Goal: Task Accomplishment & Management: Manage account settings

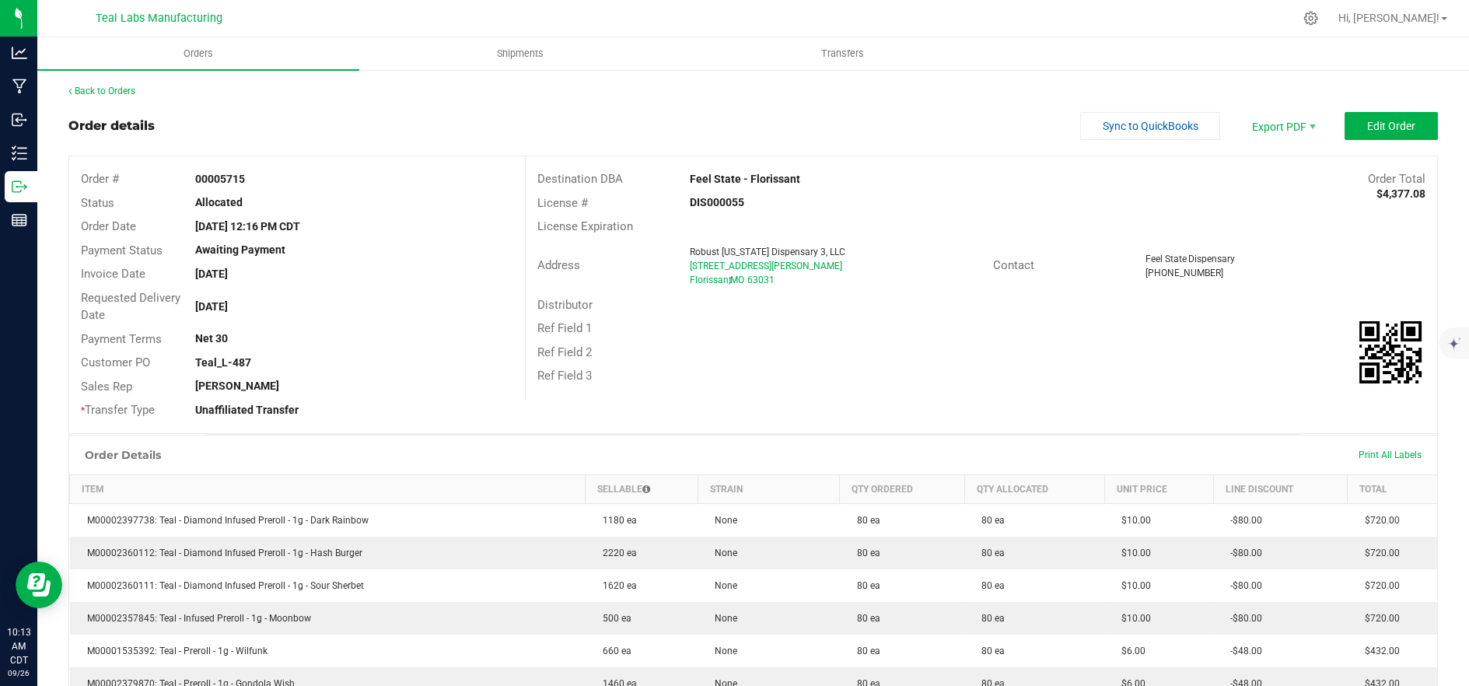
click at [1178, 149] on outbound-order-header "Order details Sync to QuickBooks Export PDF Edit Order Order # 00005715 Status …" at bounding box center [753, 273] width 1370 height 322
click at [1156, 120] on span "Sync to QuickBooks" at bounding box center [1151, 126] width 96 height 12
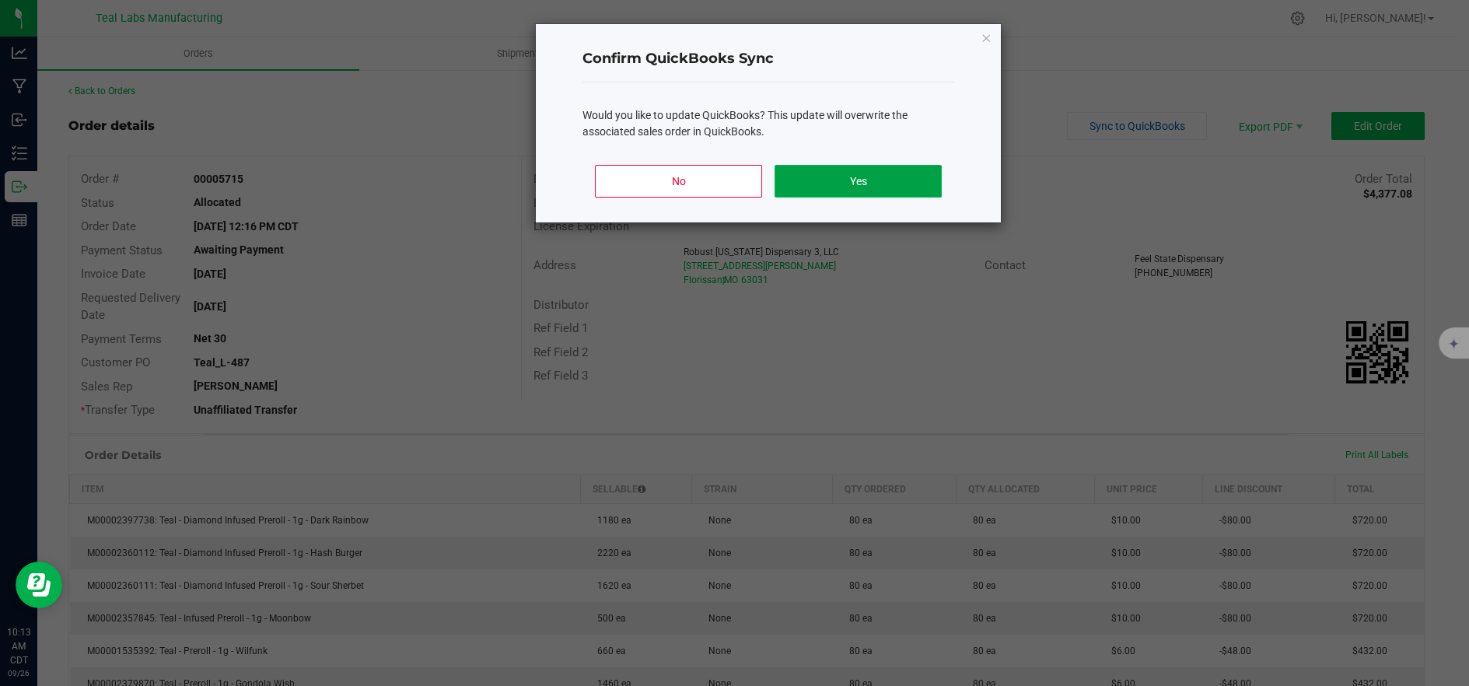
click at [911, 188] on button "Yes" at bounding box center [858, 181] width 167 height 33
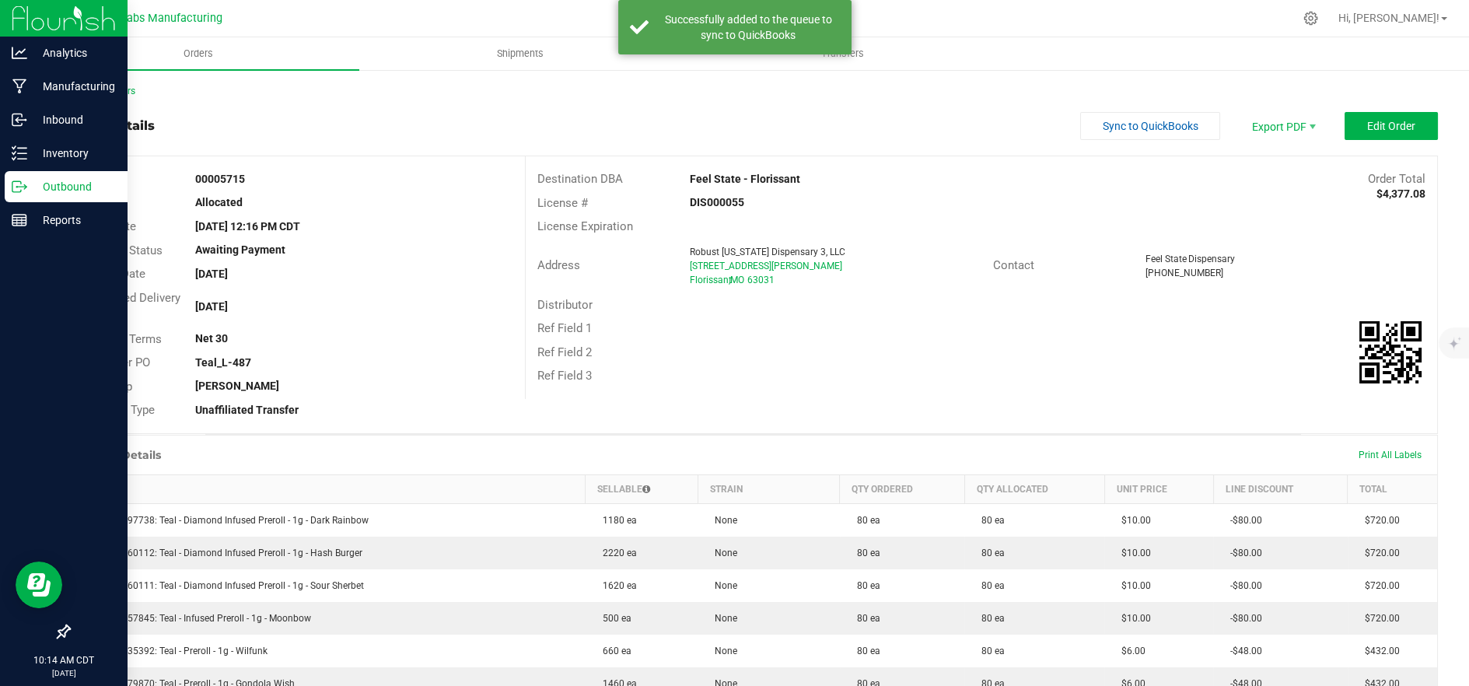
click at [33, 188] on p "Outbound" at bounding box center [73, 186] width 93 height 19
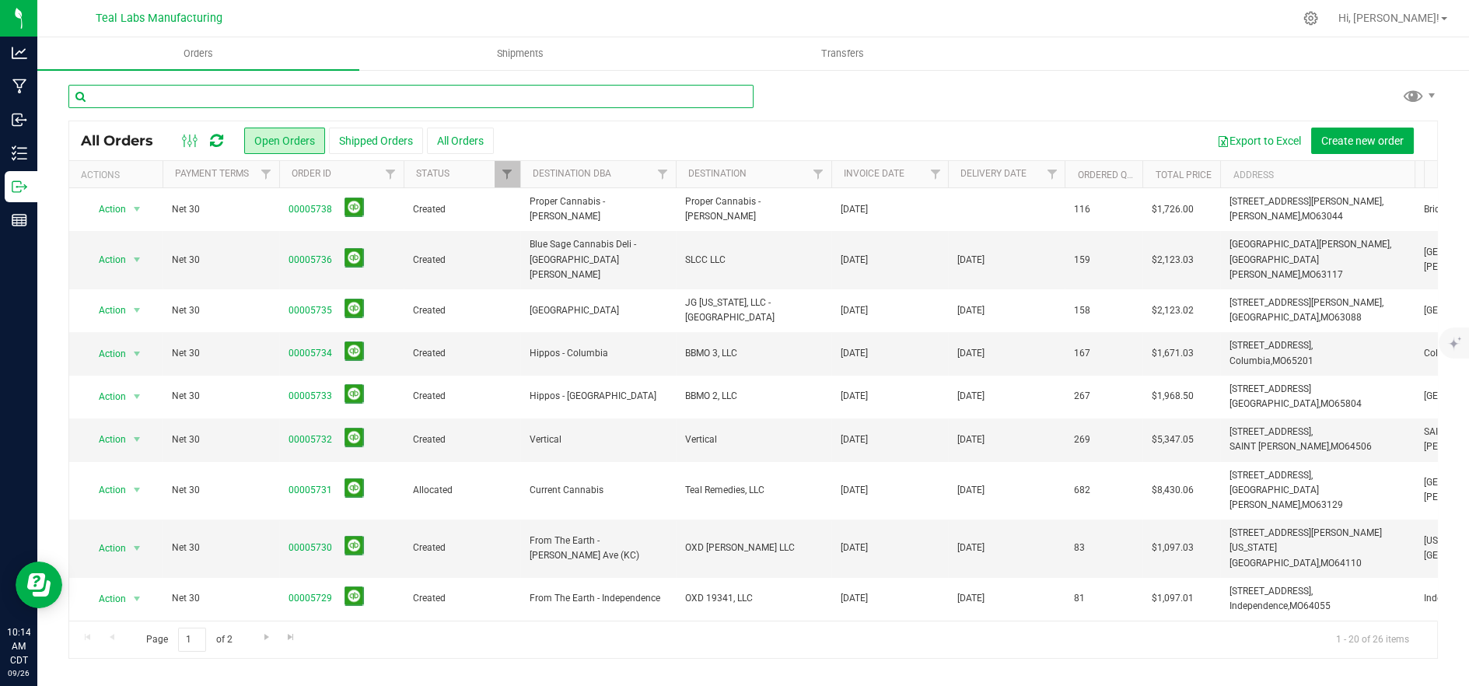
click at [389, 99] on input "text" at bounding box center [410, 96] width 685 height 23
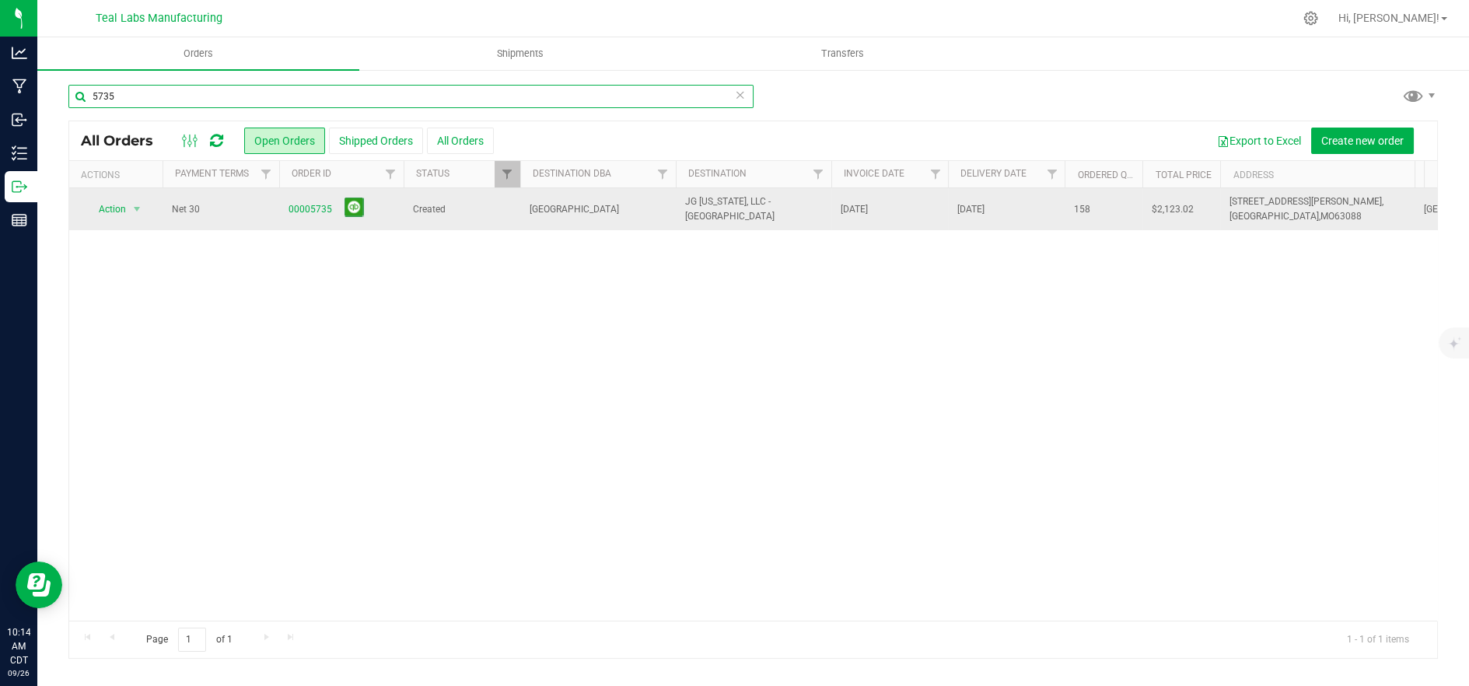
type input "5735"
click at [552, 209] on span "[GEOGRAPHIC_DATA]" at bounding box center [598, 209] width 137 height 15
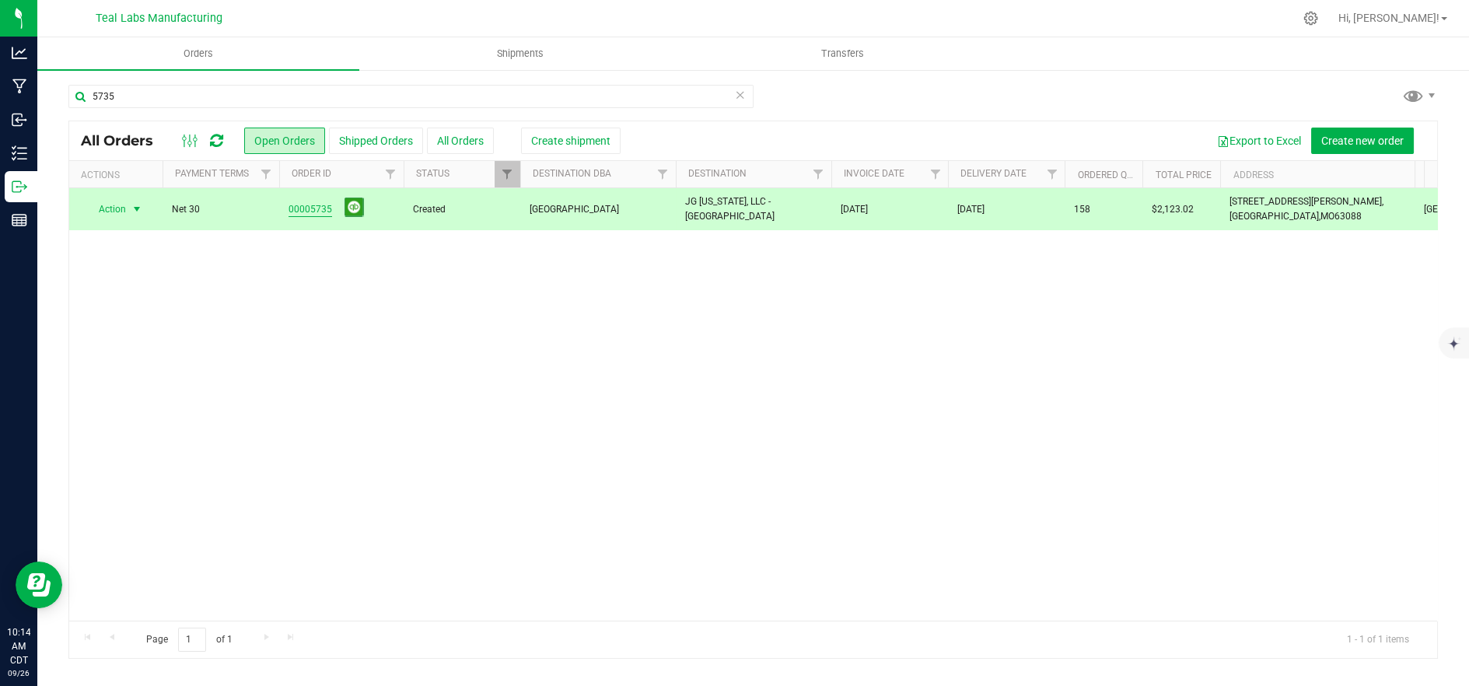
click at [302, 207] on link "00005735" at bounding box center [311, 209] width 44 height 15
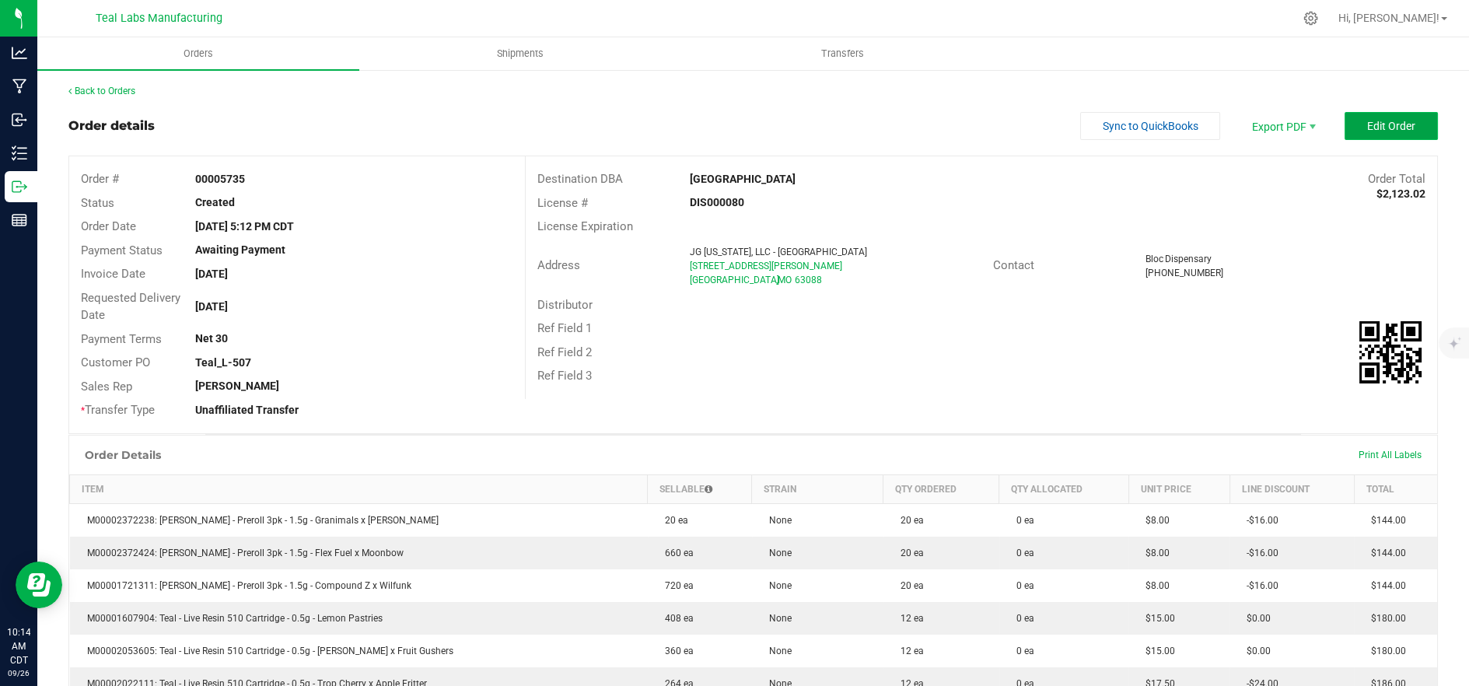
click at [1368, 121] on span "Edit Order" at bounding box center [1392, 126] width 48 height 12
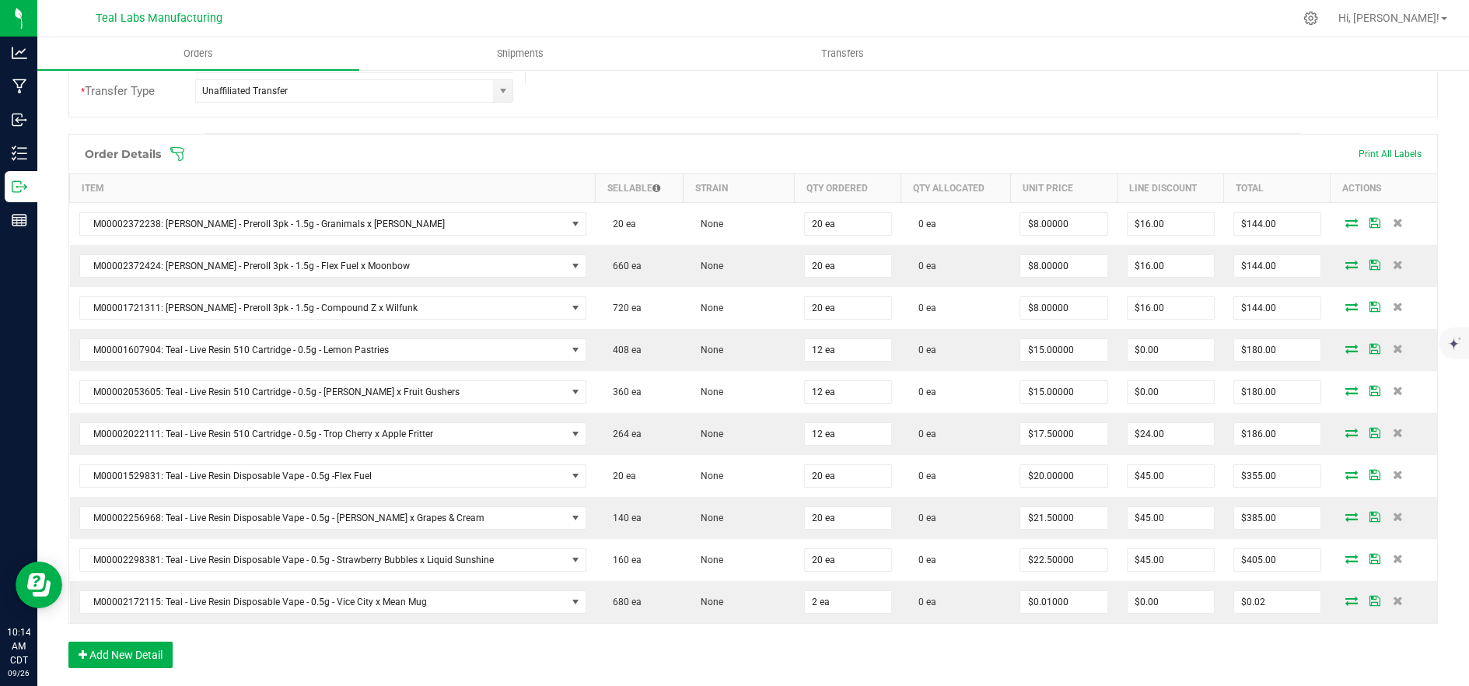
scroll to position [345, 0]
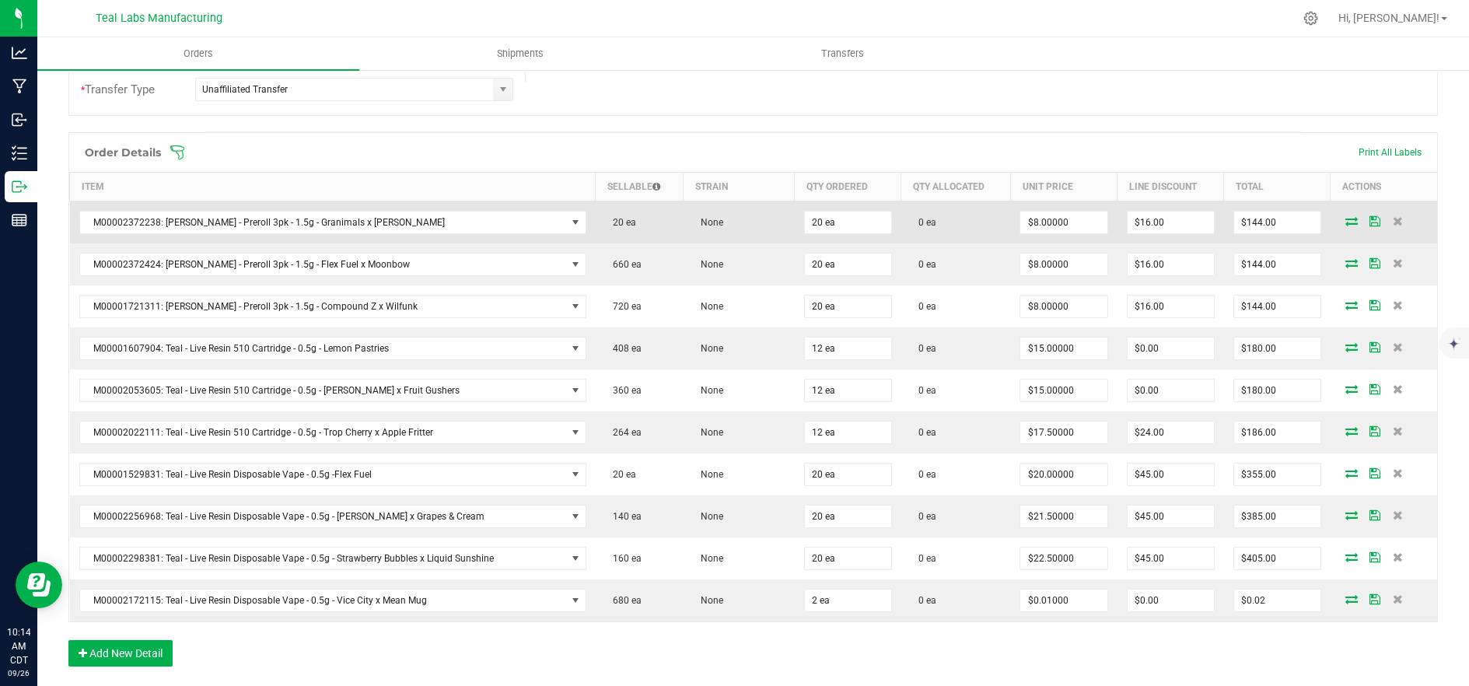
click at [1346, 216] on icon at bounding box center [1352, 220] width 12 height 9
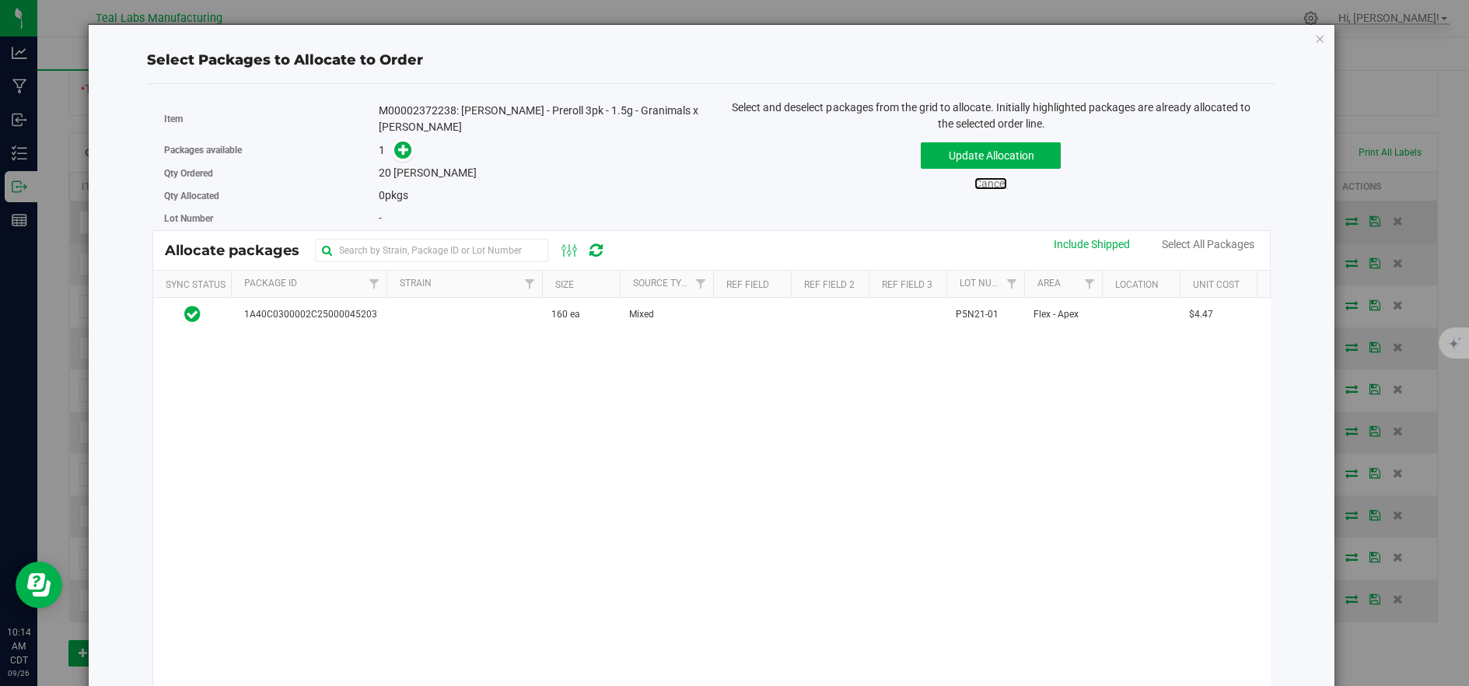
drag, startPoint x: 976, startPoint y: 185, endPoint x: 1035, endPoint y: 209, distance: 63.8
click at [979, 186] on link "Cancel" at bounding box center [991, 183] width 33 height 12
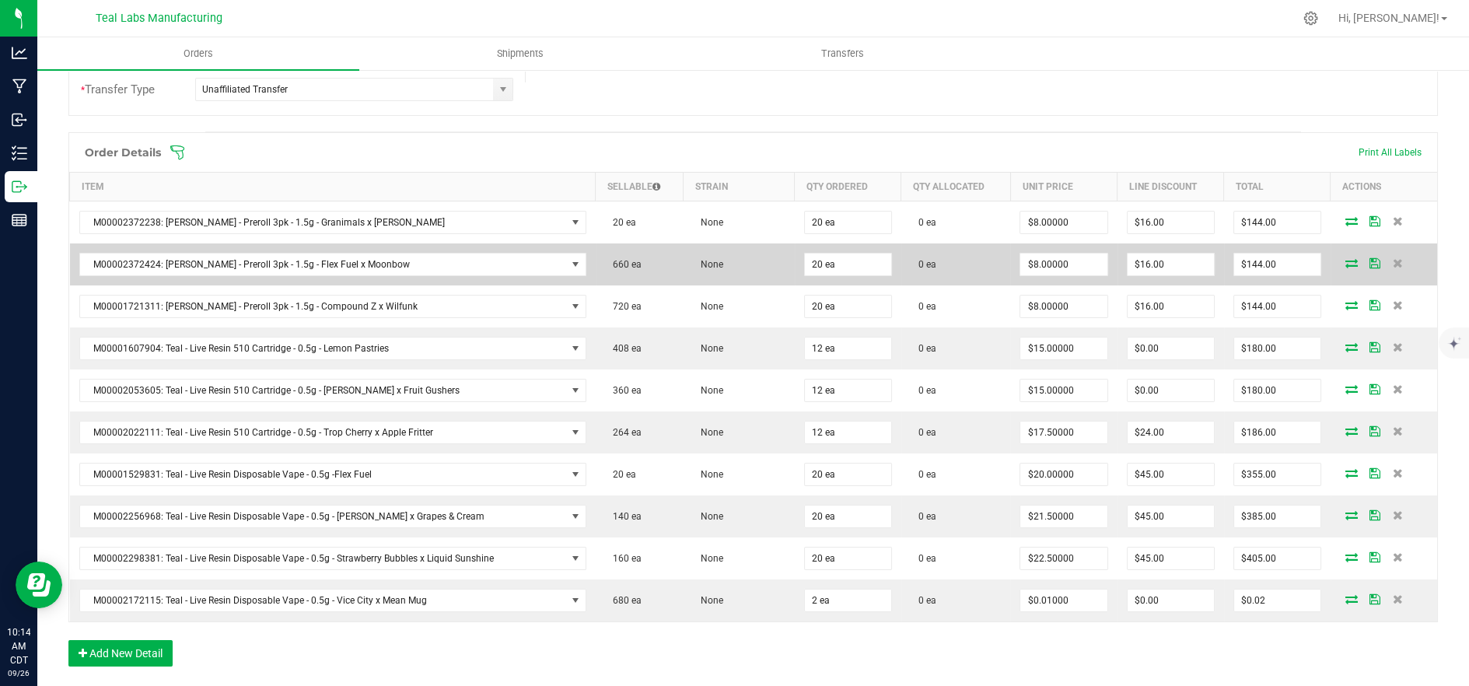
click at [1346, 260] on icon at bounding box center [1352, 262] width 12 height 9
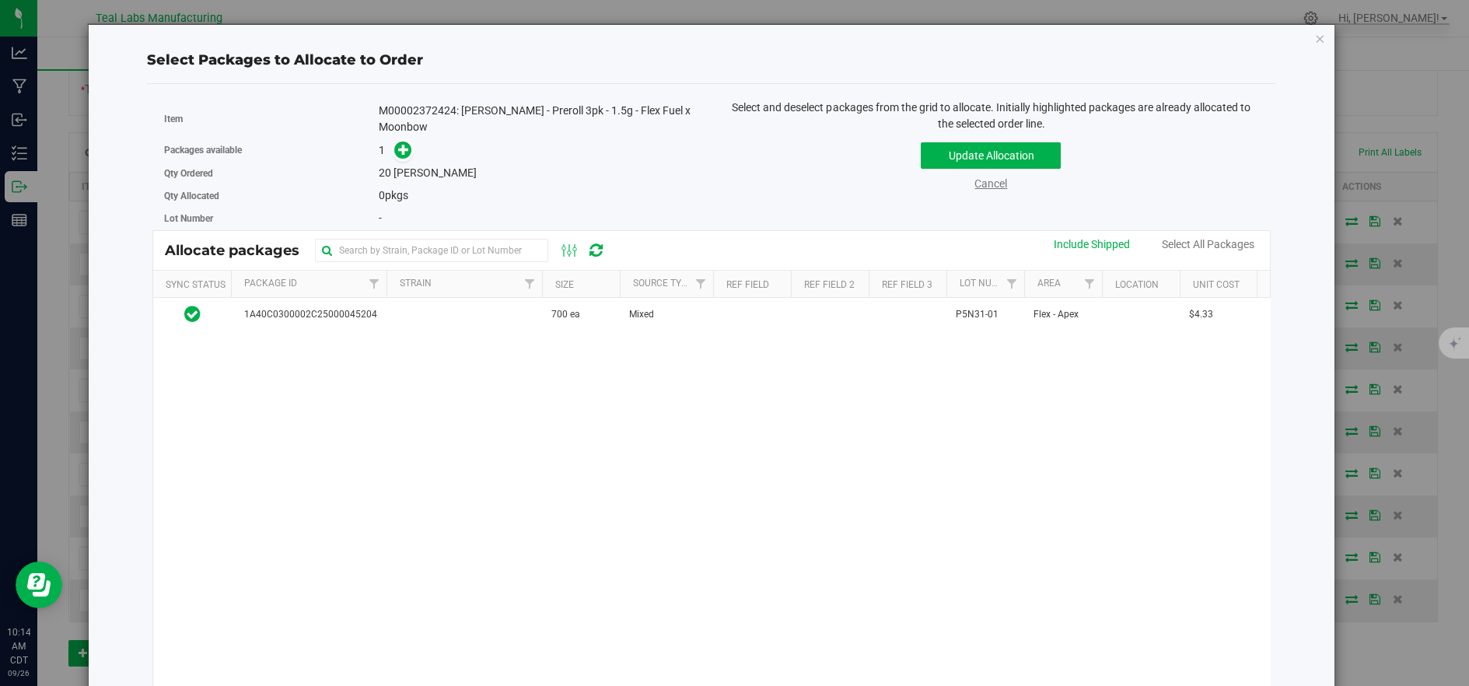
click at [989, 189] on link "Cancel" at bounding box center [991, 183] width 33 height 12
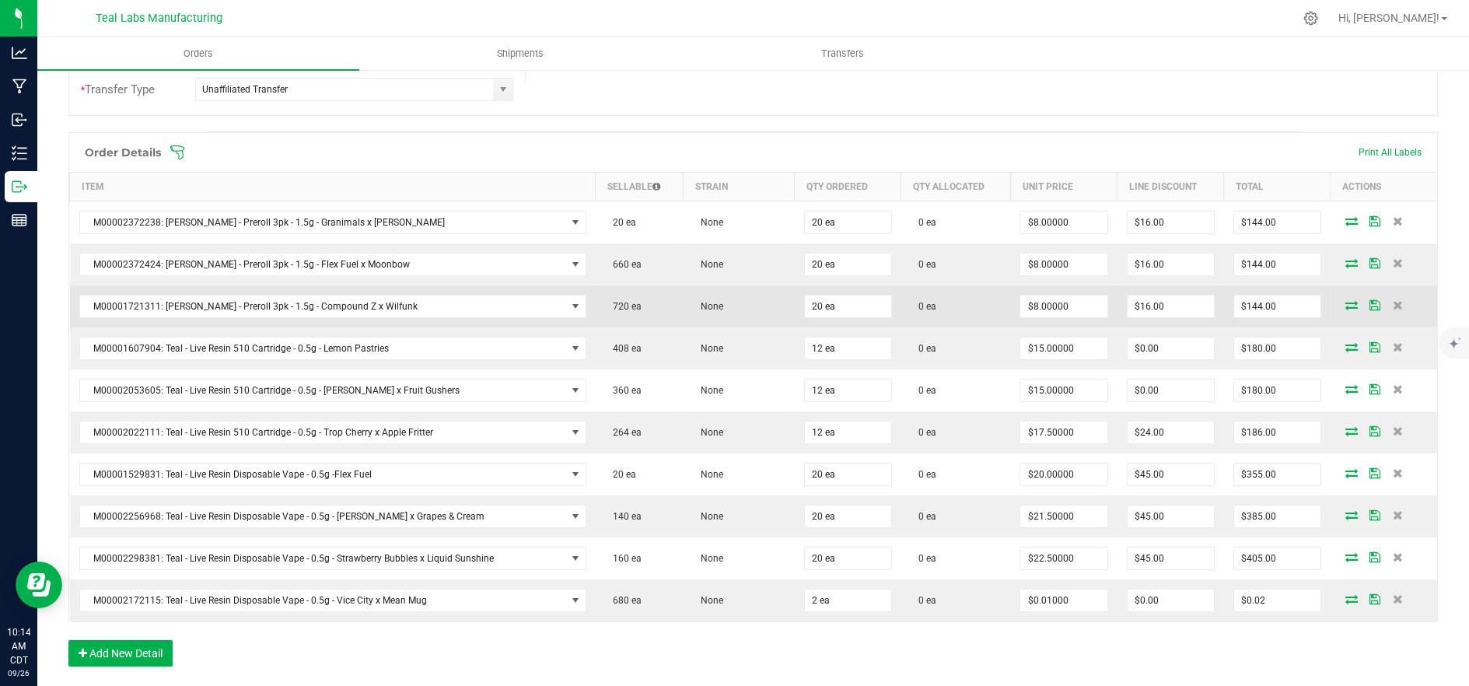
click at [1340, 305] on span at bounding box center [1351, 304] width 23 height 9
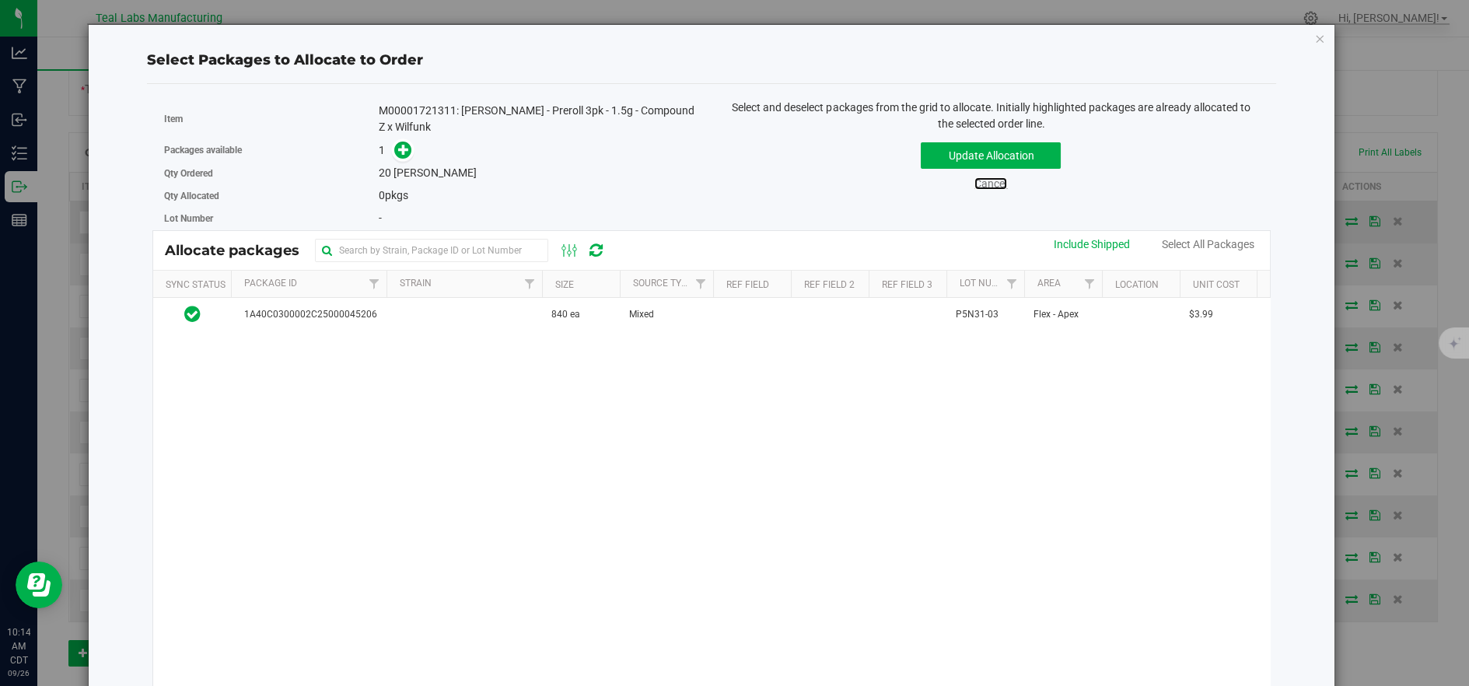
drag, startPoint x: 979, startPoint y: 180, endPoint x: 1080, endPoint y: 200, distance: 103.7
click at [981, 182] on link "Cancel" at bounding box center [991, 183] width 33 height 12
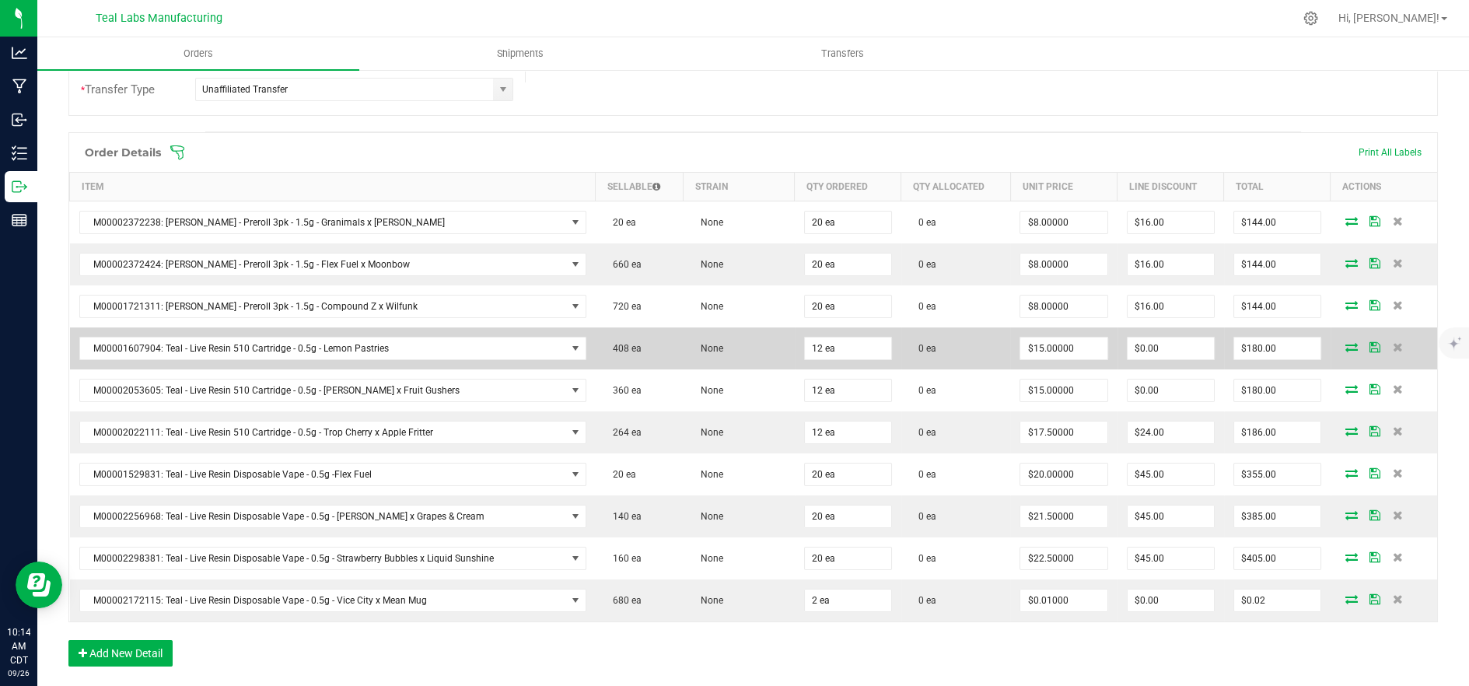
click at [1340, 342] on span at bounding box center [1351, 346] width 23 height 9
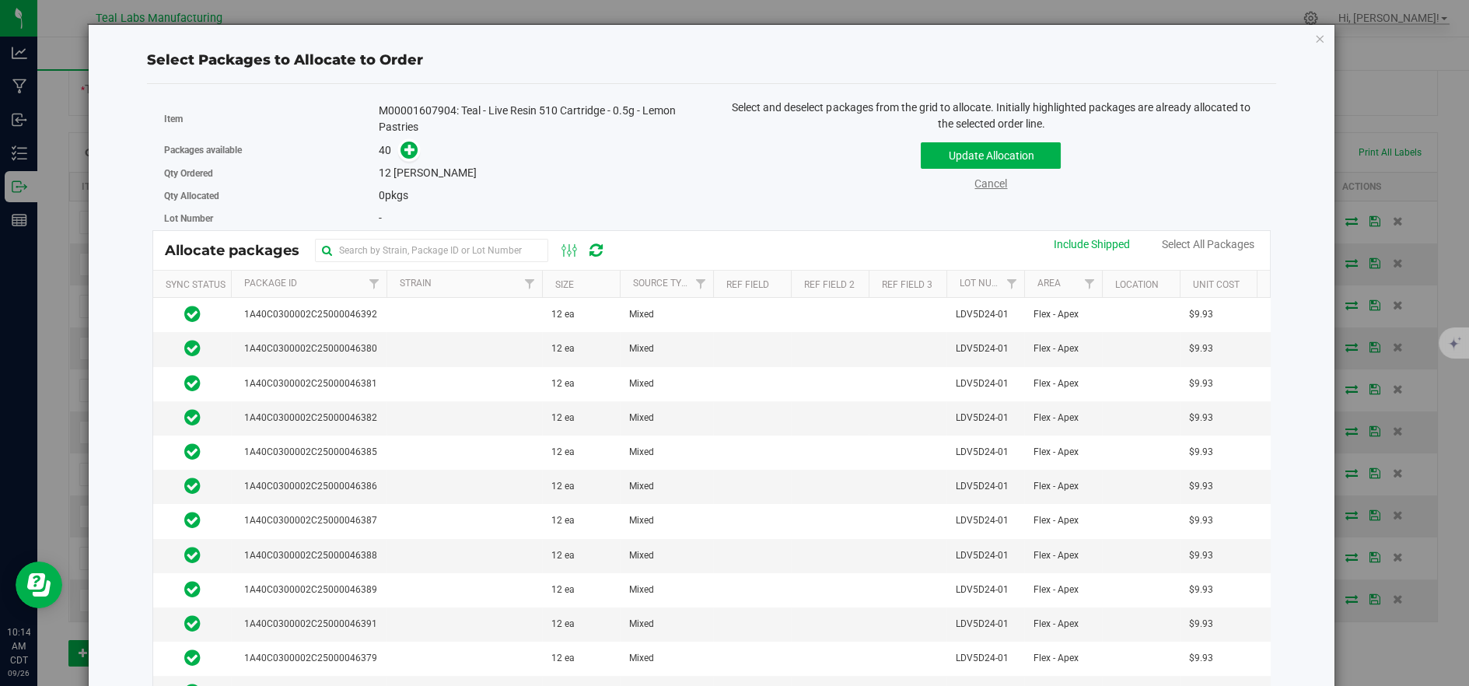
click at [985, 184] on link "Cancel" at bounding box center [991, 183] width 33 height 12
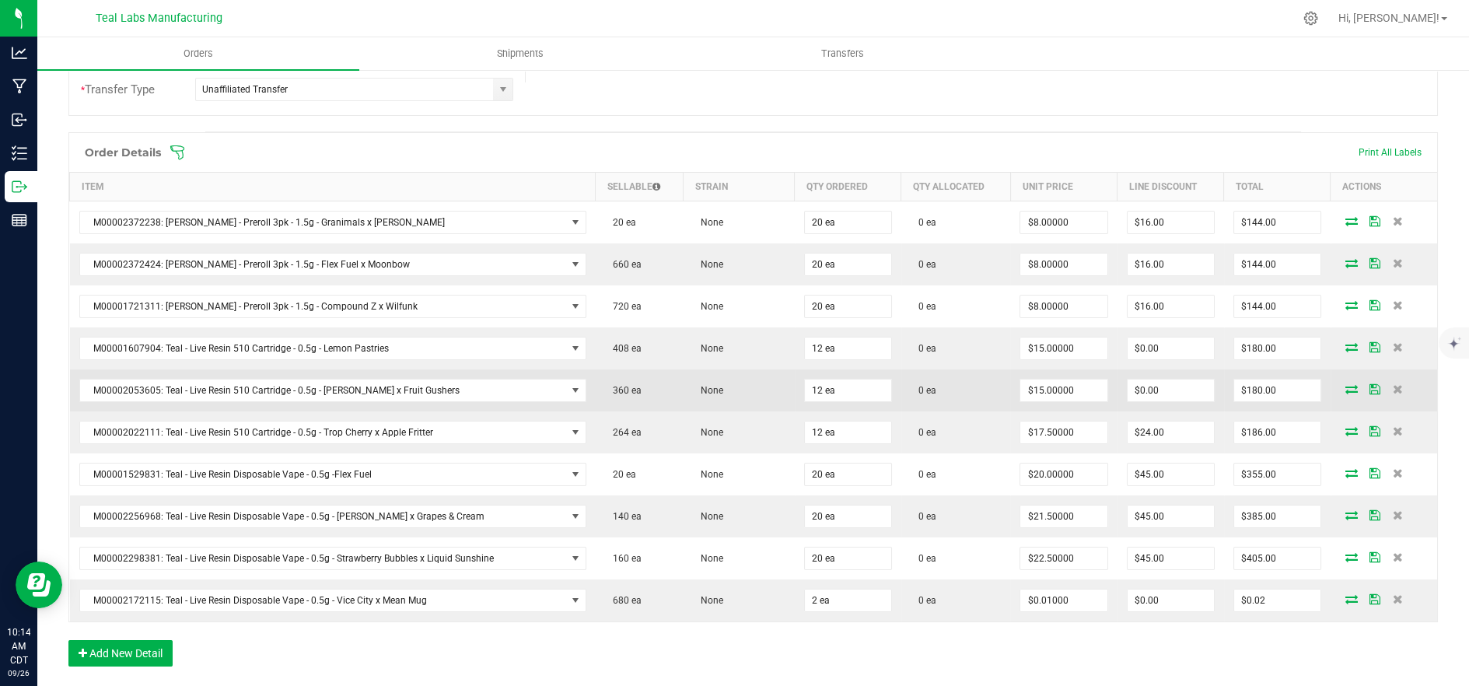
click at [1346, 387] on icon at bounding box center [1352, 388] width 12 height 9
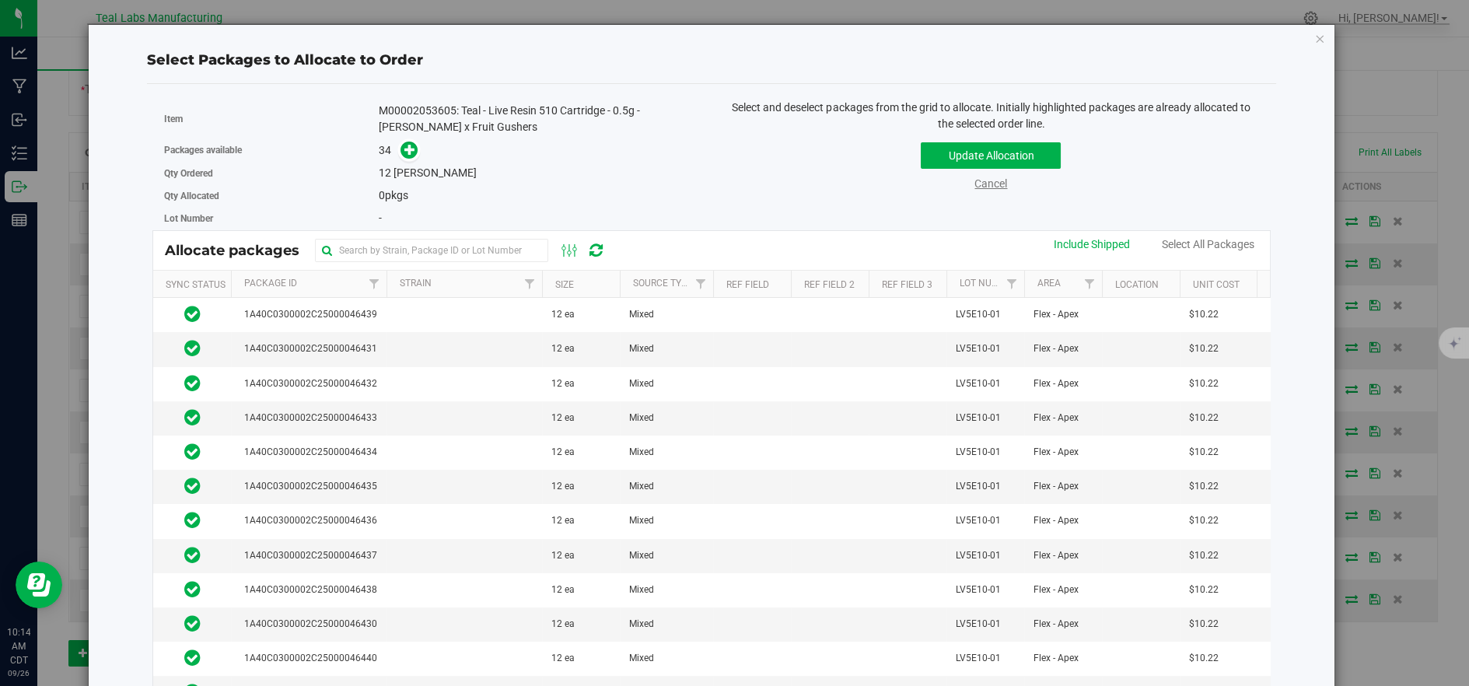
click at [988, 183] on link "Cancel" at bounding box center [991, 183] width 33 height 12
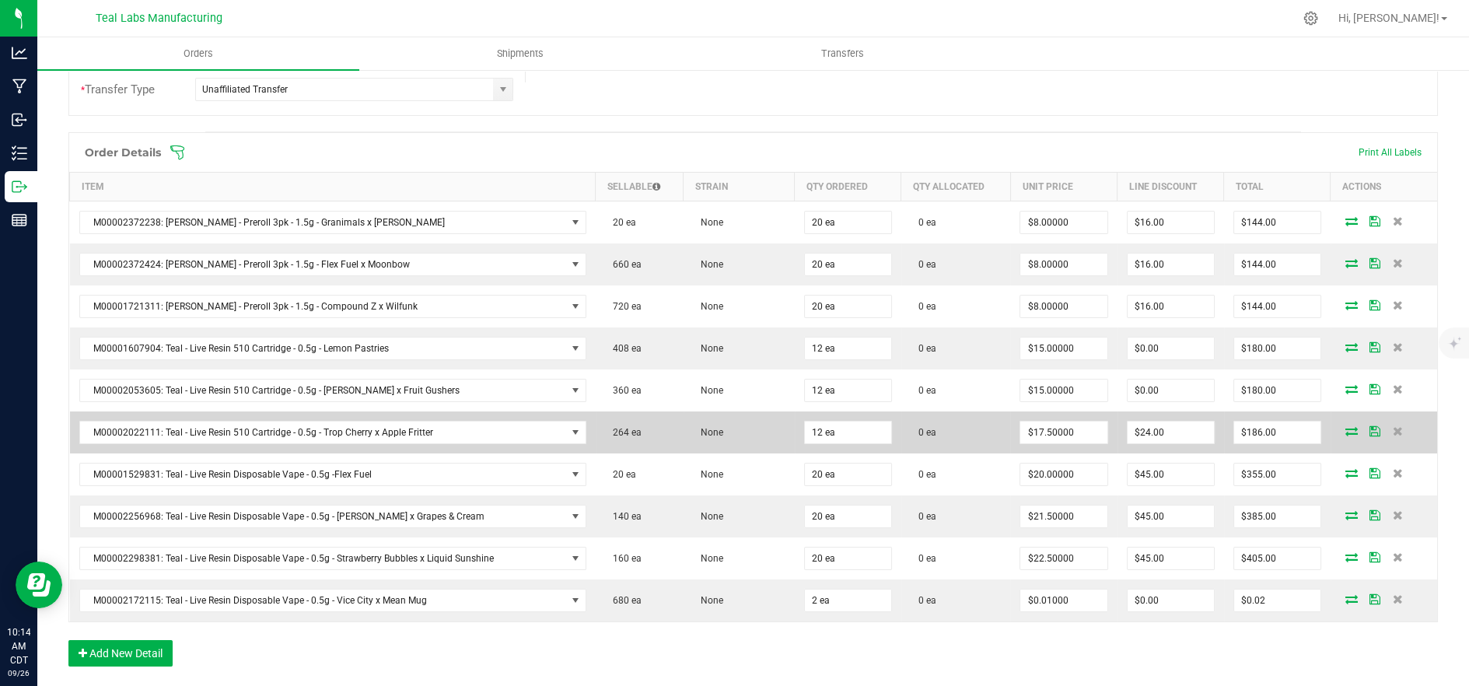
click at [1346, 427] on icon at bounding box center [1352, 430] width 12 height 9
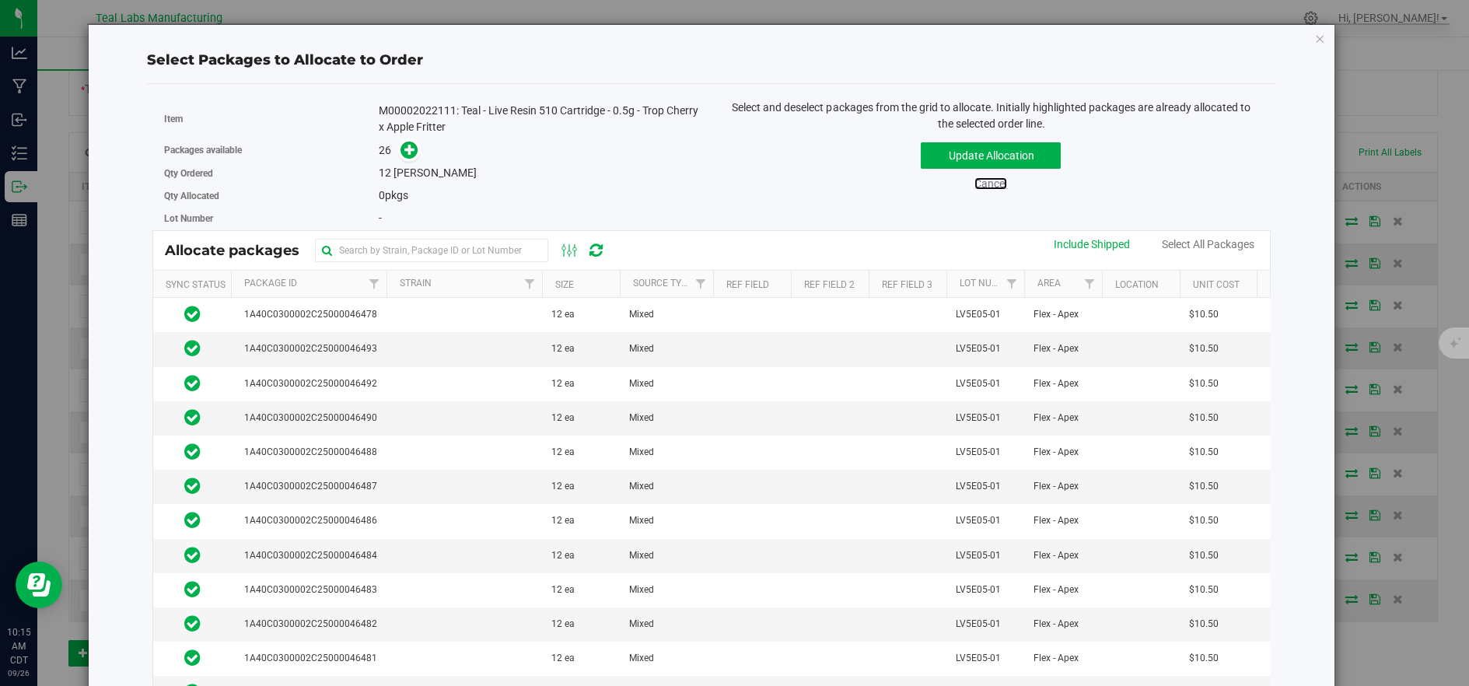
click at [982, 184] on link "Cancel" at bounding box center [991, 183] width 33 height 12
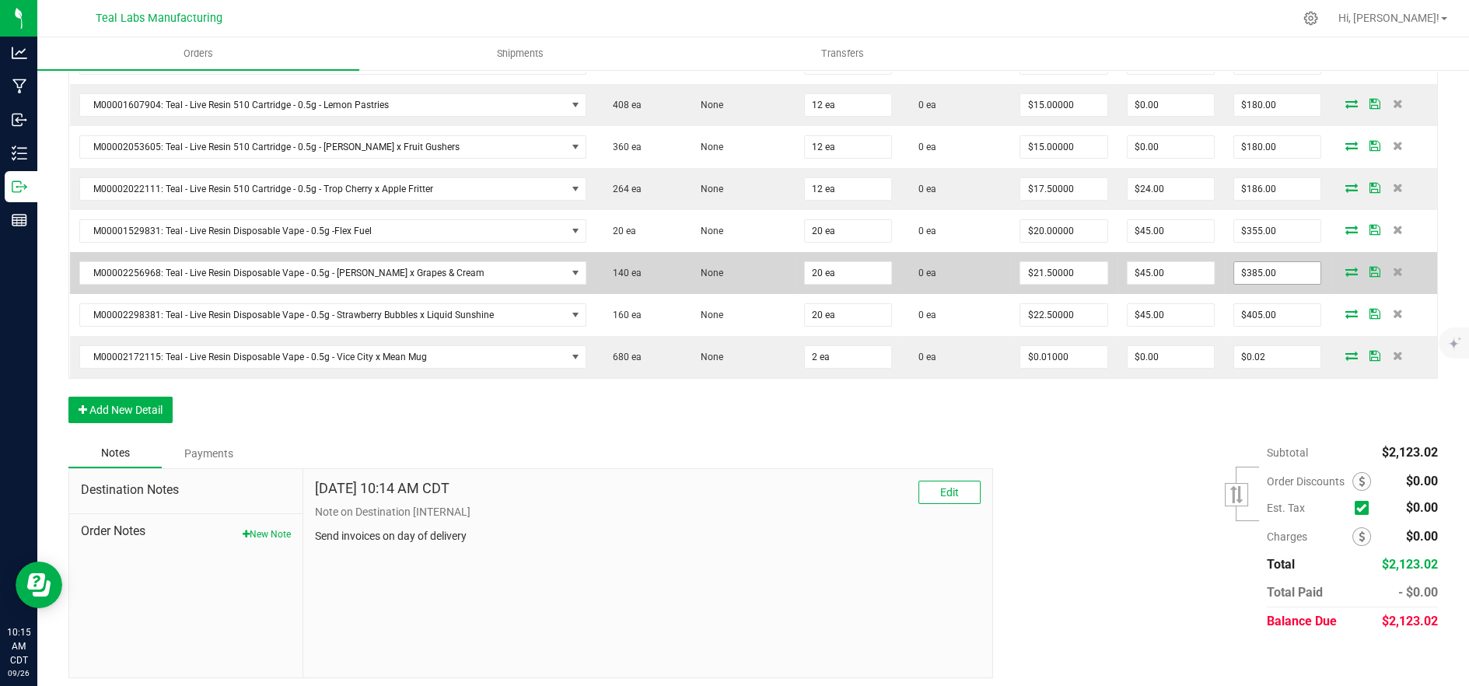
scroll to position [595, 0]
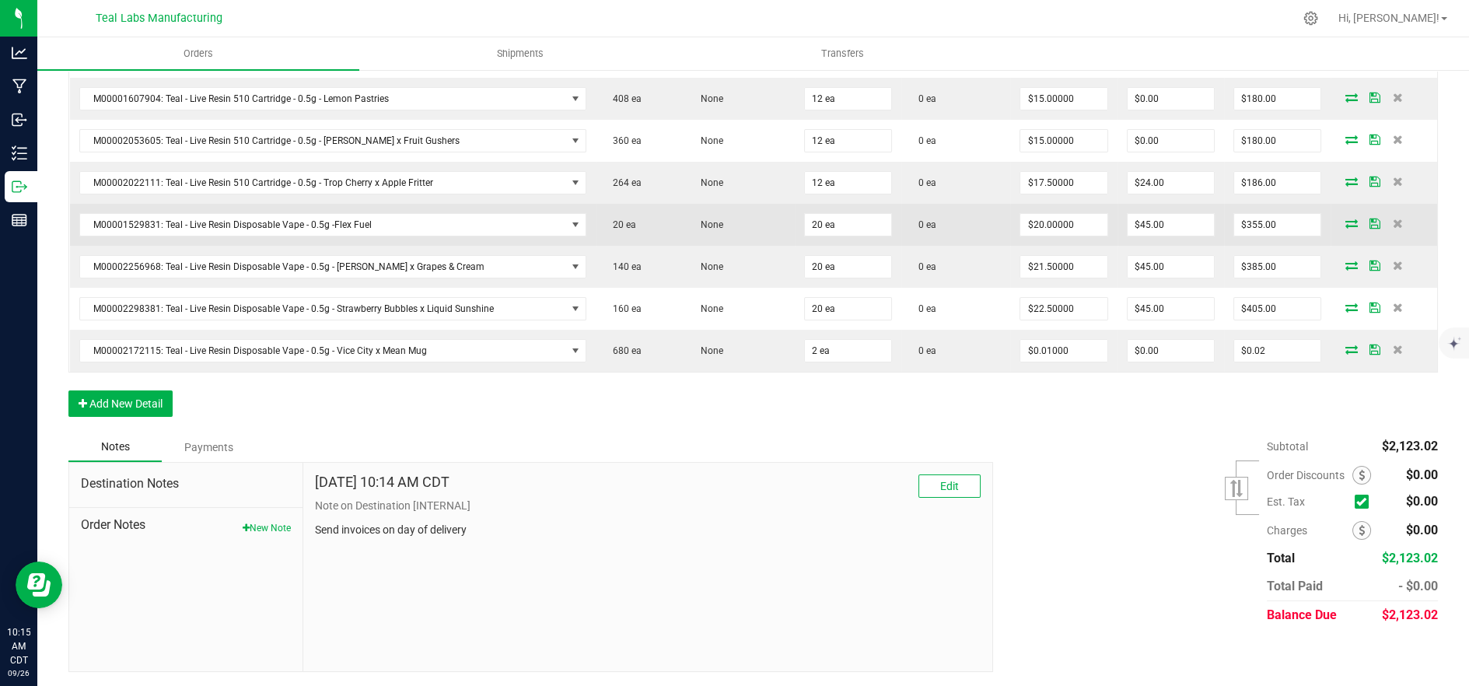
click at [1346, 225] on icon at bounding box center [1352, 223] width 12 height 9
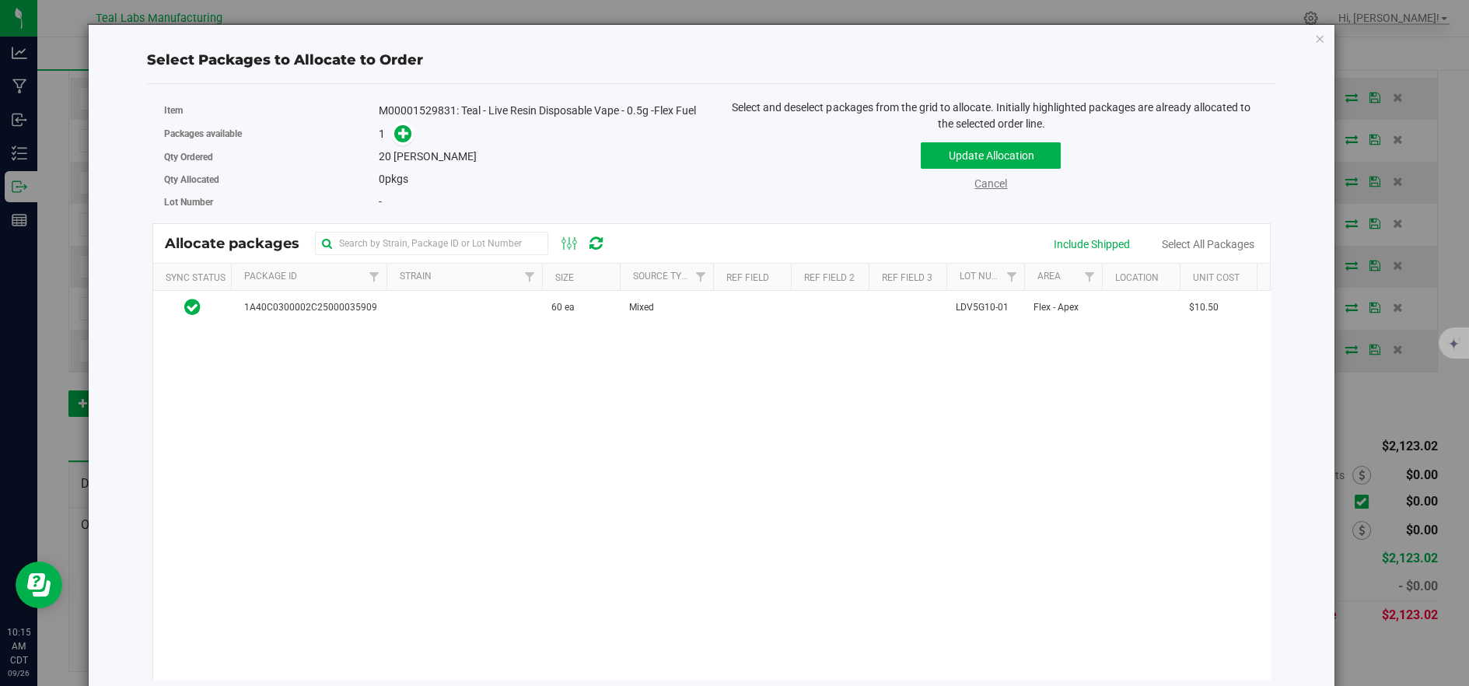
click at [996, 180] on link "Cancel" at bounding box center [991, 183] width 33 height 12
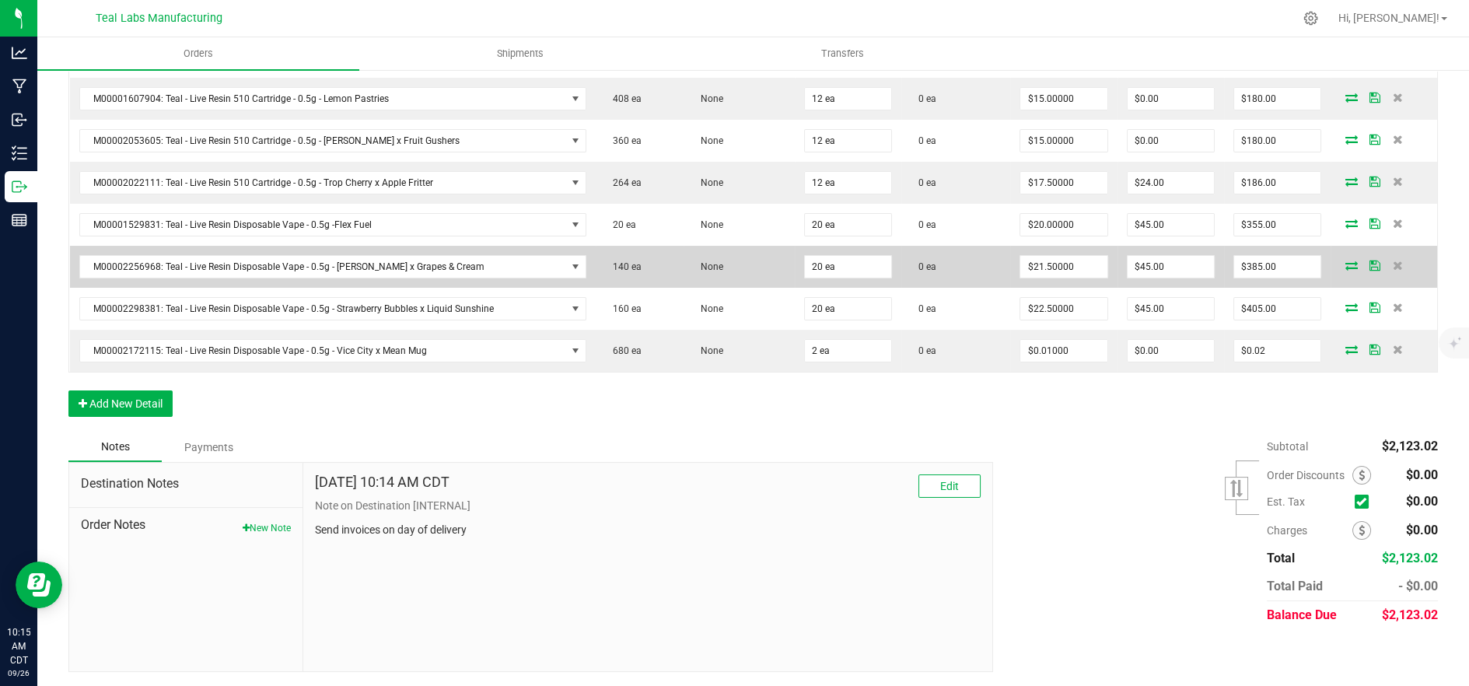
click at [1346, 262] on icon at bounding box center [1352, 265] width 12 height 9
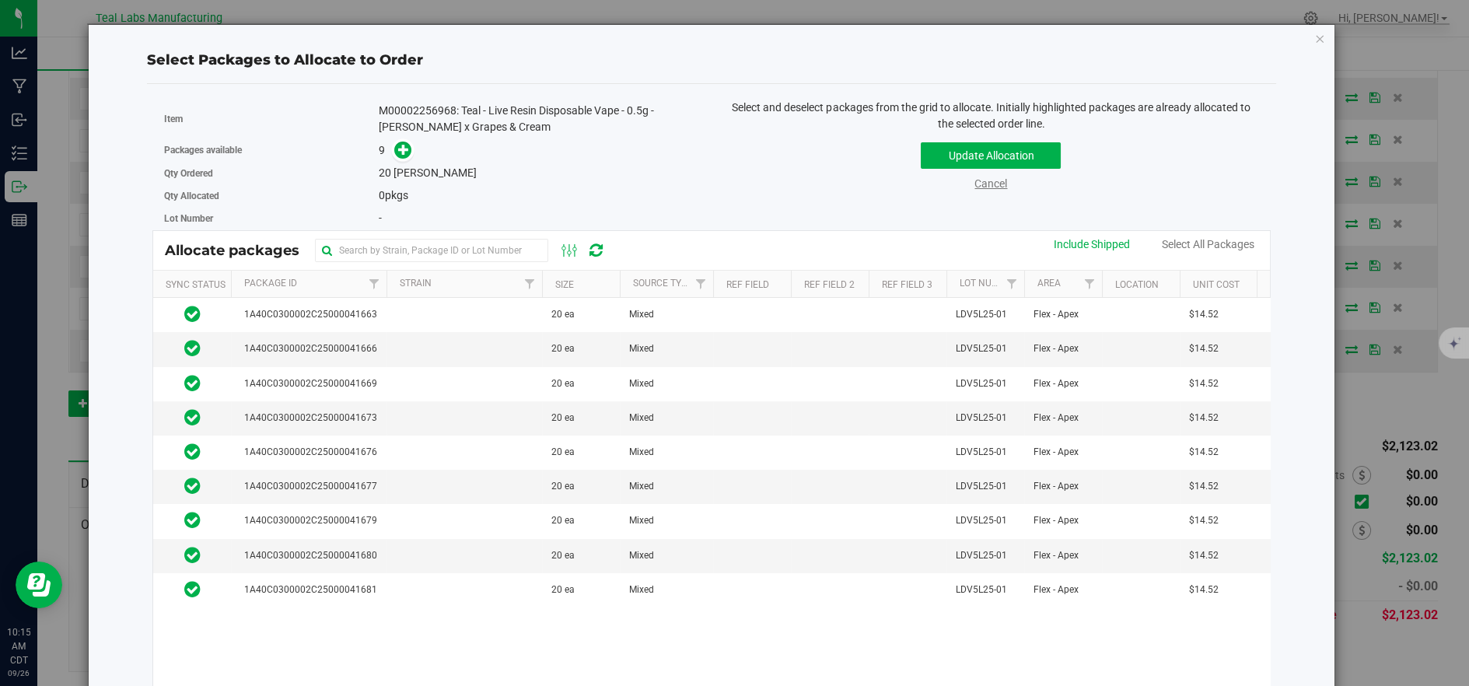
click at [989, 184] on link "Cancel" at bounding box center [991, 183] width 33 height 12
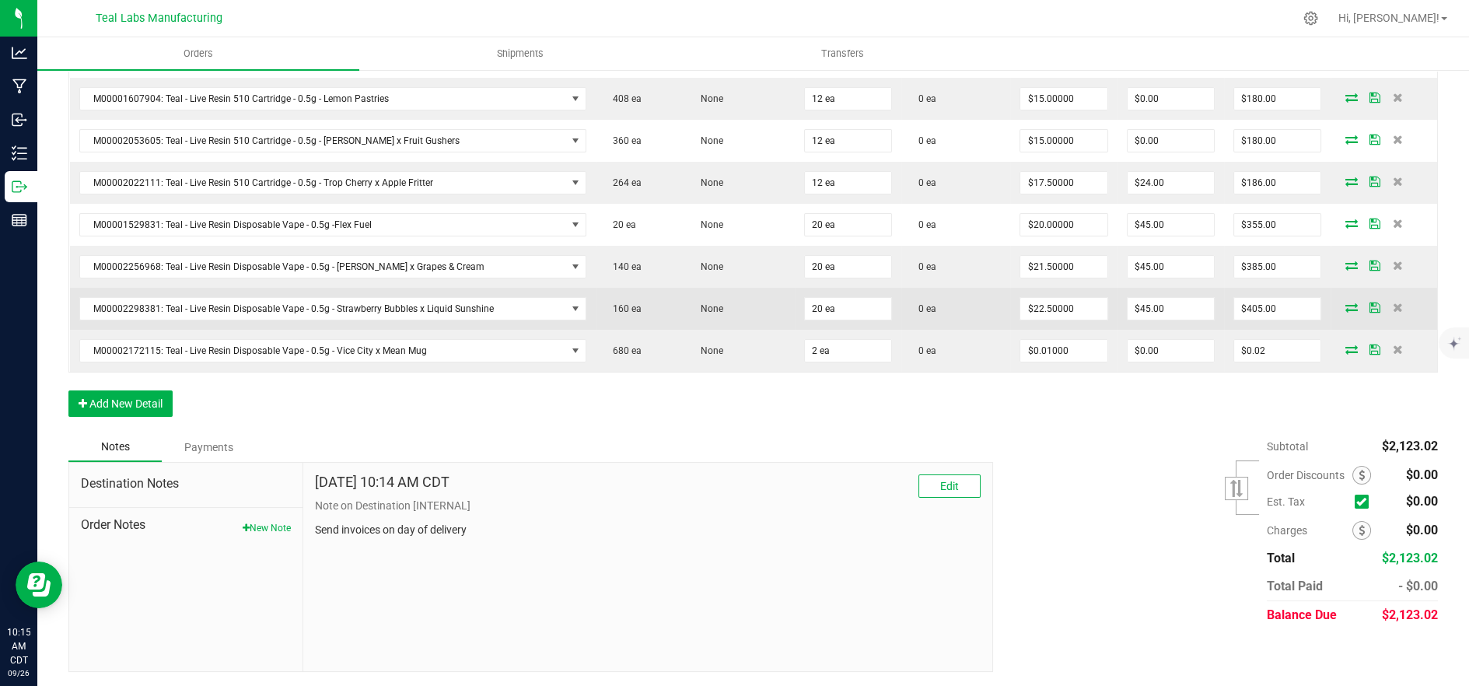
click at [1346, 303] on icon at bounding box center [1352, 307] width 12 height 9
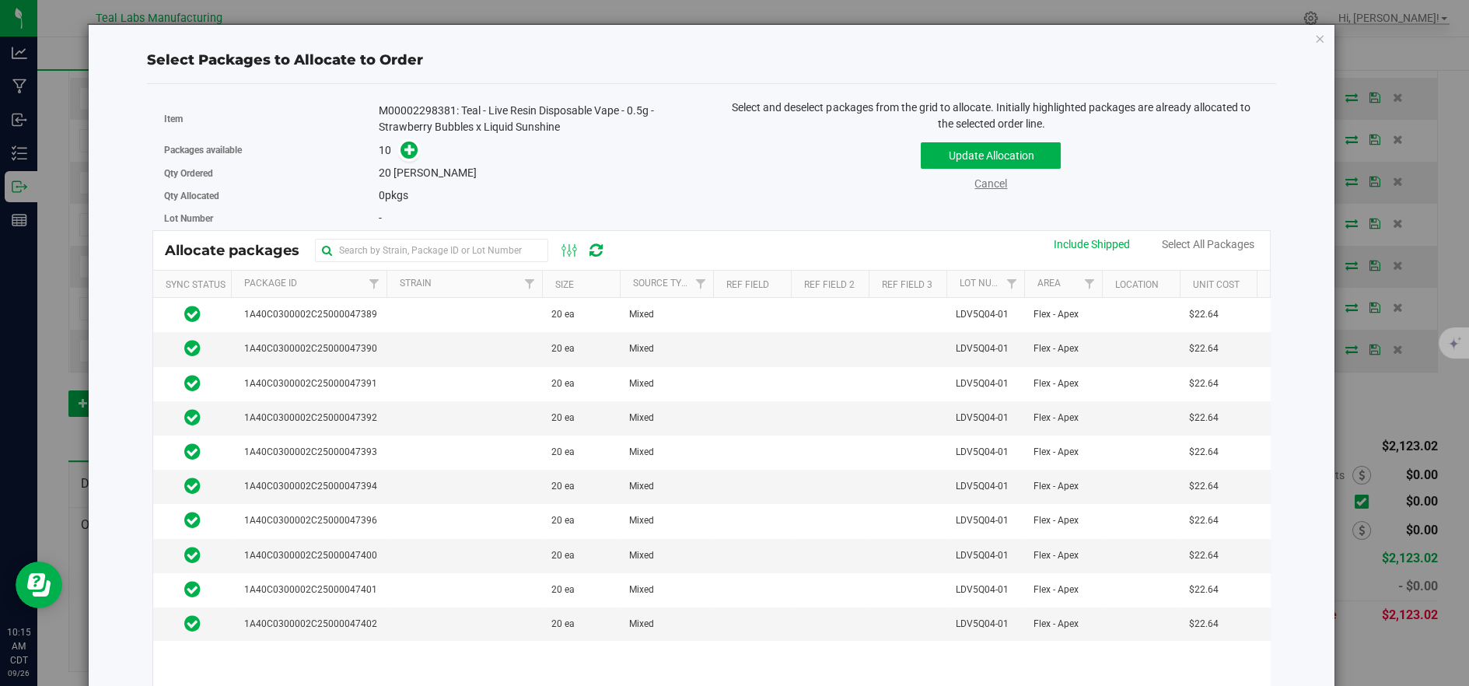
click at [996, 183] on link "Cancel" at bounding box center [991, 183] width 33 height 12
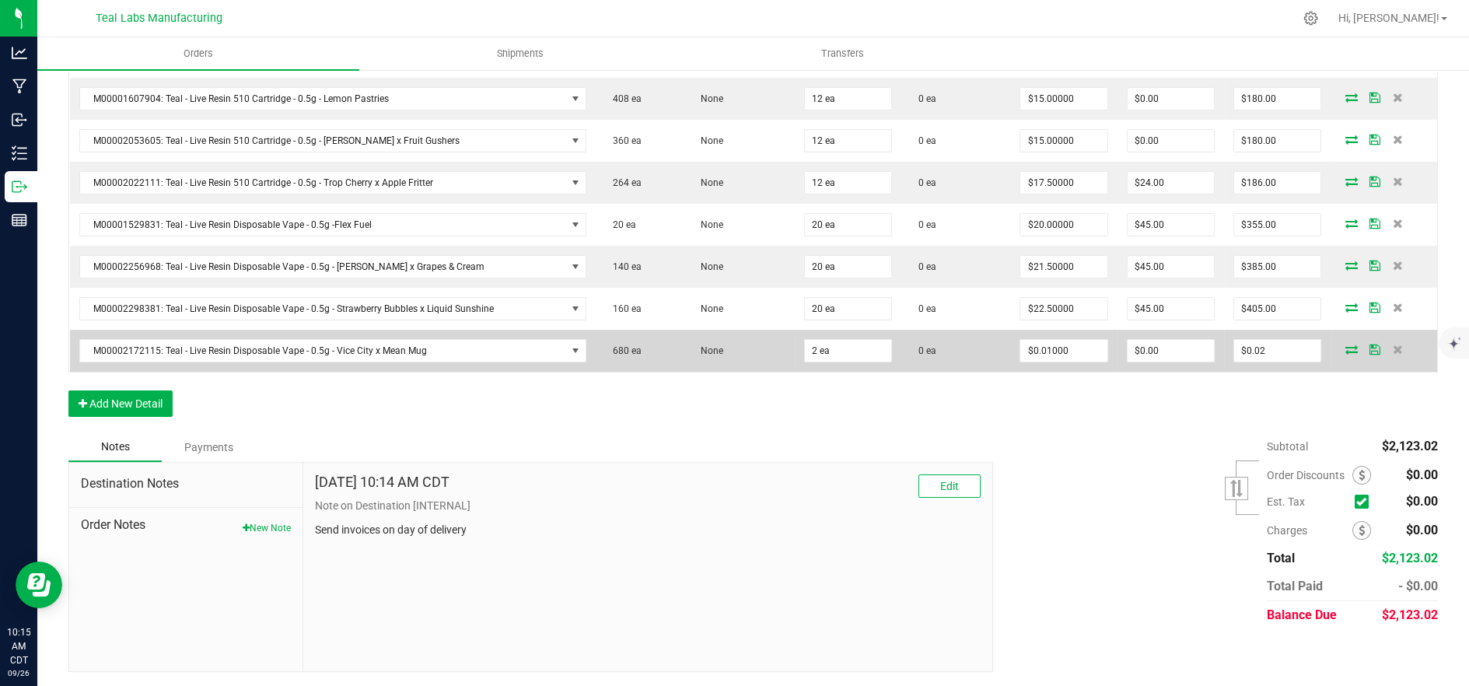
click at [1346, 347] on icon at bounding box center [1352, 349] width 12 height 9
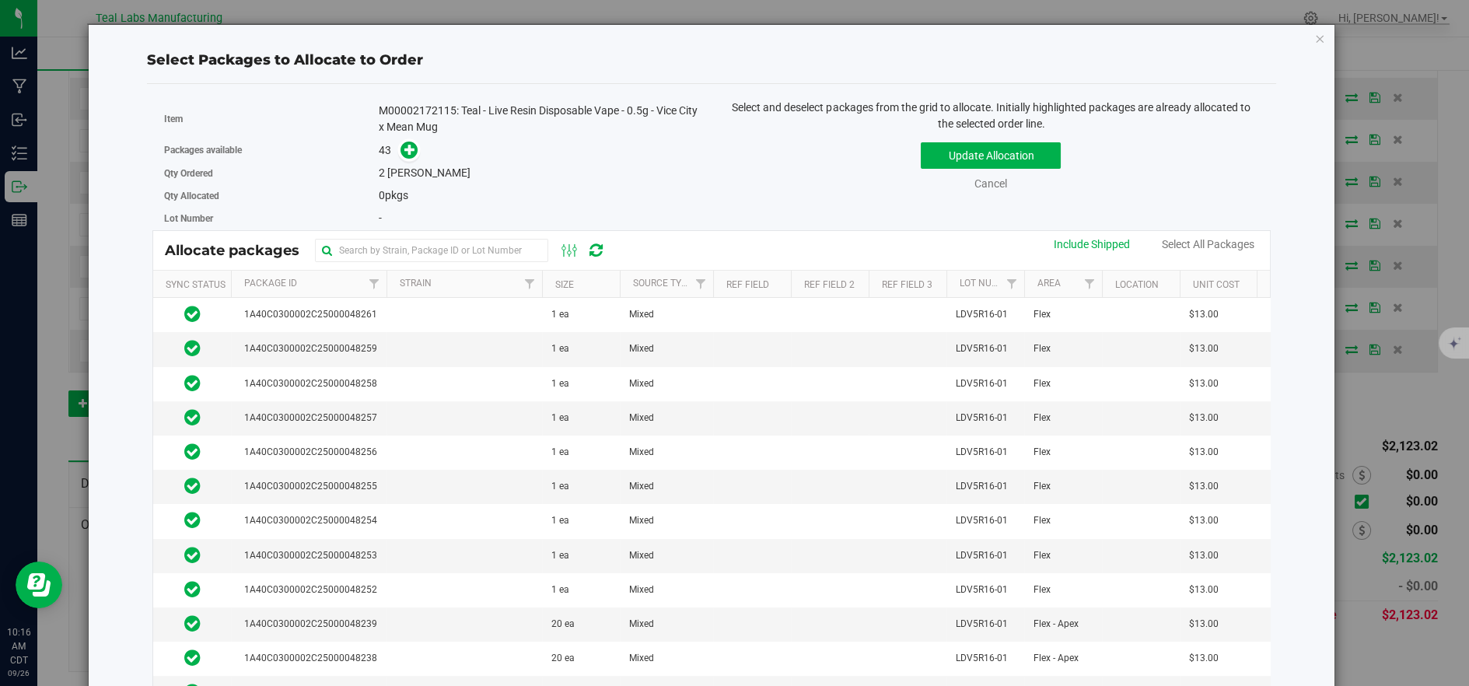
click at [985, 171] on div "Update Allocation Cancel Include Shipped Select All Packages" at bounding box center [991, 163] width 536 height 57
click at [992, 183] on link "Cancel" at bounding box center [991, 183] width 33 height 12
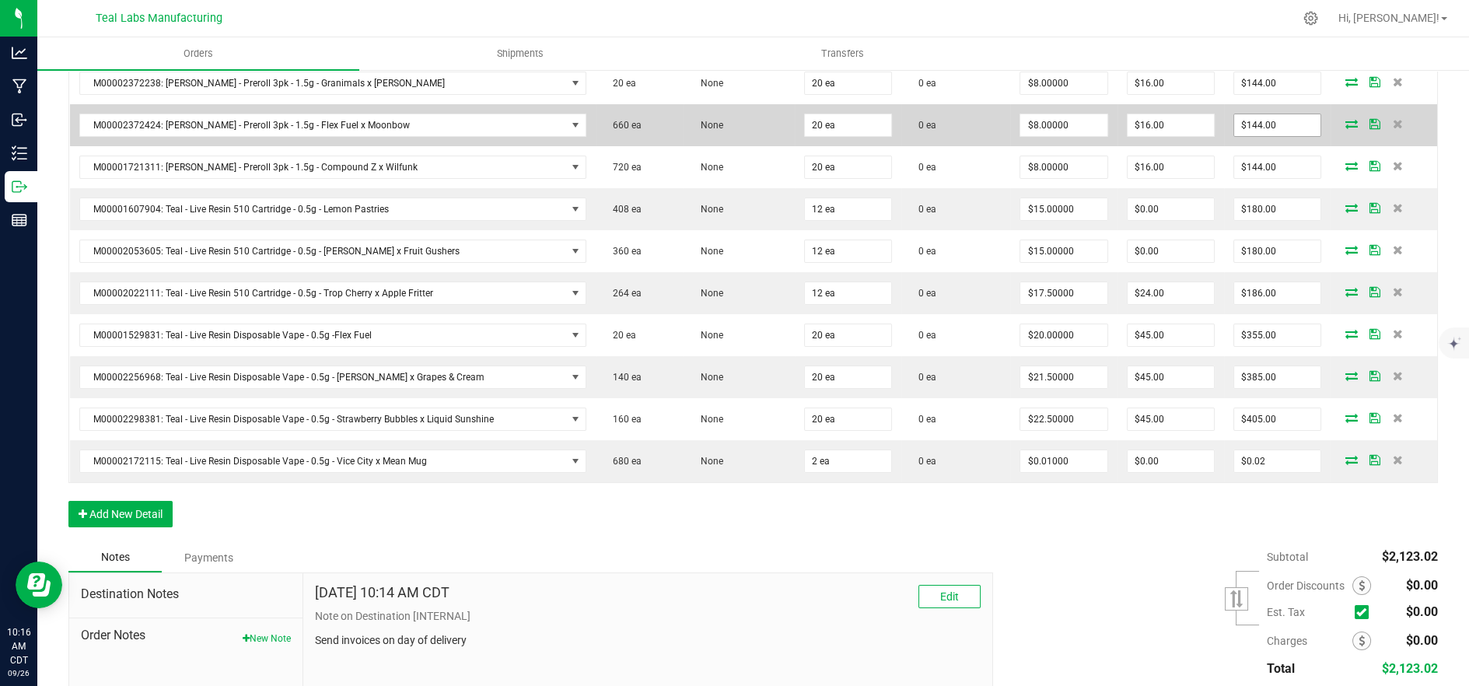
scroll to position [336, 0]
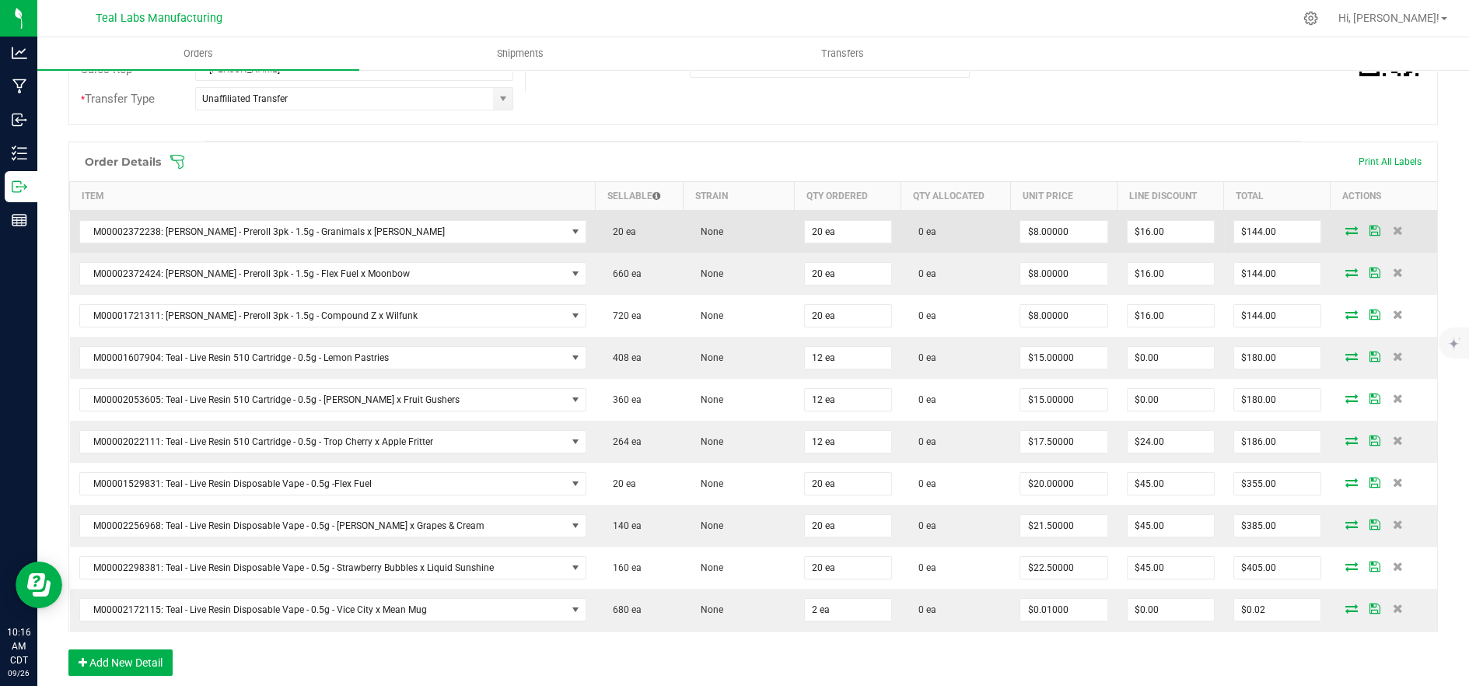
click at [1346, 233] on icon at bounding box center [1352, 230] width 12 height 9
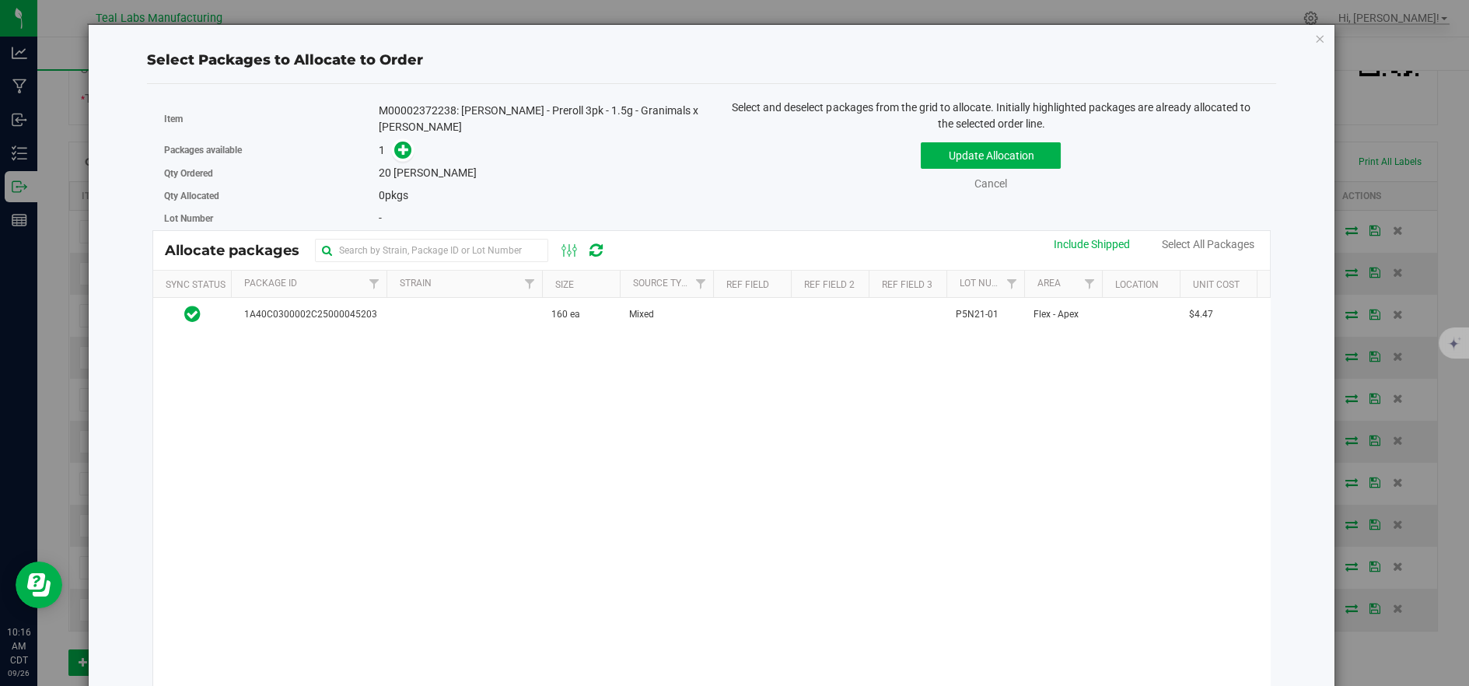
click at [409, 142] on span at bounding box center [403, 151] width 18 height 18
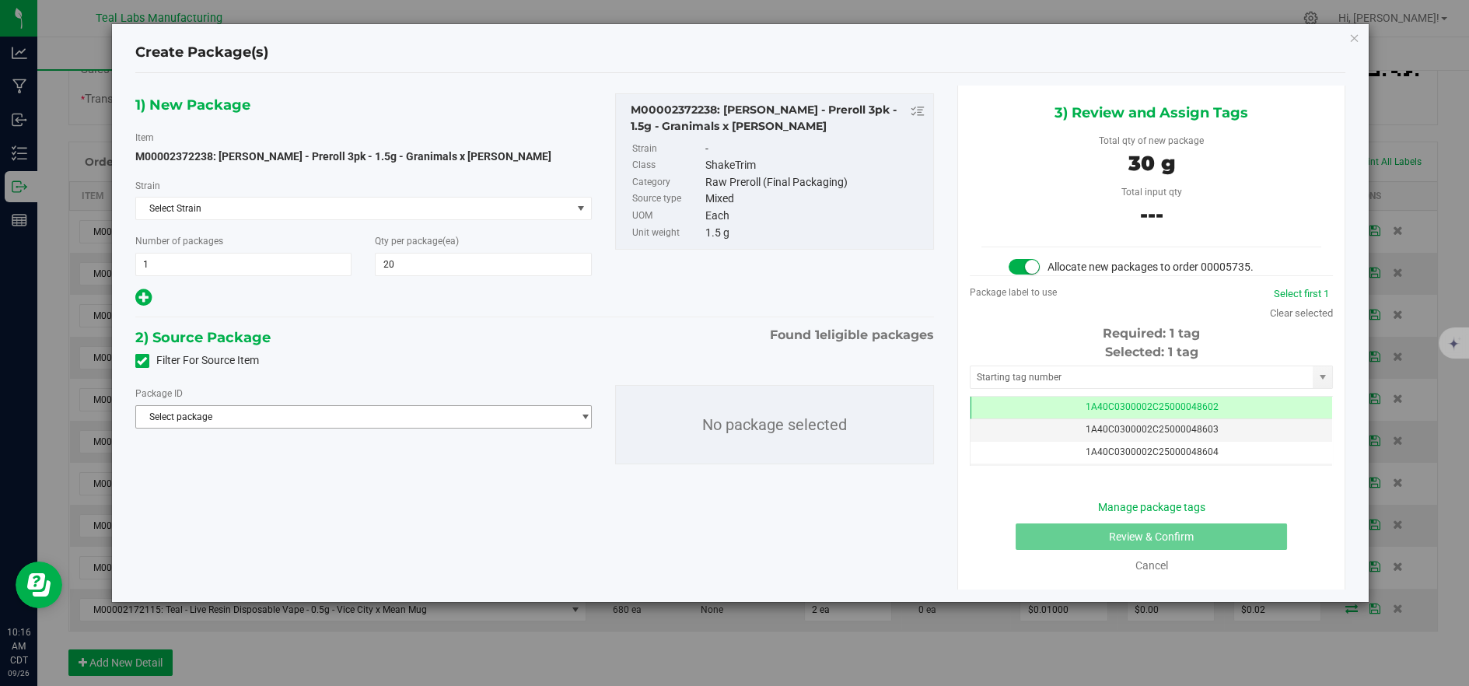
click at [548, 415] on span "Select package" at bounding box center [354, 417] width 436 height 22
click at [502, 478] on span "( M00002372238: [PERSON_NAME] - Preroll 3pk - 1.5g - Granimals x [PERSON_NAME] )" at bounding box center [462, 480] width 362 height 11
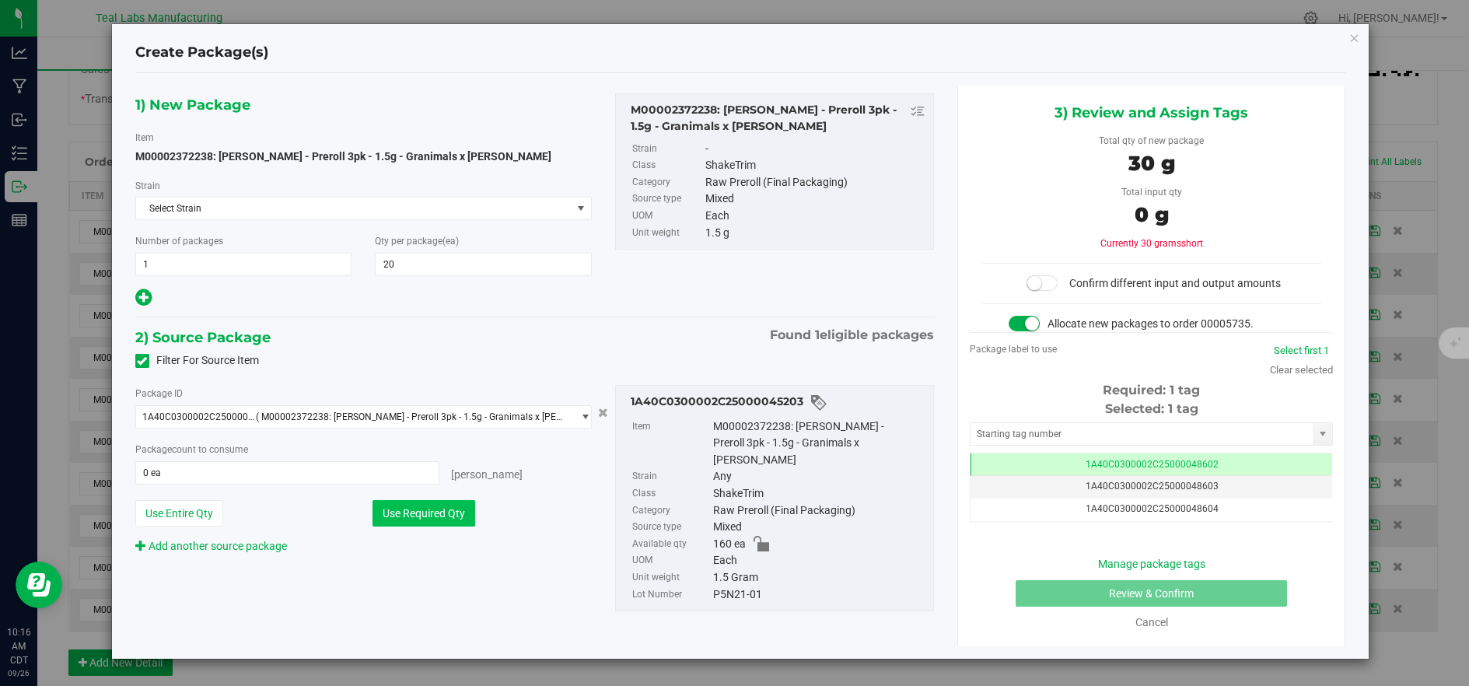
click at [456, 514] on button "Use Required Qty" at bounding box center [424, 513] width 103 height 26
type input "20 ea"
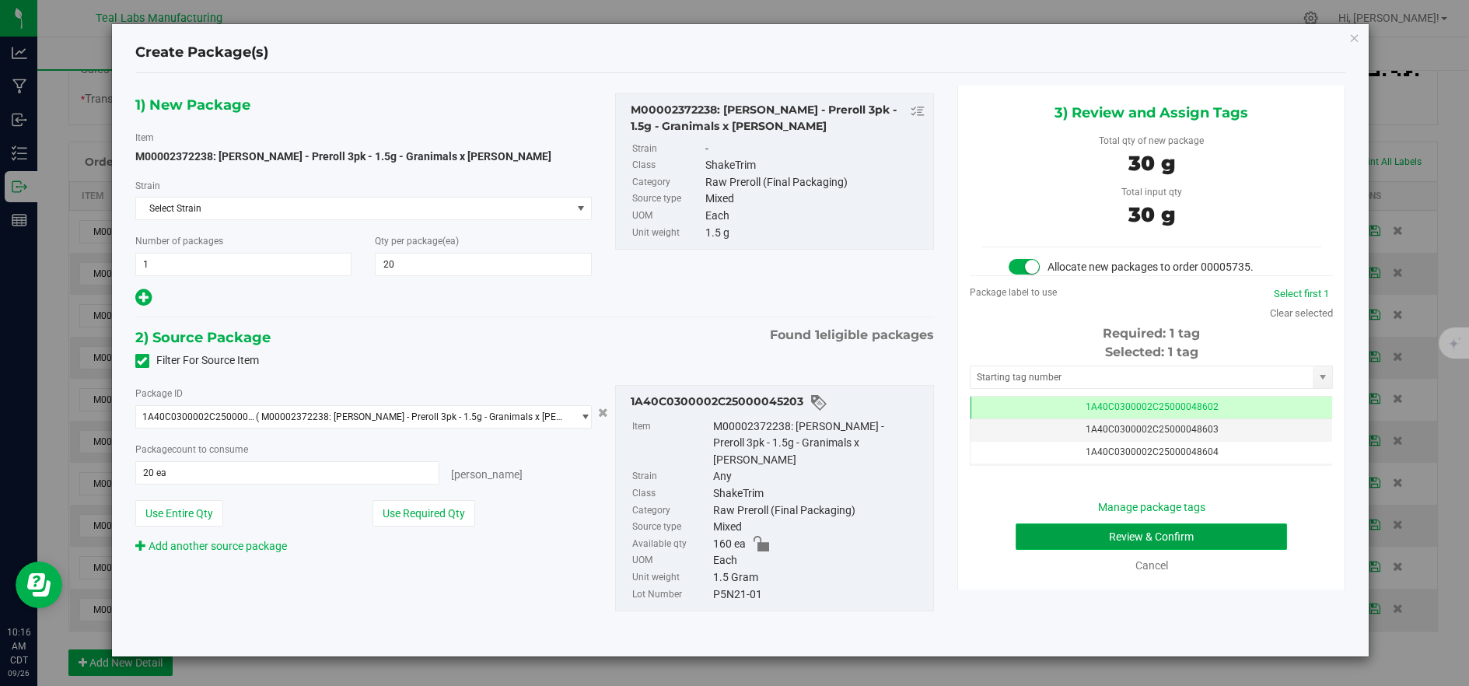
click at [1053, 534] on button "Review & Confirm" at bounding box center [1151, 537] width 271 height 26
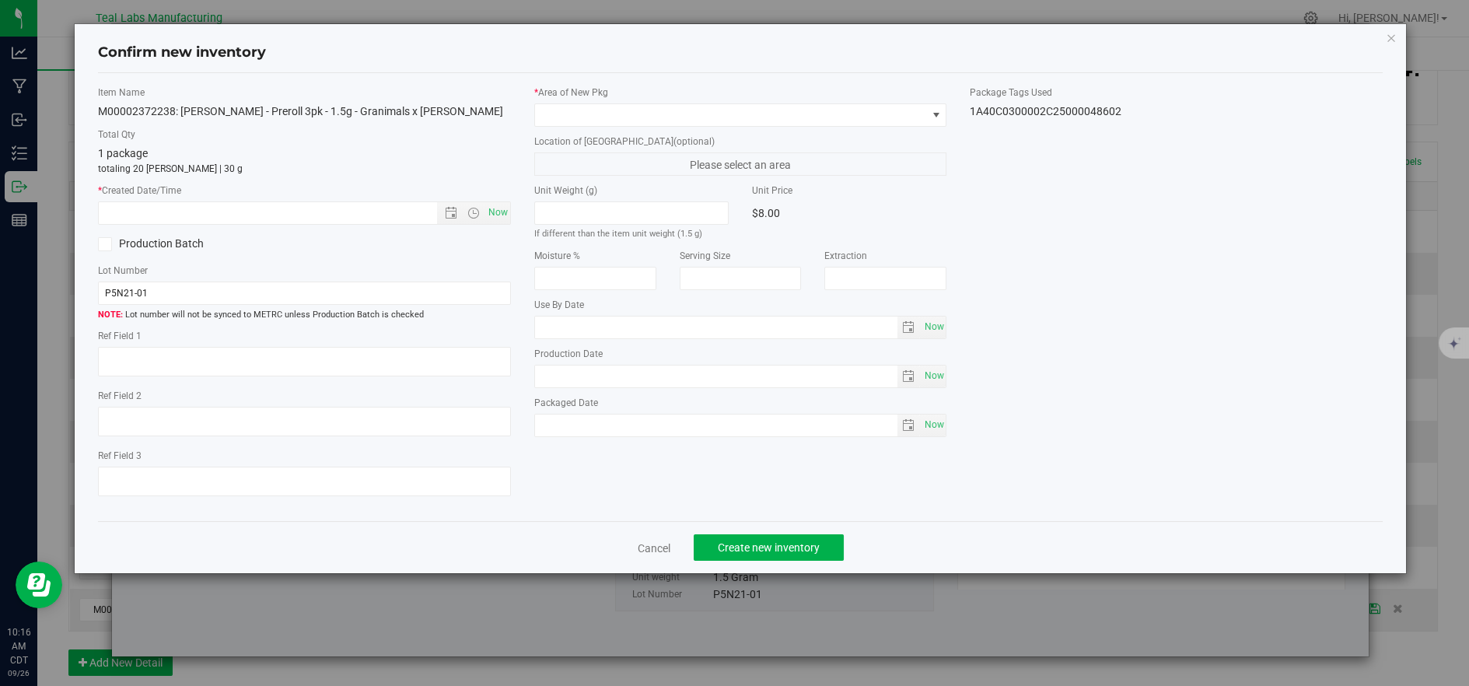
click at [567, 129] on div "* Area of [GEOGRAPHIC_DATA] Location of [GEOGRAPHIC_DATA] (optional) Please sel…" at bounding box center [741, 265] width 436 height 359
click at [563, 121] on span at bounding box center [731, 115] width 392 height 22
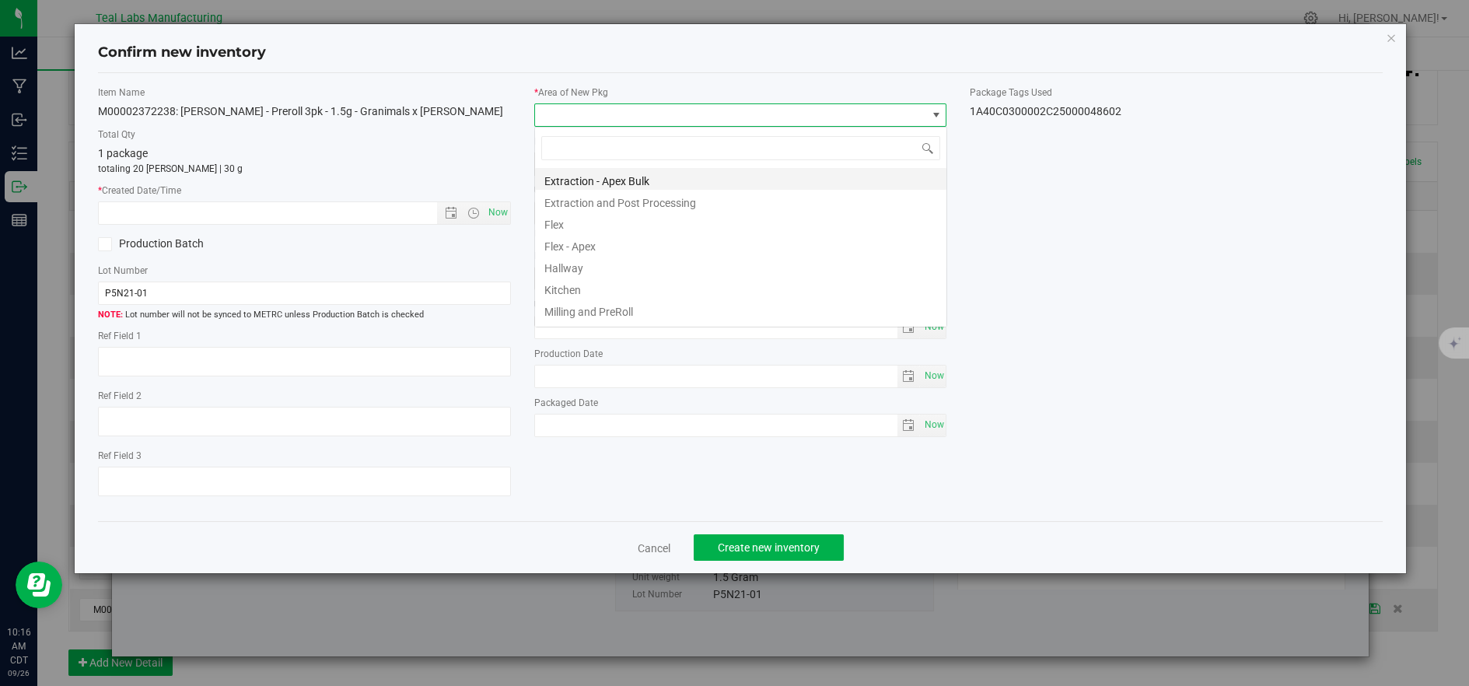
scroll to position [23, 412]
drag, startPoint x: 564, startPoint y: 220, endPoint x: 539, endPoint y: 229, distance: 26.6
click at [563, 223] on li "Flex" at bounding box center [741, 223] width 412 height 22
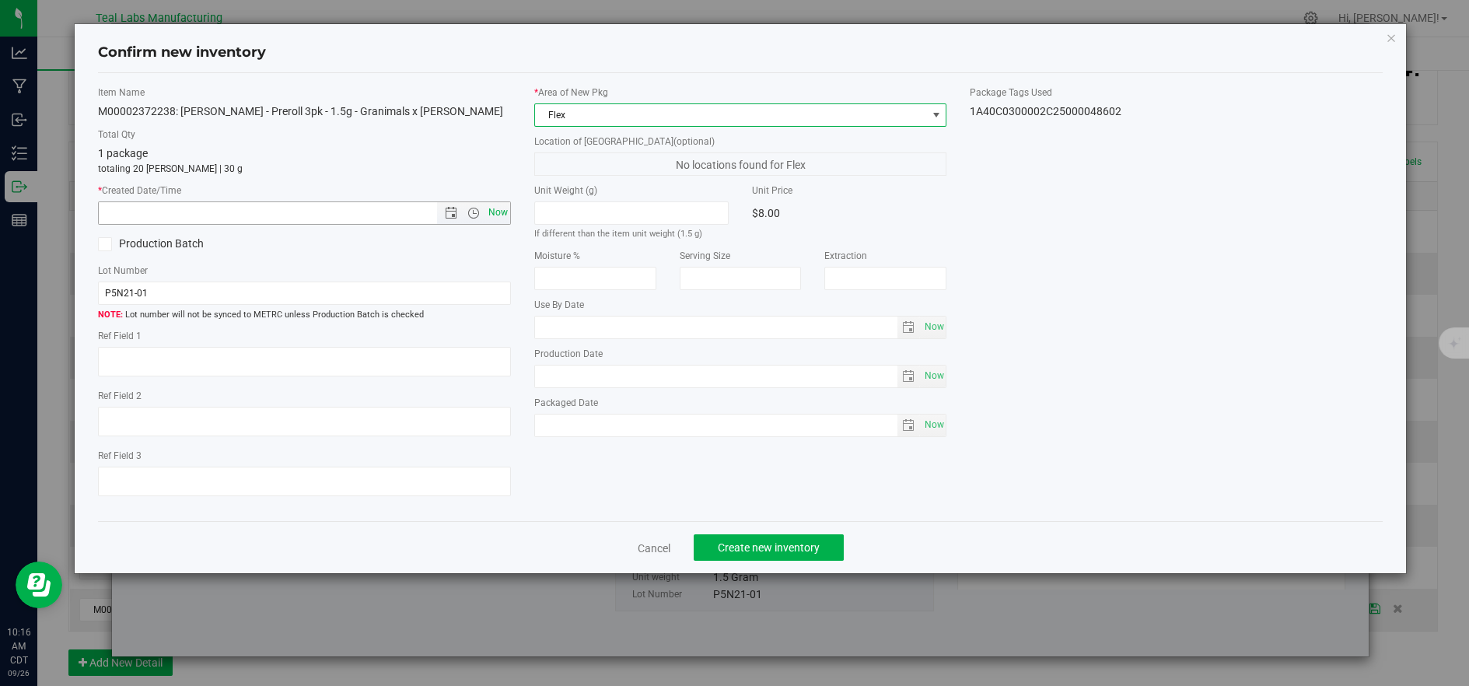
click at [499, 218] on span "Now" at bounding box center [498, 212] width 26 height 23
type input "[DATE] 10:16 AM"
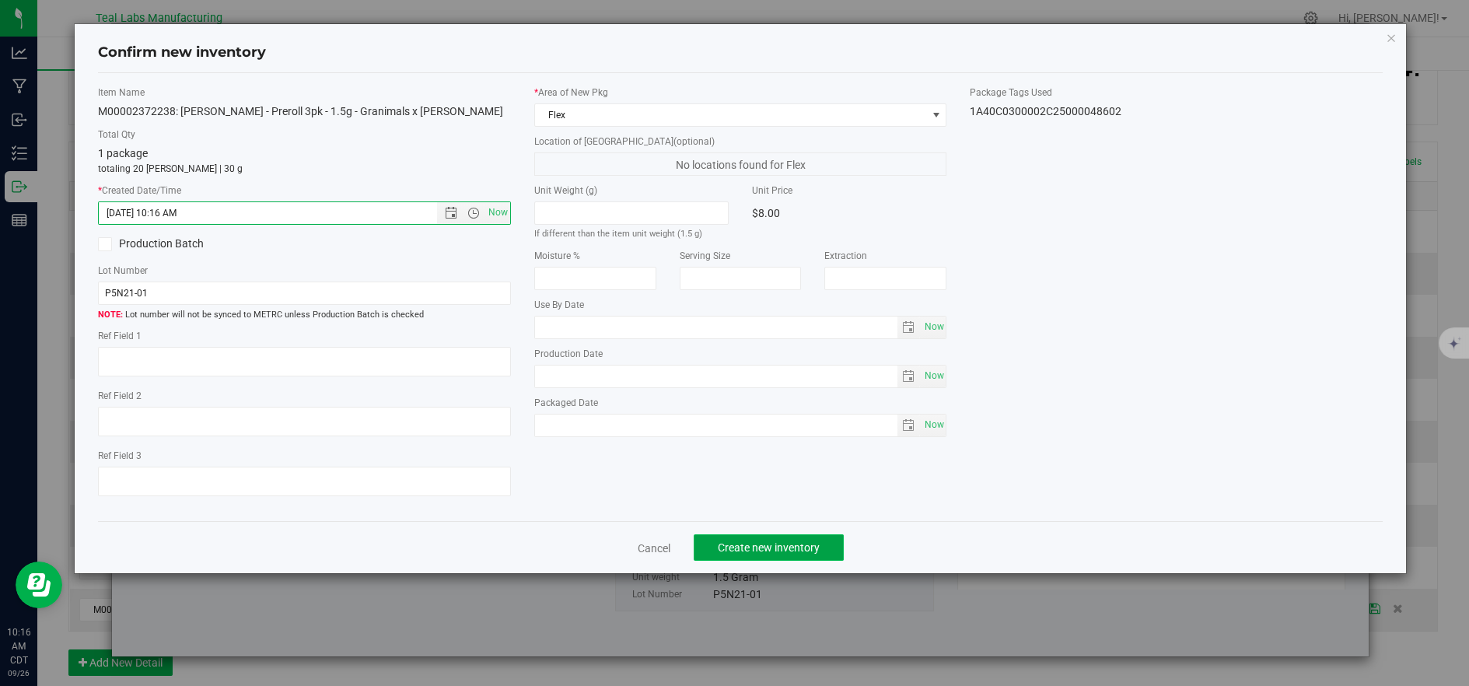
click at [732, 554] on span "Create new inventory" at bounding box center [769, 547] width 102 height 12
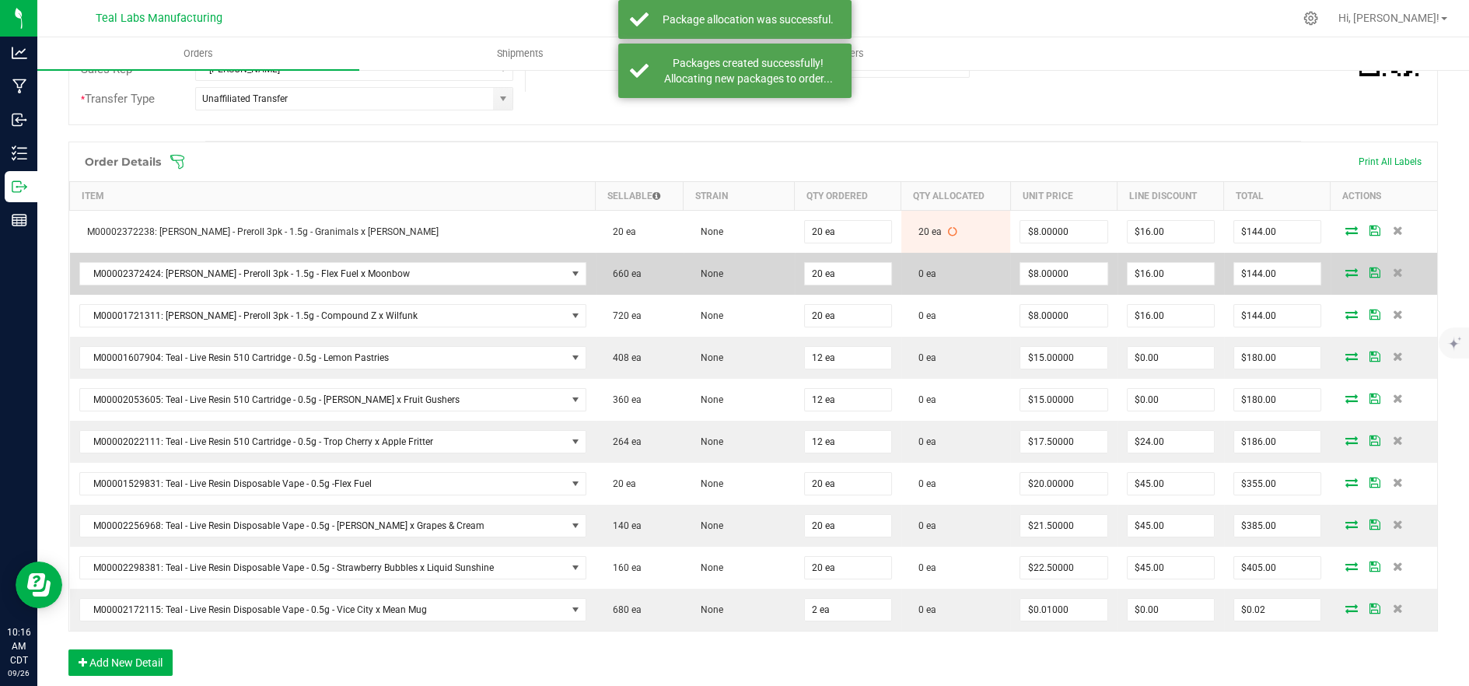
click at [1346, 271] on icon at bounding box center [1352, 272] width 12 height 9
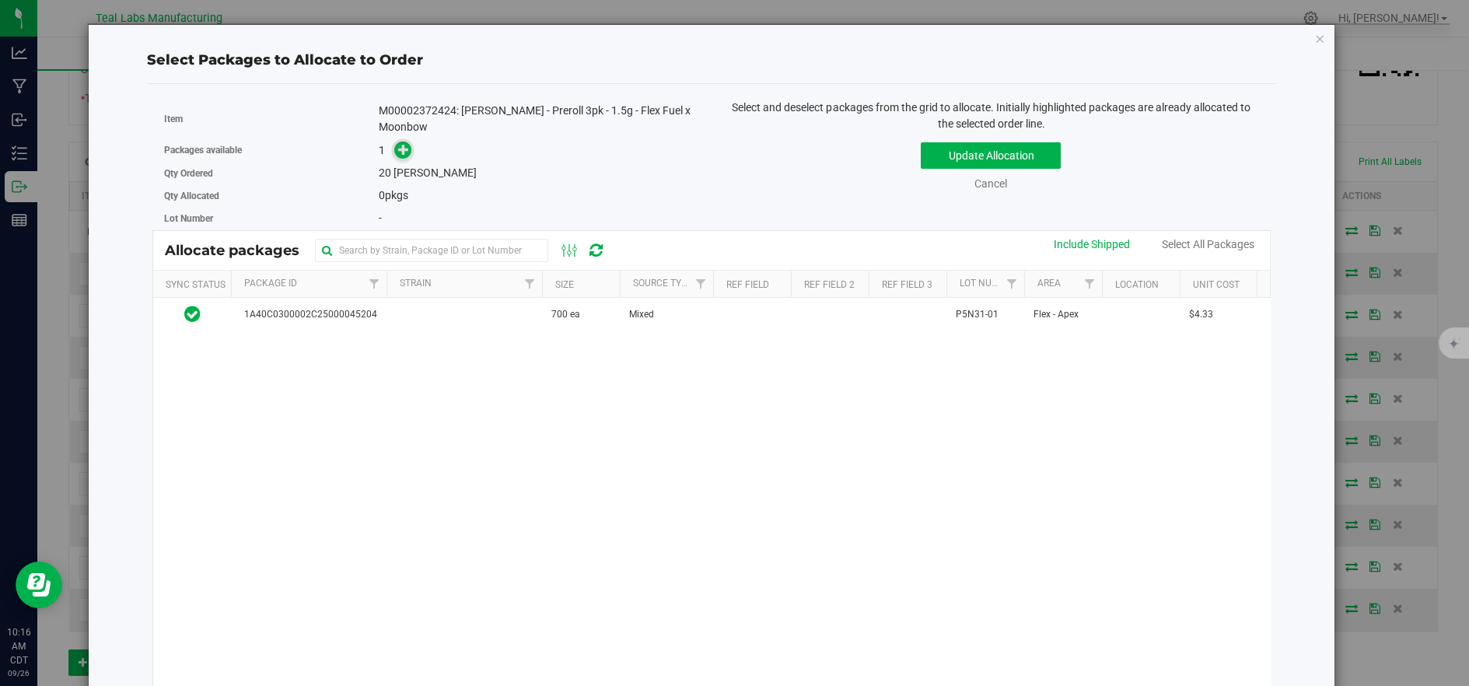
click at [407, 144] on icon at bounding box center [403, 149] width 11 height 11
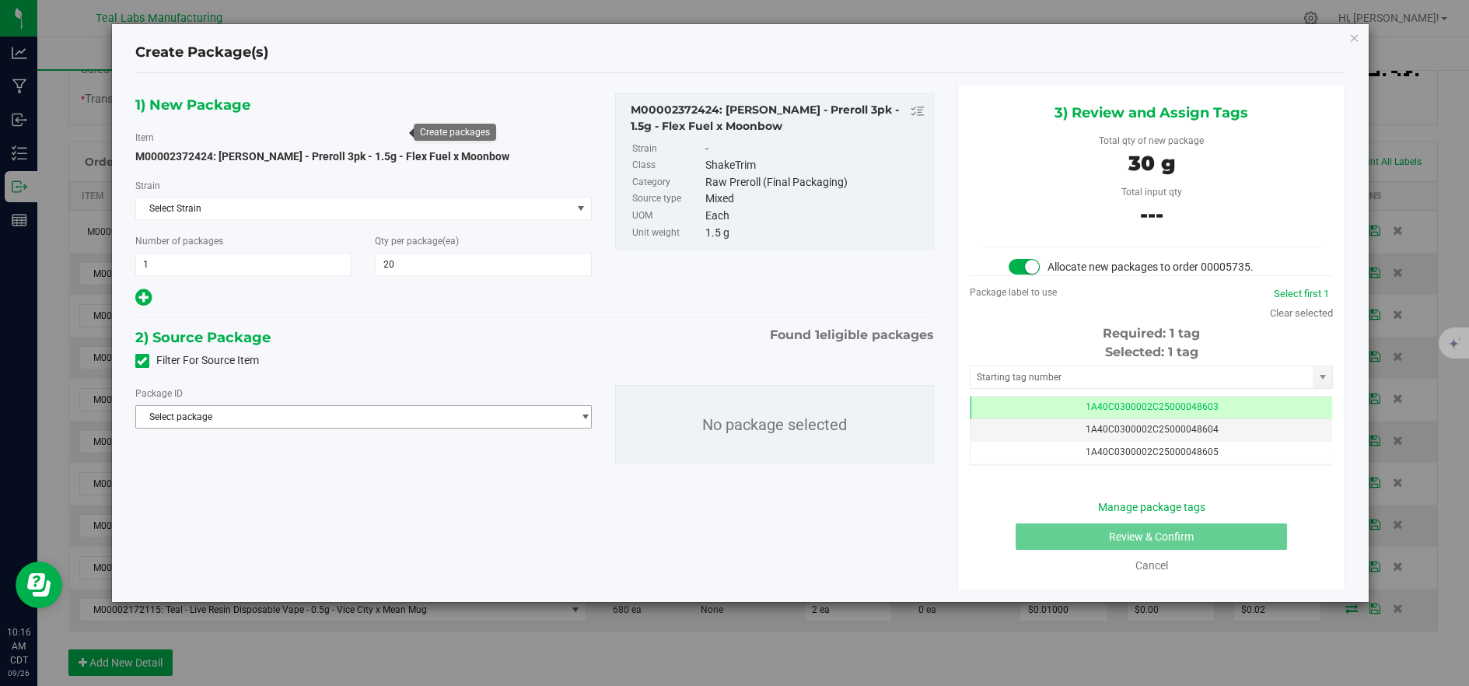
drag, startPoint x: 508, startPoint y: 410, endPoint x: 515, endPoint y: 415, distance: 8.9
click at [508, 411] on span "Select package" at bounding box center [354, 417] width 436 height 22
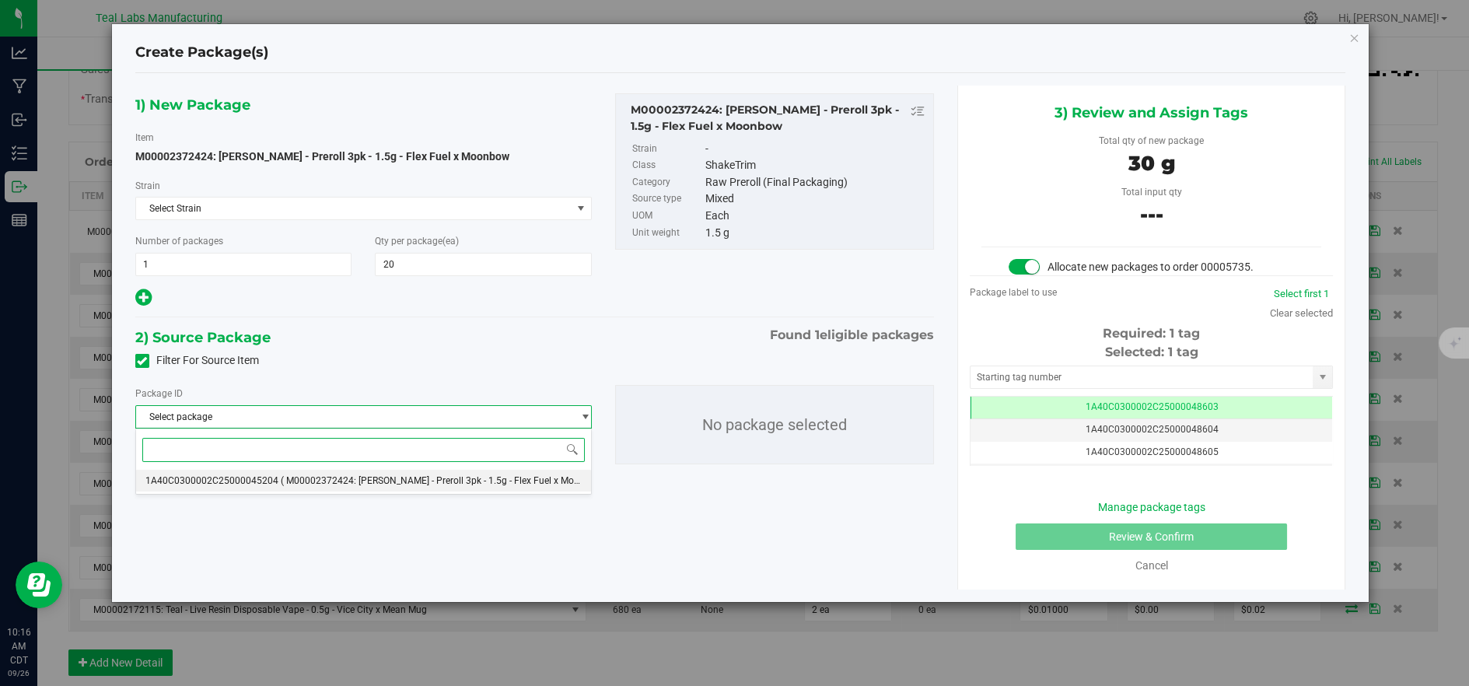
drag, startPoint x: 481, startPoint y: 480, endPoint x: 475, endPoint y: 489, distance: 10.1
click at [480, 483] on span "( M00002372424: [PERSON_NAME] - Preroll 3pk - 1.5g - Flex Fuel x Moonbow )" at bounding box center [444, 480] width 327 height 11
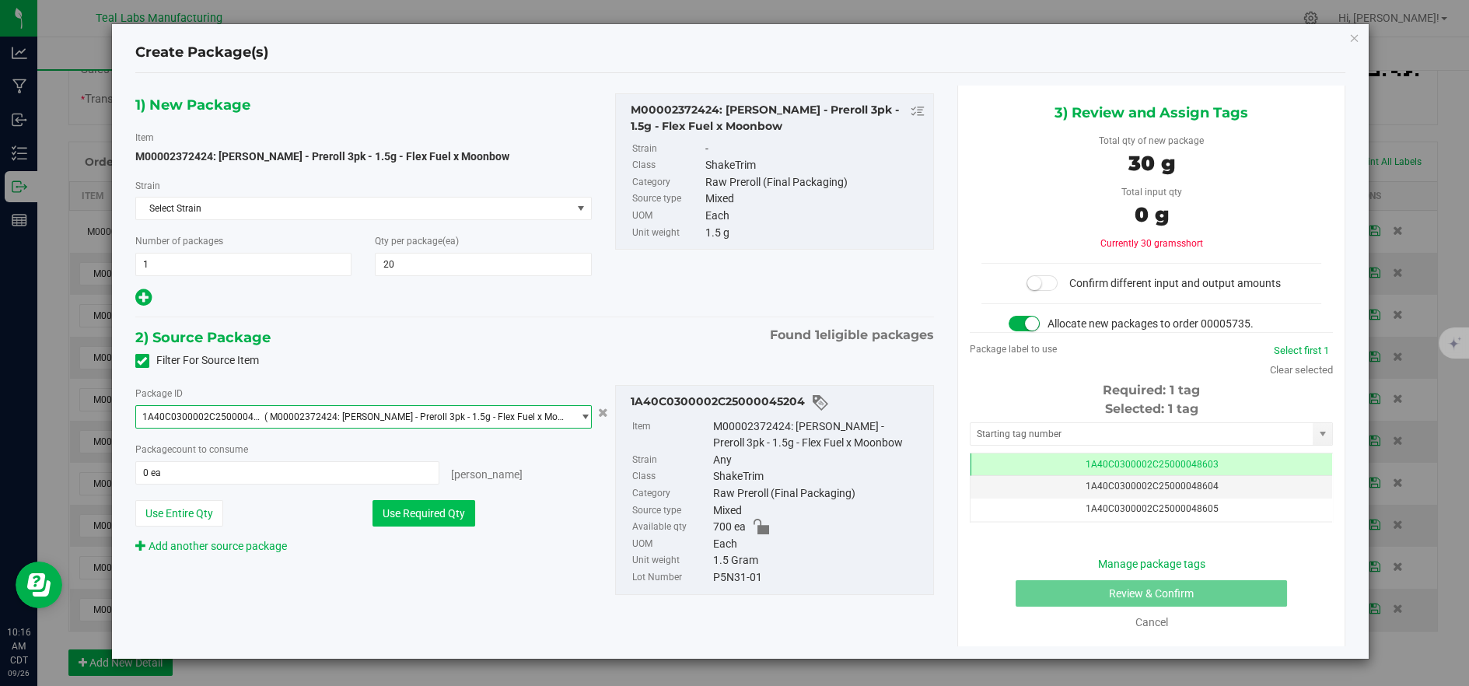
click at [454, 509] on button "Use Required Qty" at bounding box center [424, 513] width 103 height 26
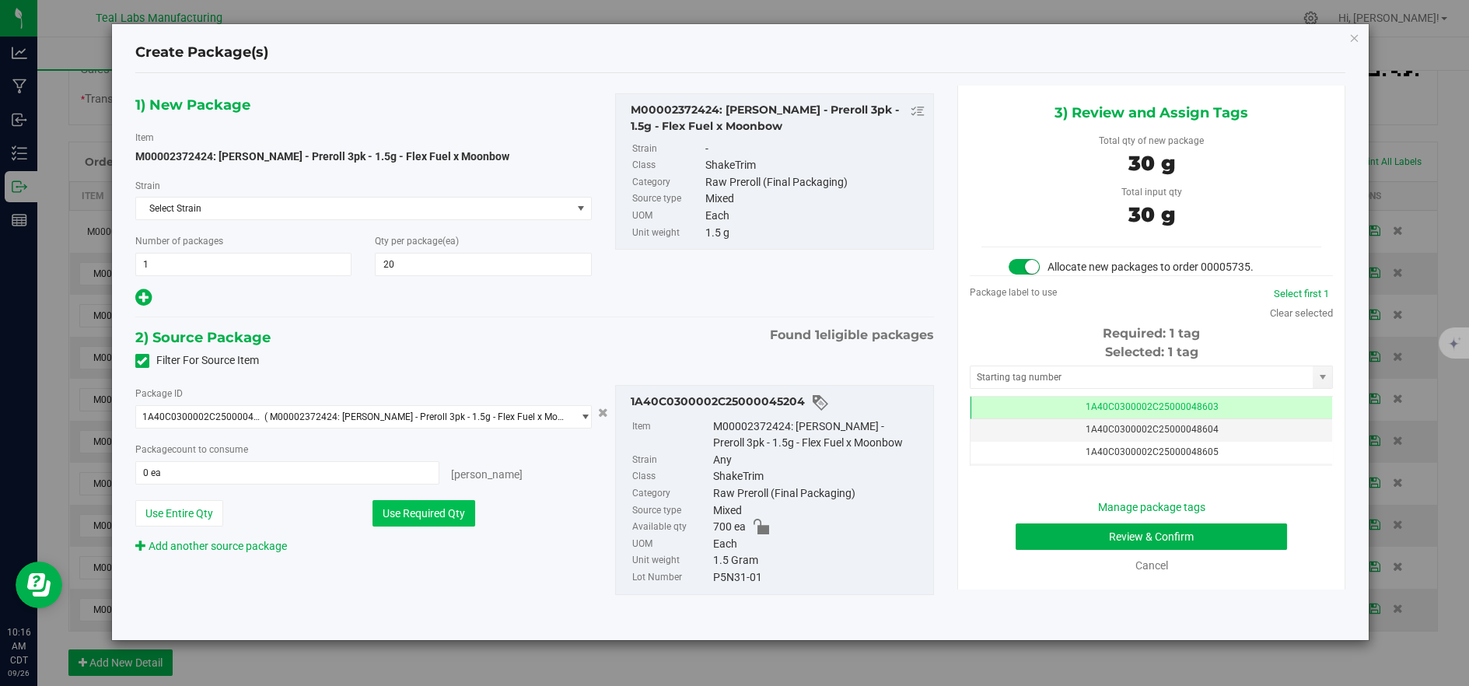
type input "20 ea"
click at [1195, 536] on button "Review & Confirm" at bounding box center [1151, 537] width 271 height 26
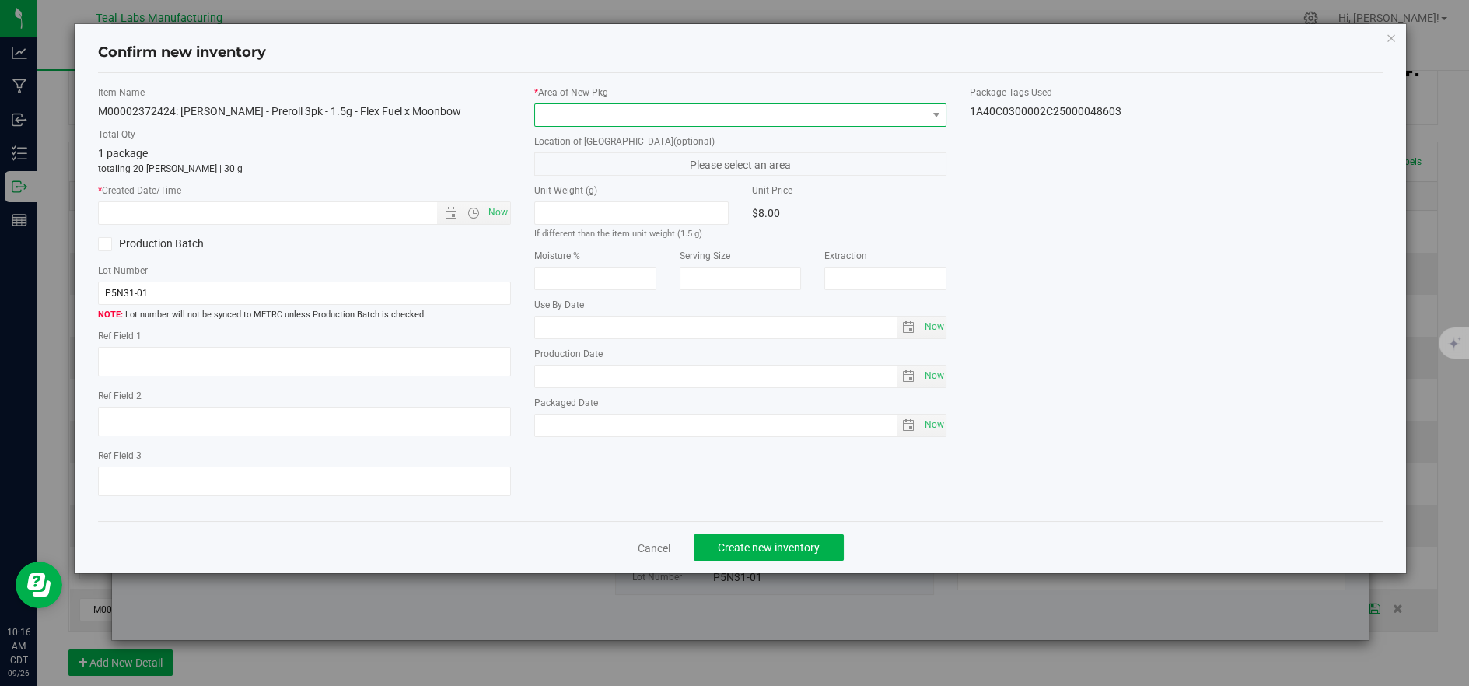
click at [629, 117] on span at bounding box center [731, 115] width 392 height 22
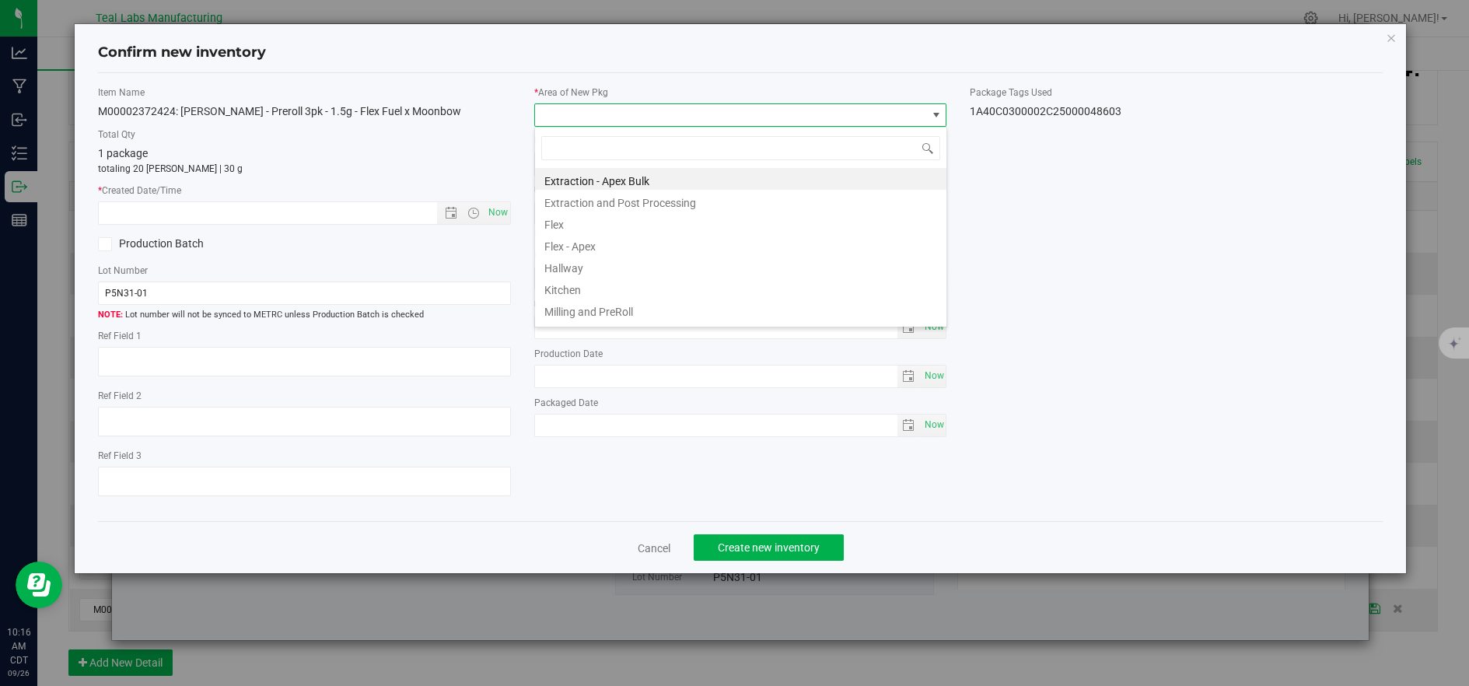
drag, startPoint x: 611, startPoint y: 223, endPoint x: 542, endPoint y: 226, distance: 68.5
click at [609, 224] on li "Flex" at bounding box center [741, 223] width 412 height 22
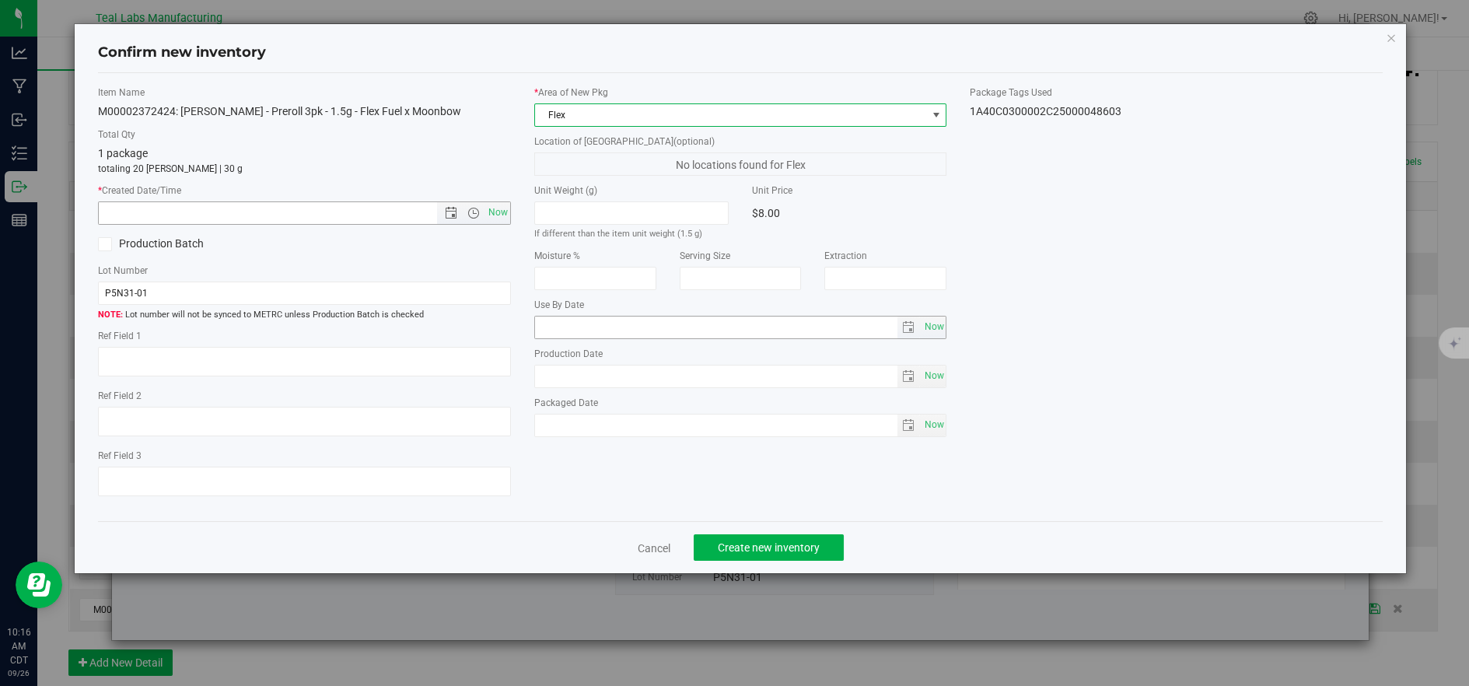
drag, startPoint x: 490, startPoint y: 212, endPoint x: 604, endPoint y: 335, distance: 168.4
click at [492, 213] on span "Now" at bounding box center [498, 212] width 26 height 23
type input "[DATE] 10:16 AM"
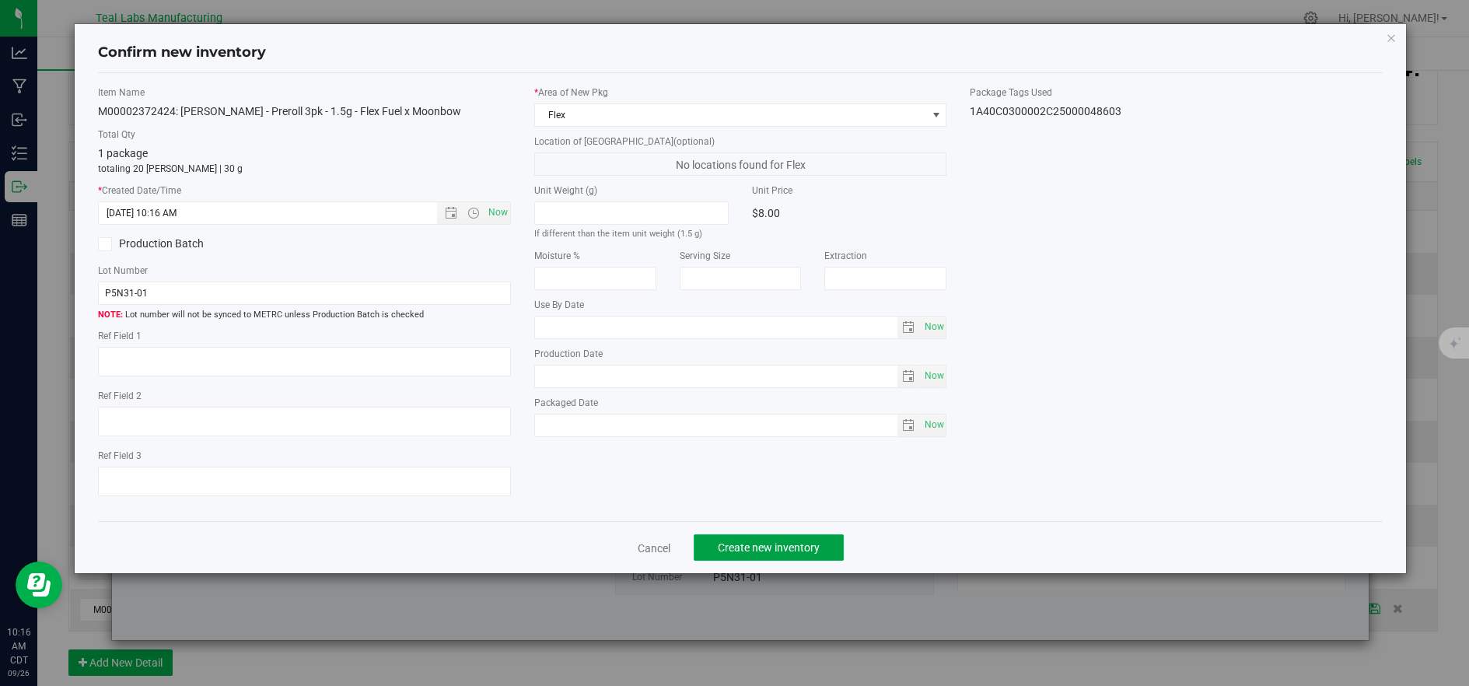
click at [765, 559] on button "Create new inventory" at bounding box center [769, 547] width 150 height 26
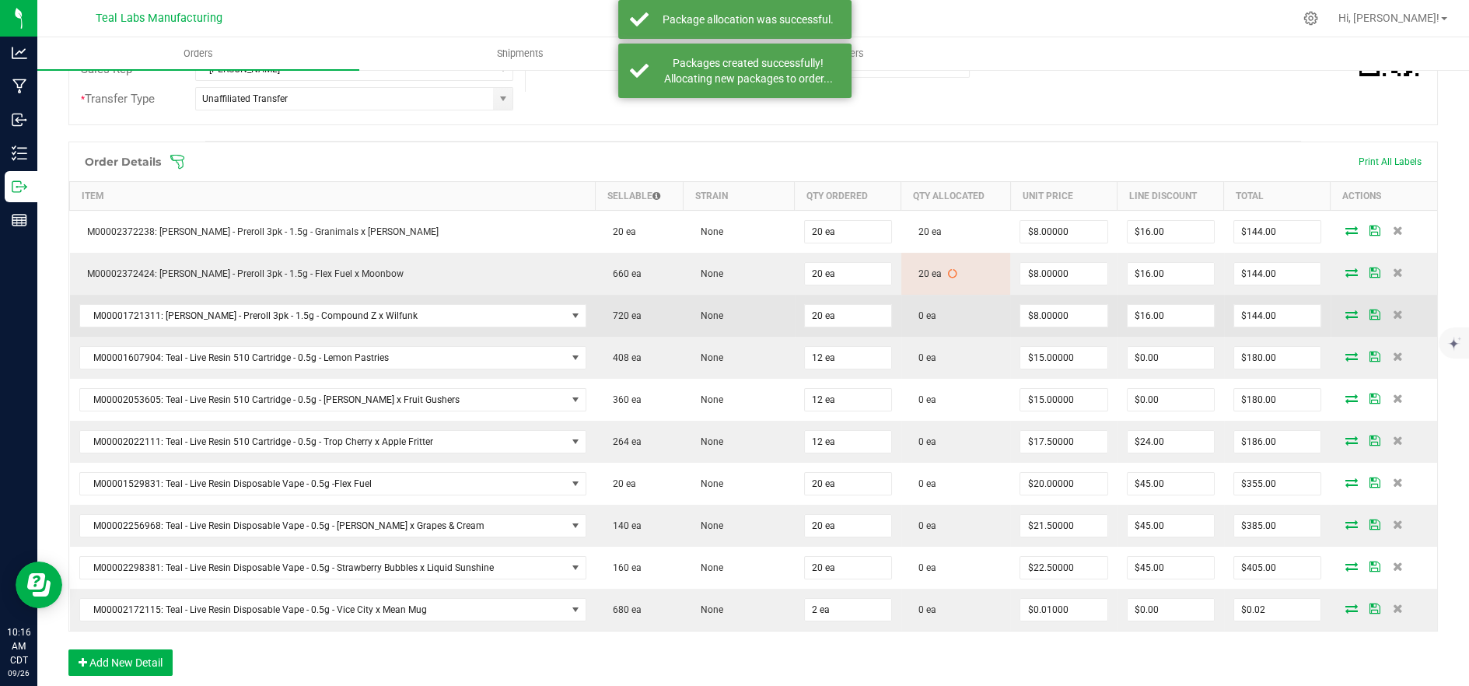
click at [1346, 310] on icon at bounding box center [1352, 314] width 12 height 9
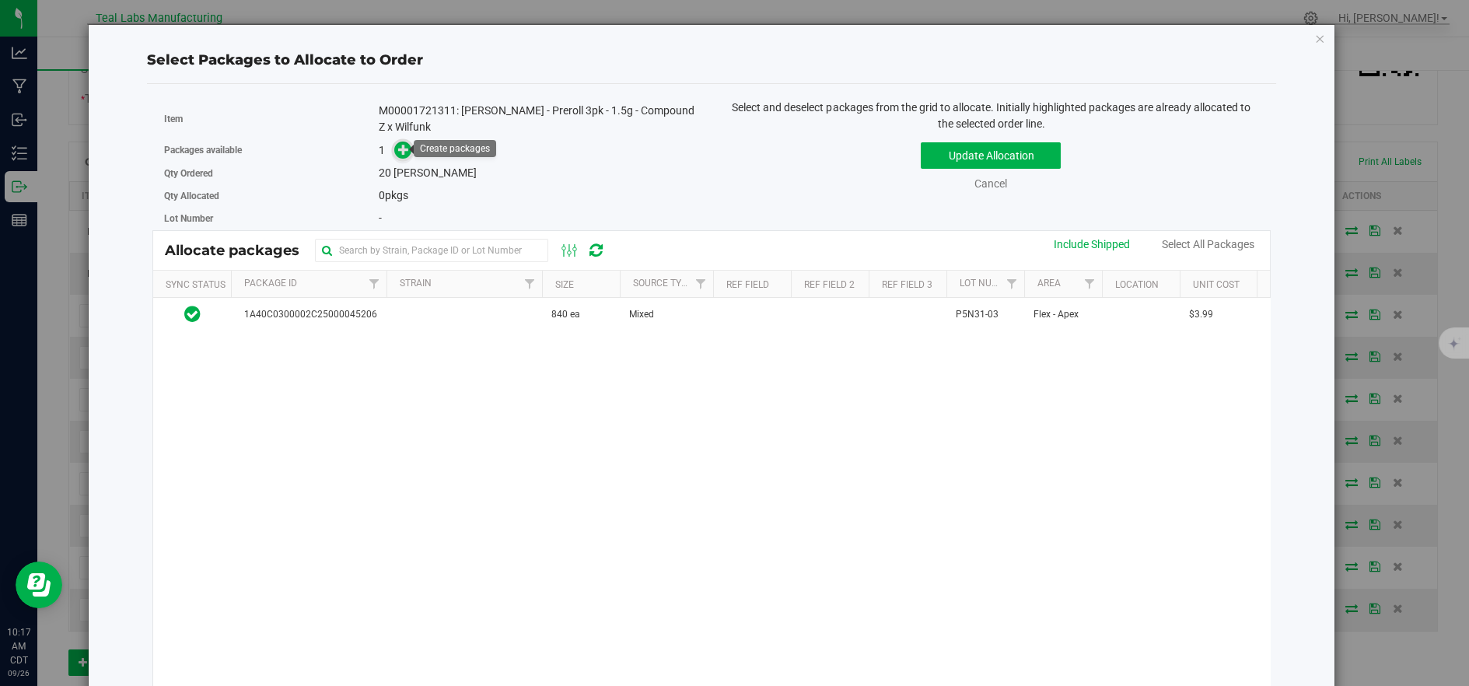
click at [406, 145] on icon at bounding box center [403, 149] width 11 height 11
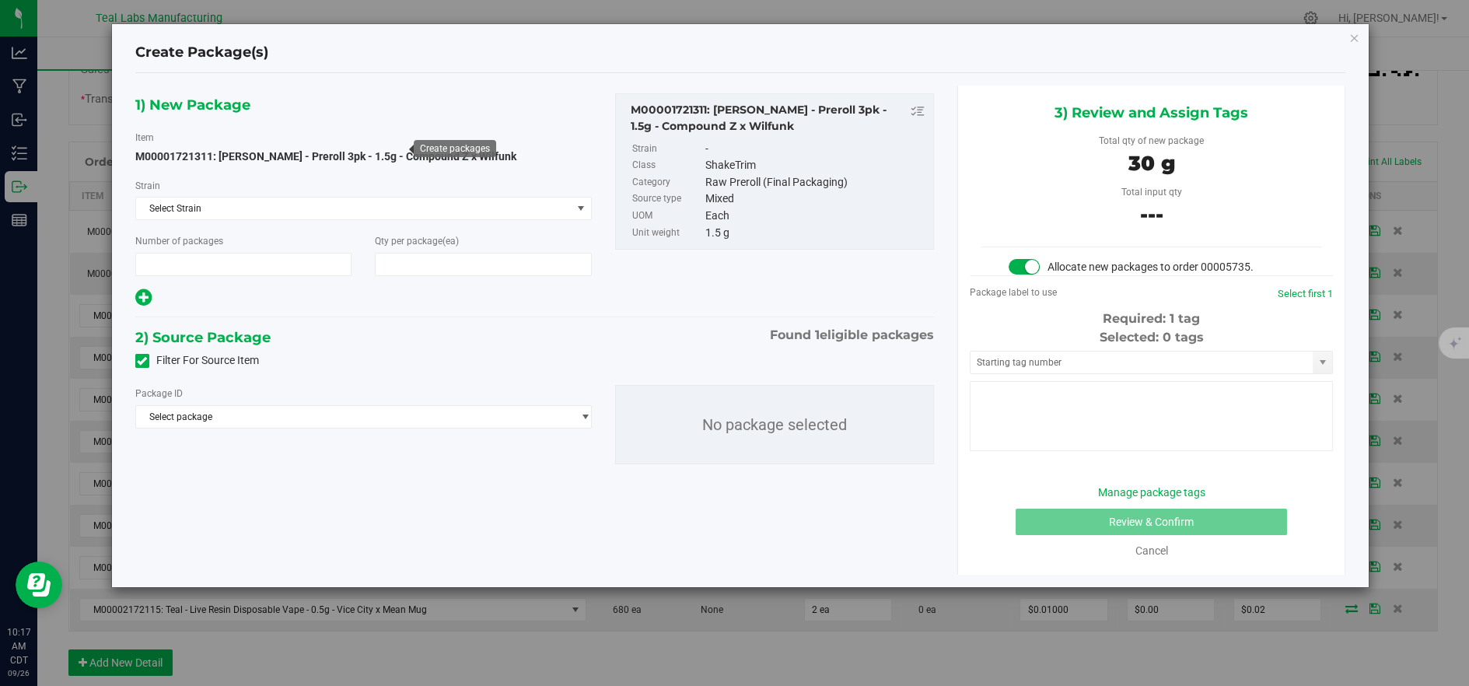
type input "1"
type input "20"
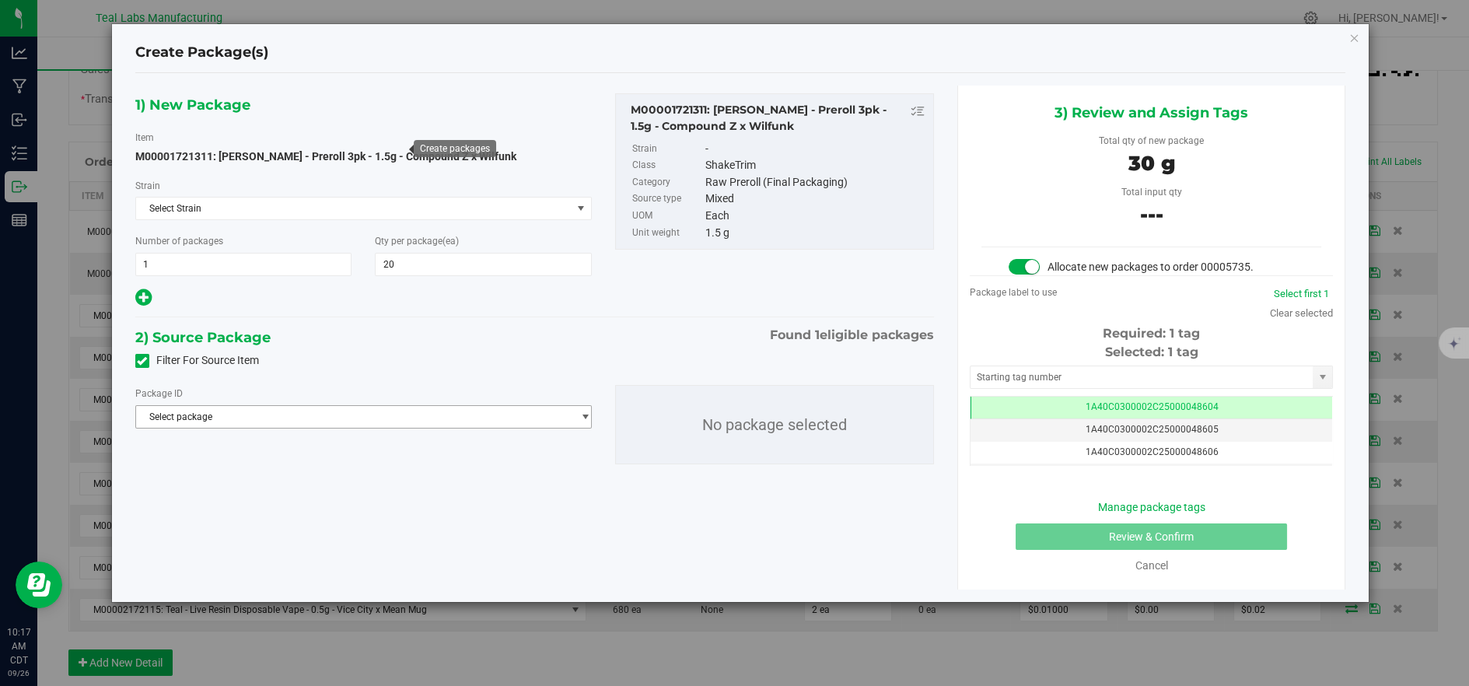
click at [569, 412] on span "Select package" at bounding box center [354, 417] width 436 height 22
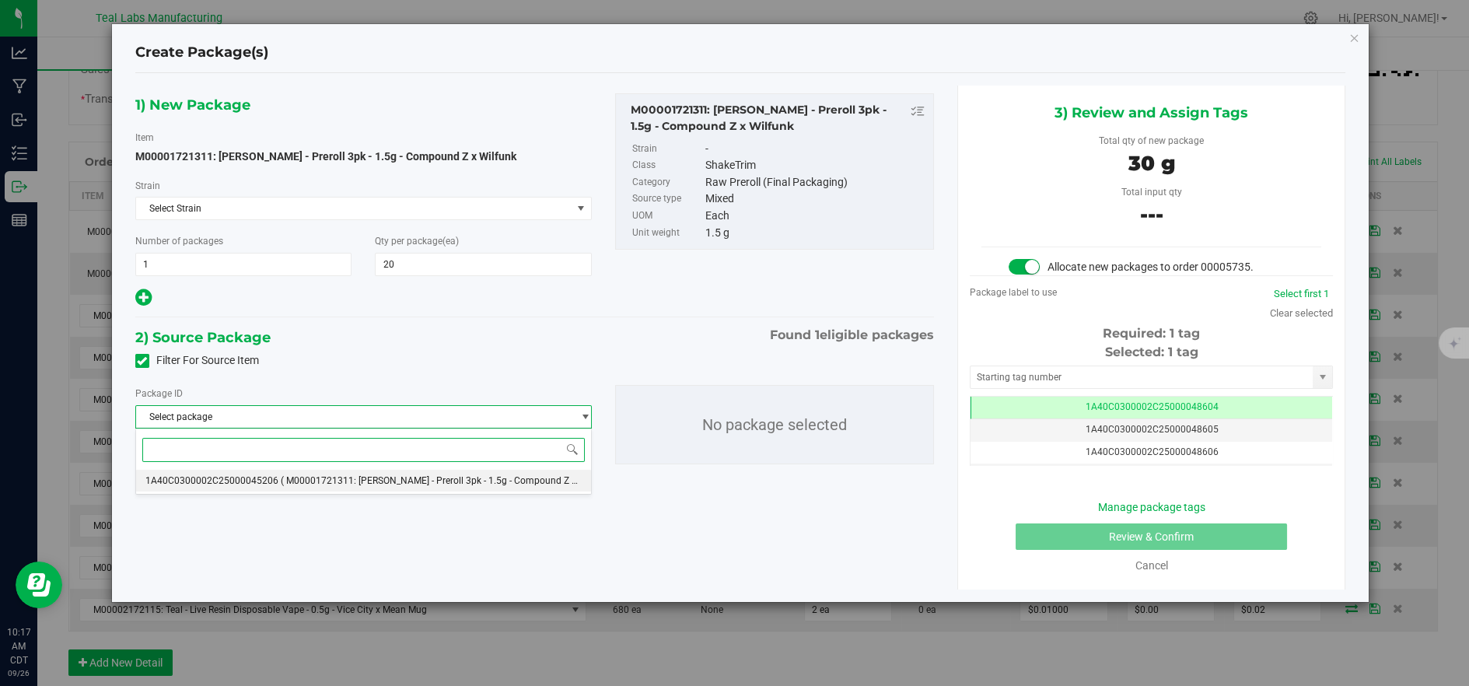
click at [483, 486] on li "1A40C0300002C25000045206 ( M00001721311: [PERSON_NAME] - Preroll 3pk - 1.5g - C…" at bounding box center [363, 481] width 455 height 22
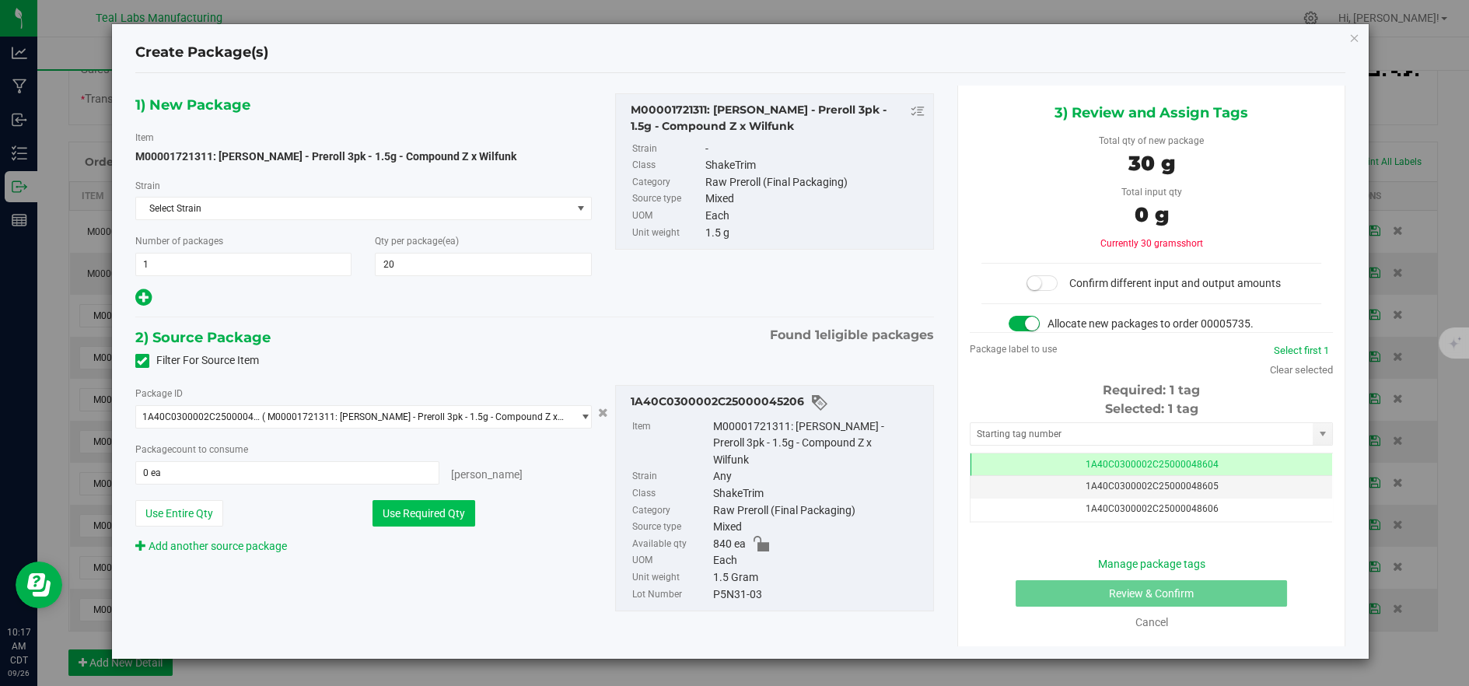
click at [456, 506] on button "Use Required Qty" at bounding box center [424, 513] width 103 height 26
type input "20 ea"
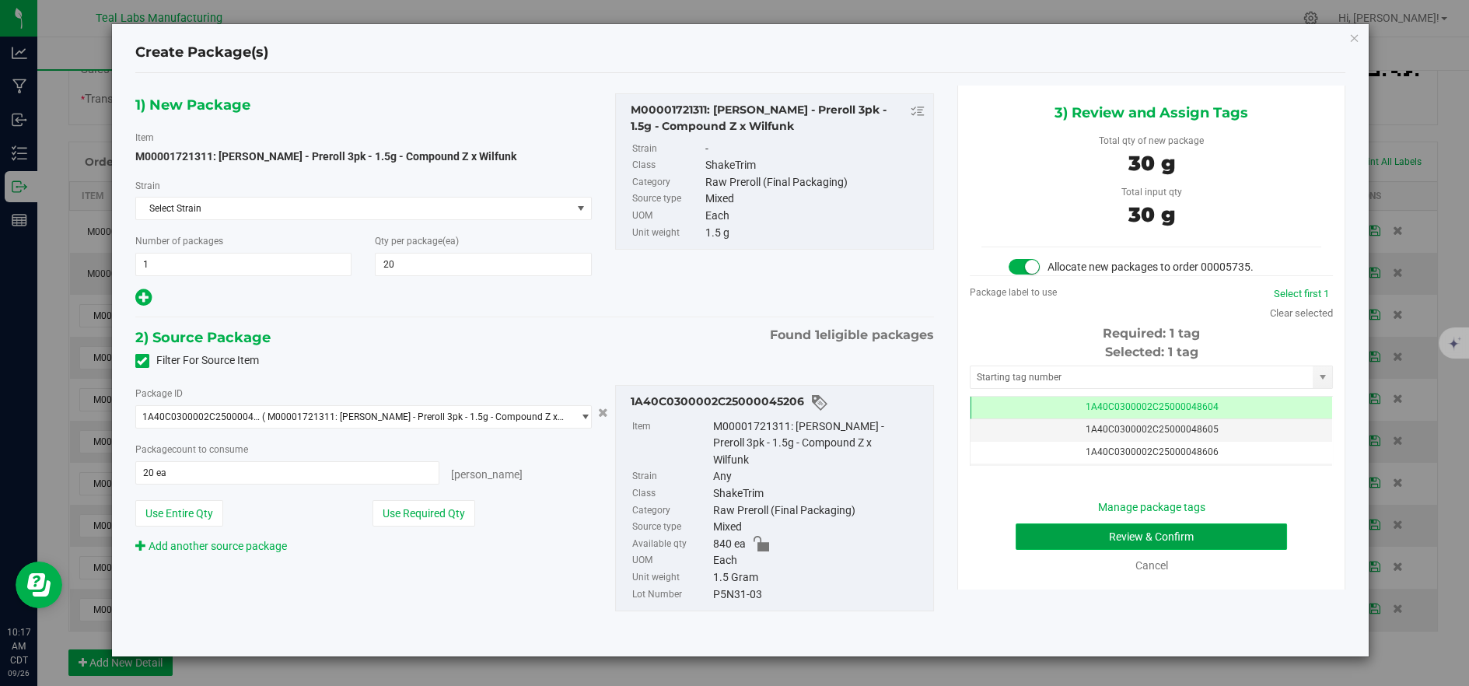
click at [1143, 527] on button "Review & Confirm" at bounding box center [1151, 537] width 271 height 26
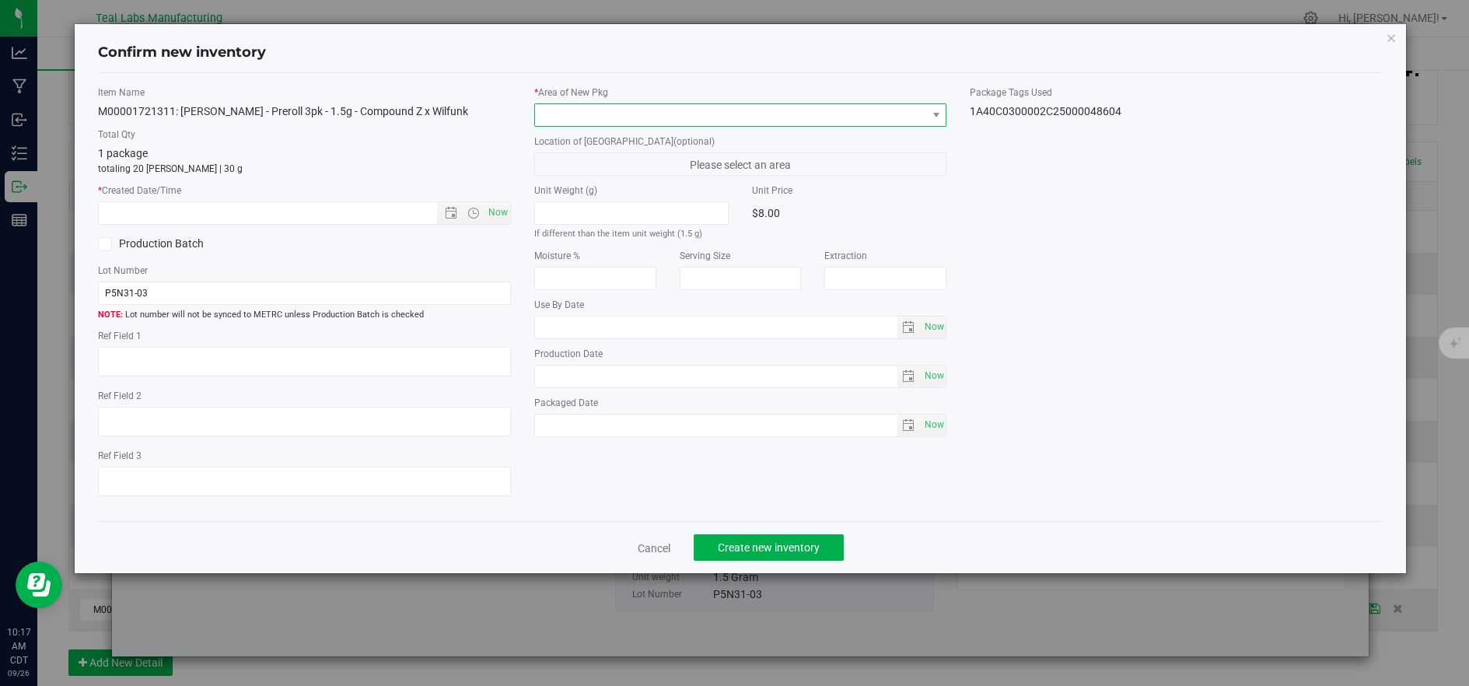
click at [551, 109] on span at bounding box center [731, 115] width 392 height 22
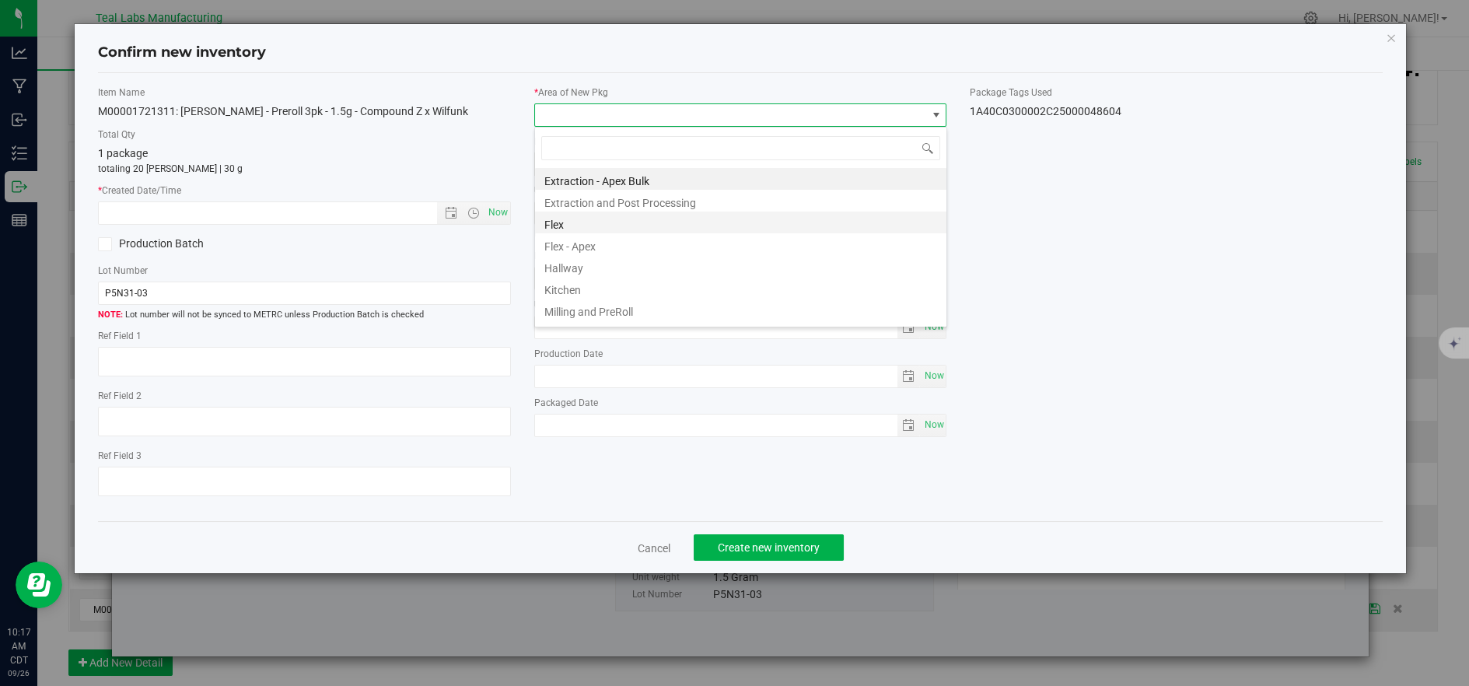
click at [569, 220] on li "Flex" at bounding box center [741, 223] width 412 height 22
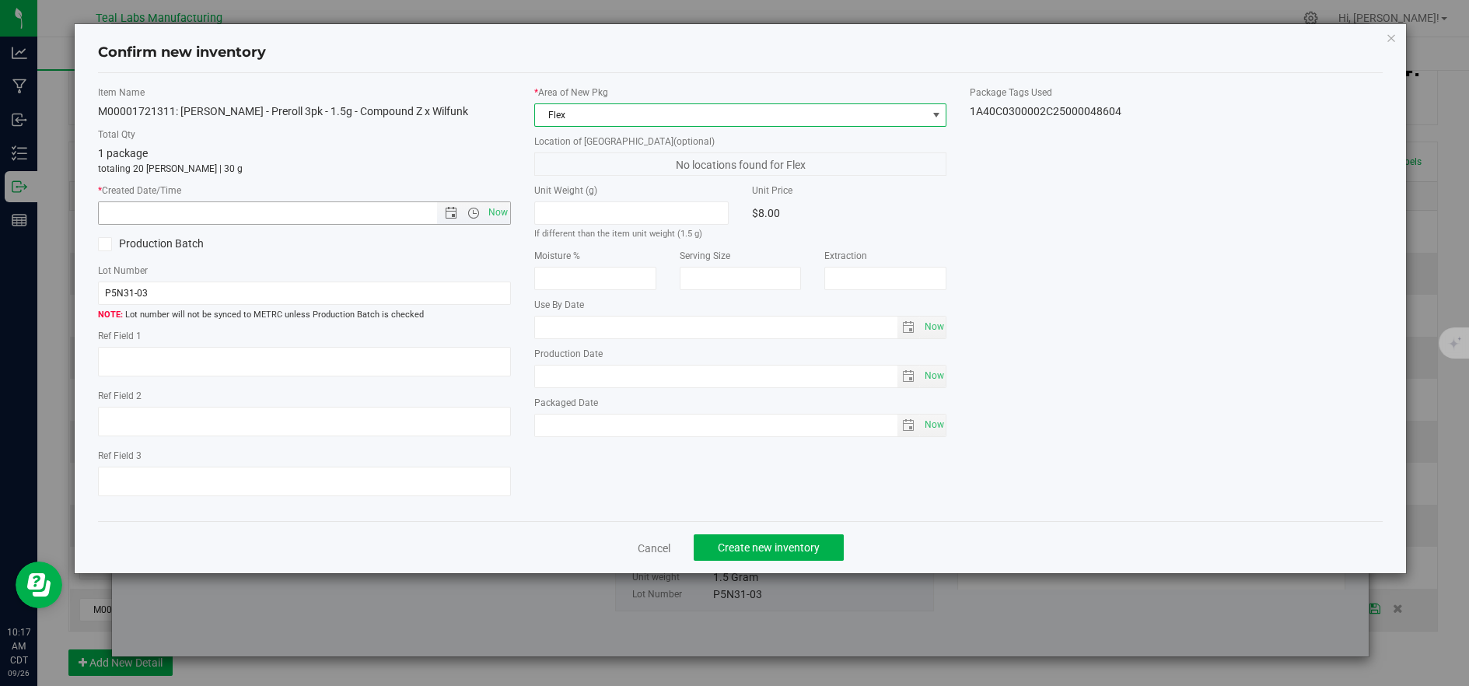
drag, startPoint x: 500, startPoint y: 210, endPoint x: 644, endPoint y: 362, distance: 209.1
click at [500, 211] on span "Now" at bounding box center [498, 212] width 26 height 23
type input "[DATE] 10:17 AM"
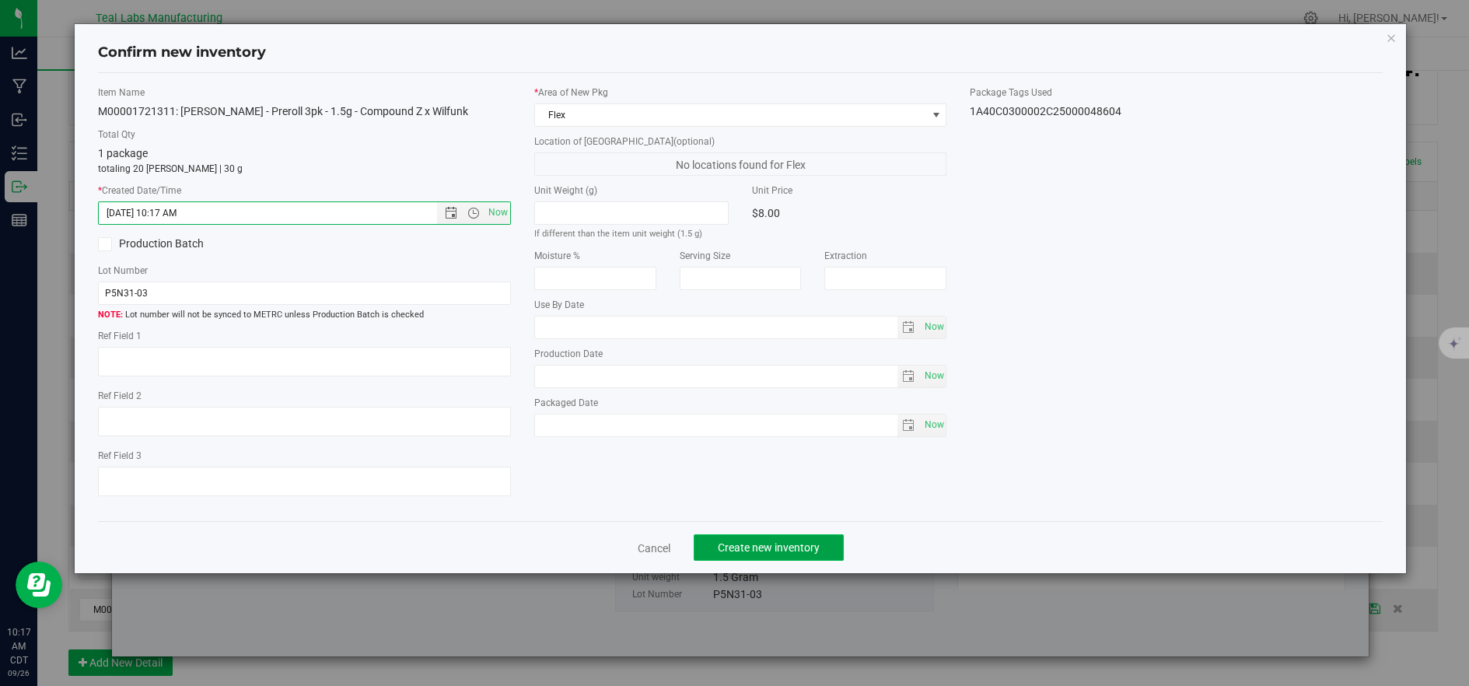
click at [731, 550] on span "Create new inventory" at bounding box center [769, 547] width 102 height 12
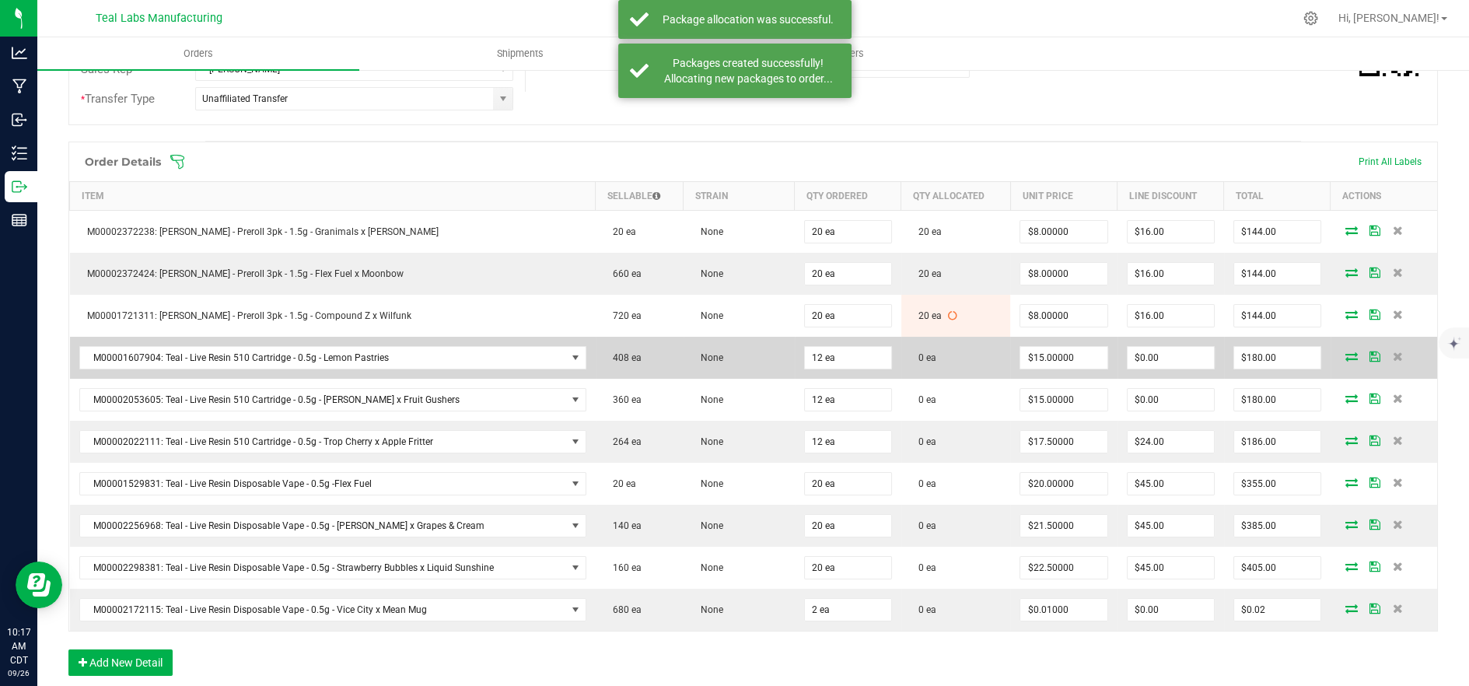
click at [1346, 355] on icon at bounding box center [1352, 356] width 12 height 9
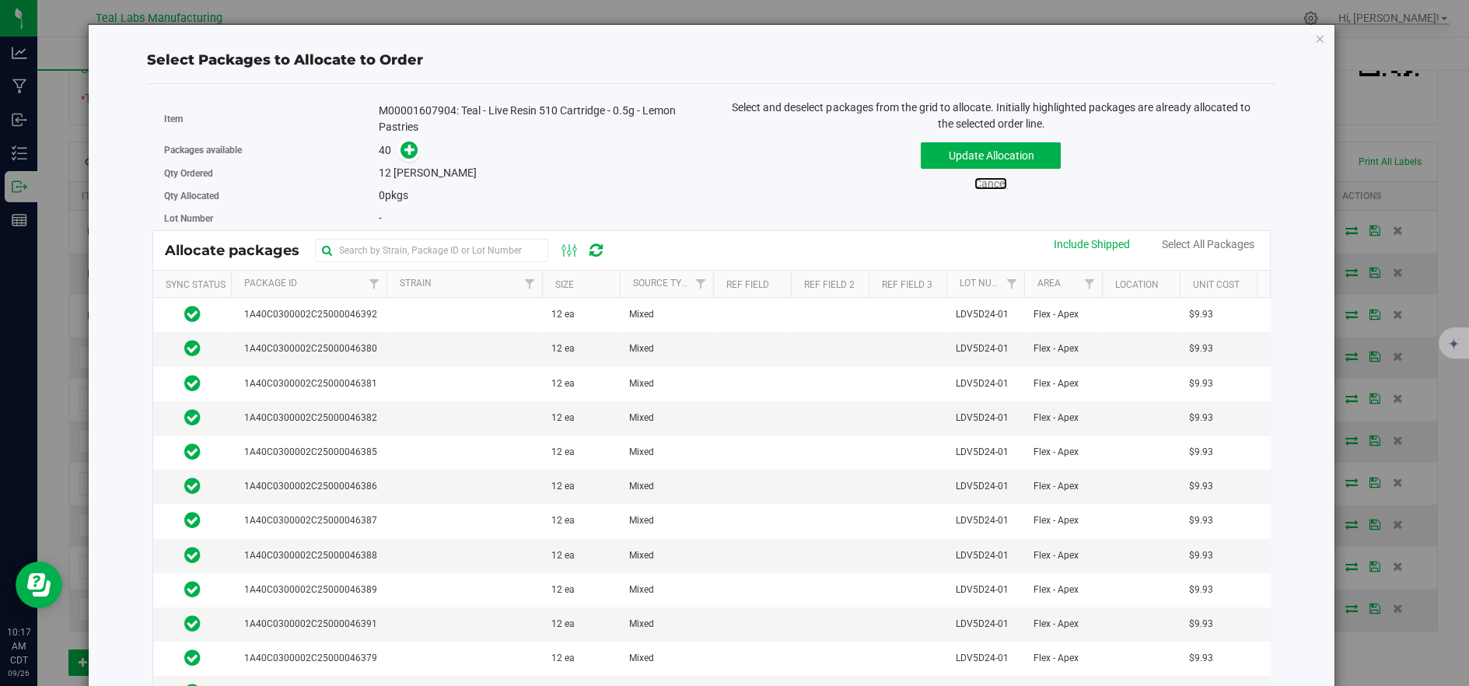
drag, startPoint x: 981, startPoint y: 188, endPoint x: 1010, endPoint y: 204, distance: 32.7
click at [981, 187] on link "Cancel" at bounding box center [991, 183] width 33 height 12
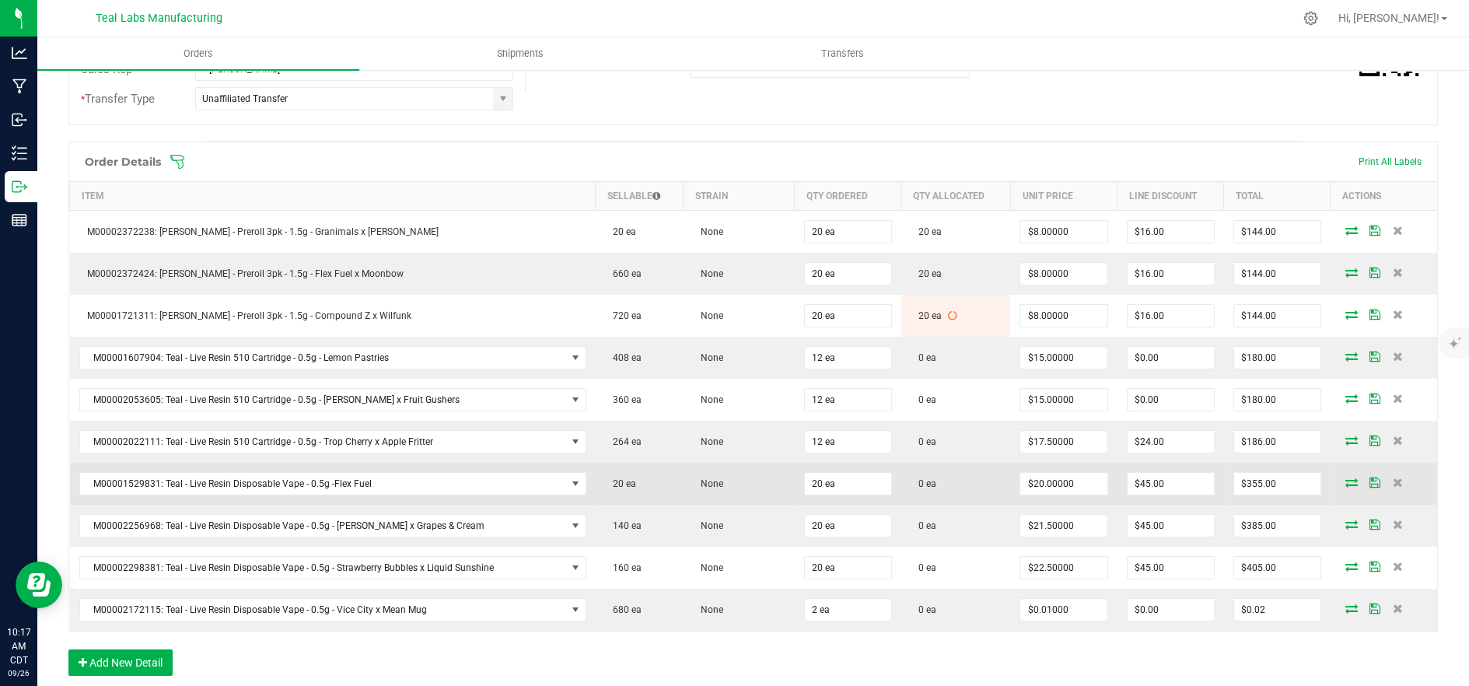
click at [1346, 478] on icon at bounding box center [1352, 482] width 12 height 9
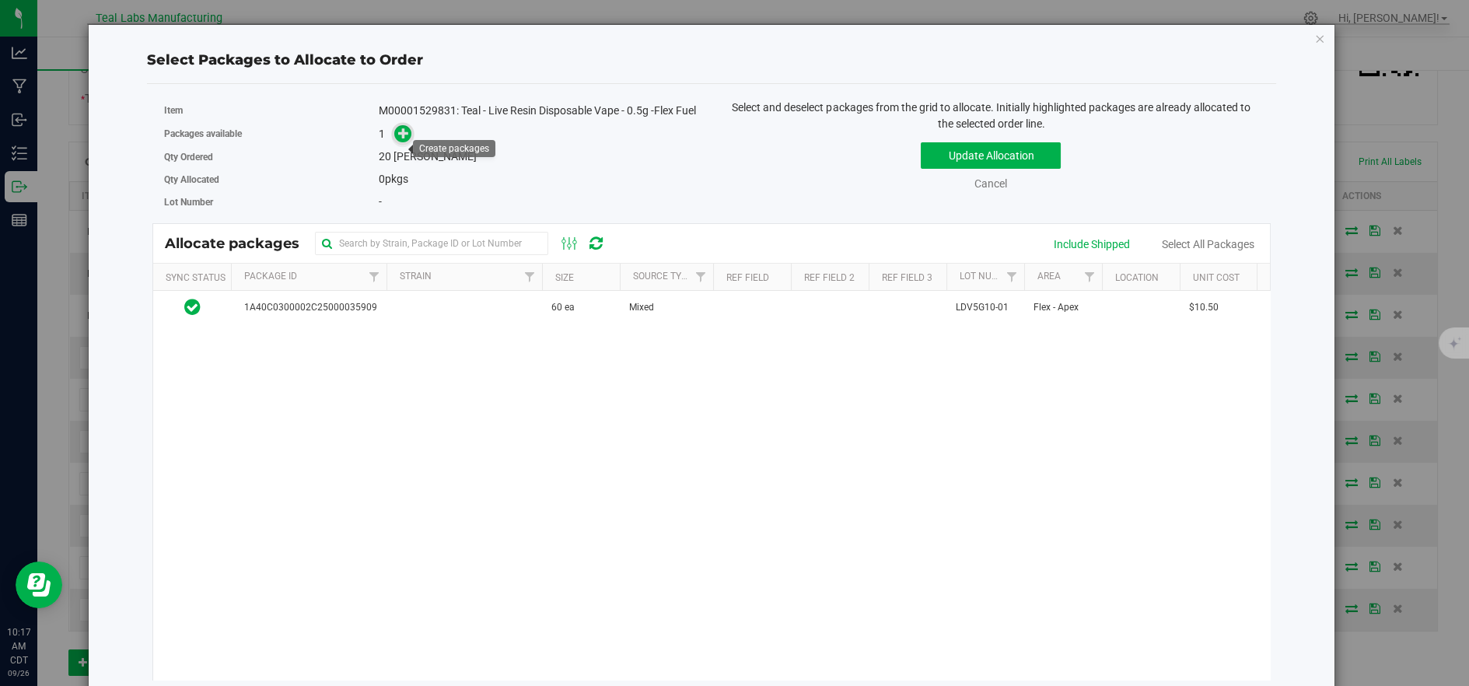
click at [405, 138] on icon at bounding box center [403, 133] width 11 height 11
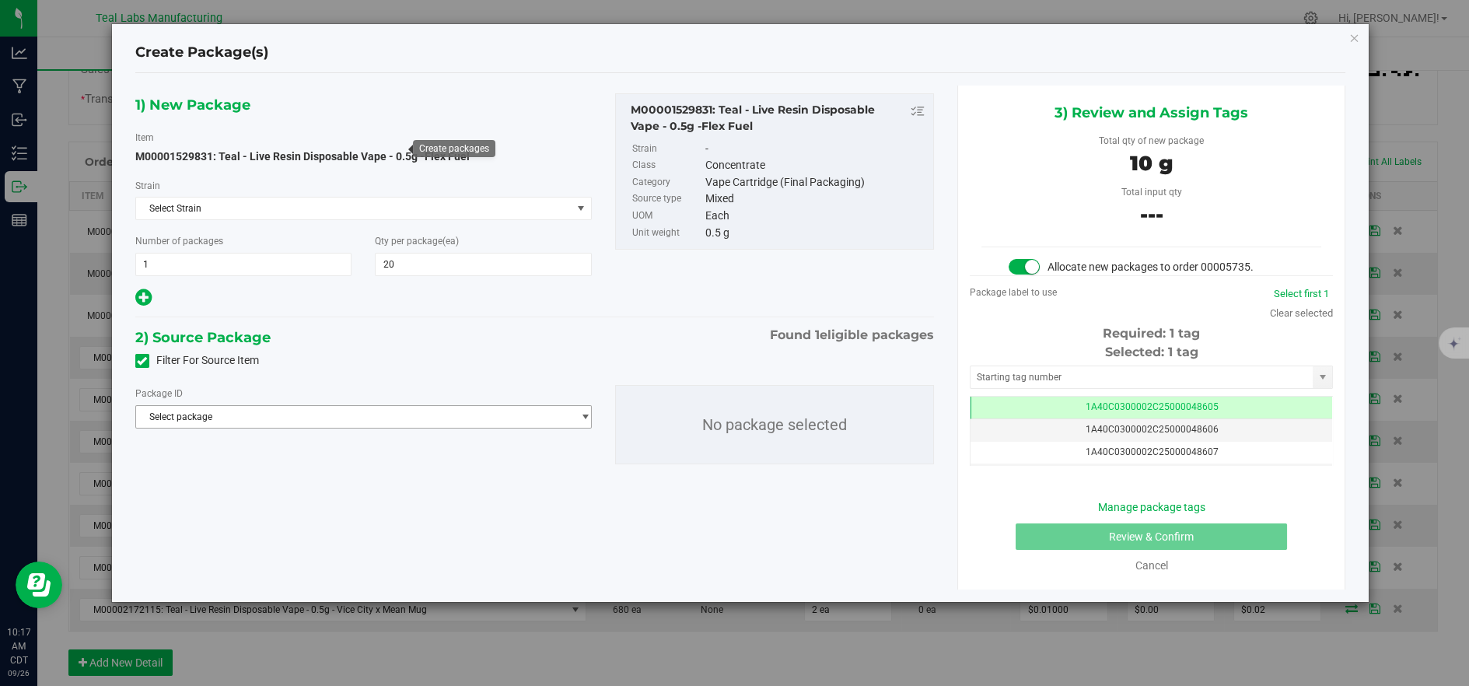
click at [502, 419] on span "Select package" at bounding box center [354, 417] width 436 height 22
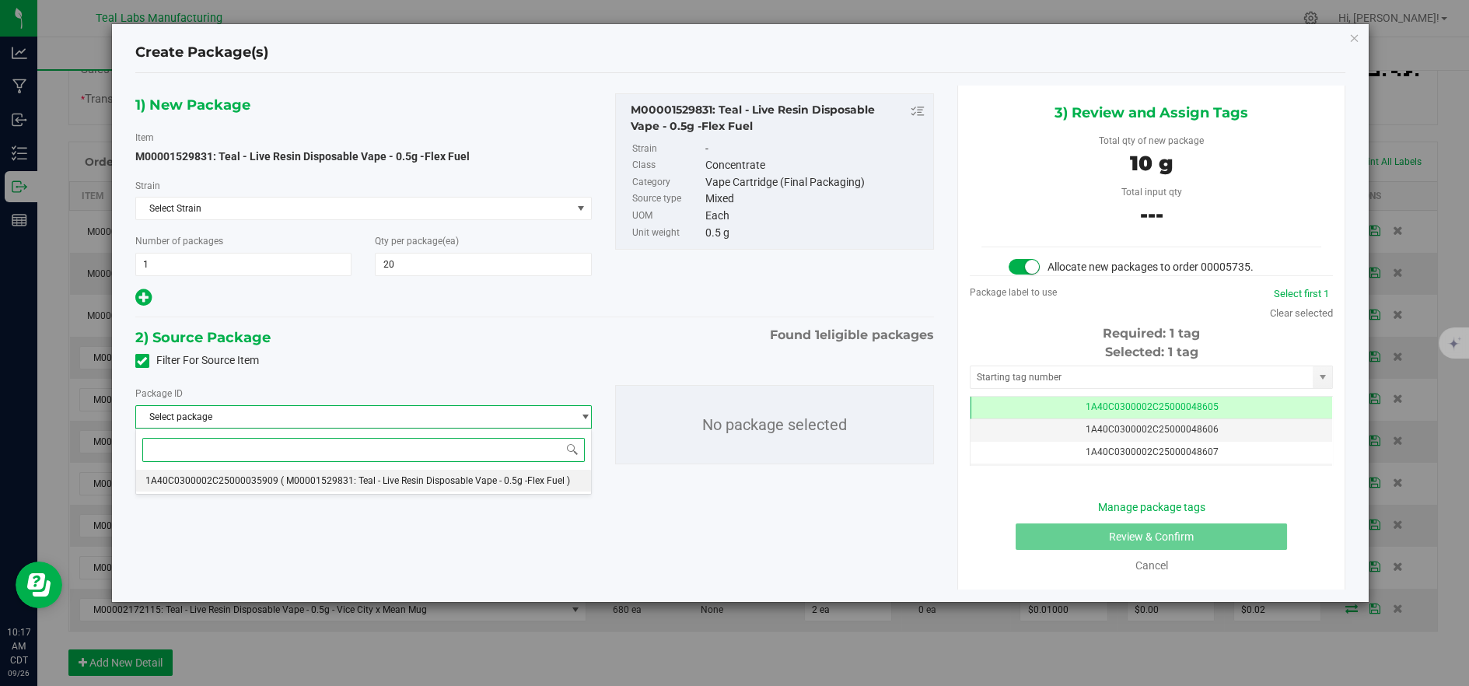
click at [489, 487] on li "1A40C0300002C25000035909 ( M00001529831: Teal - Live Resin Disposable Vape - 0.…" at bounding box center [363, 481] width 455 height 22
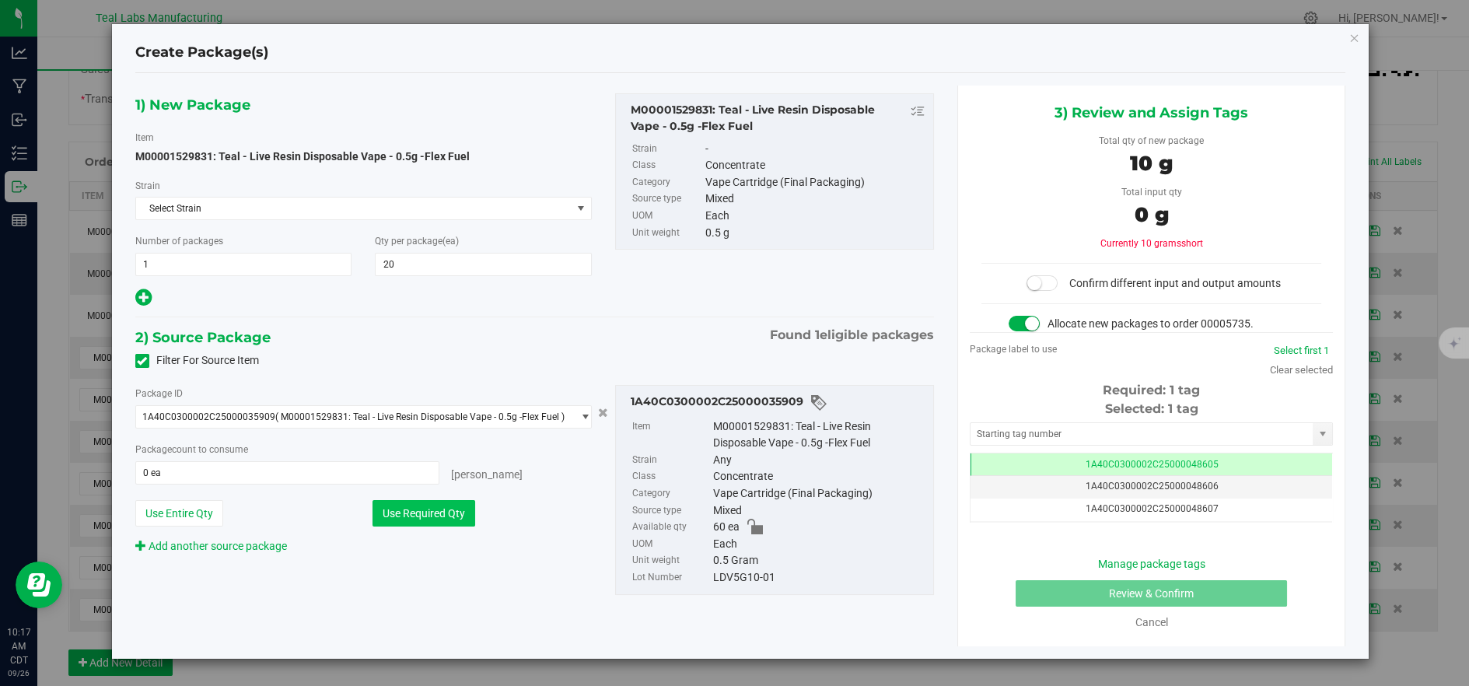
click at [475, 505] on button "Use Required Qty" at bounding box center [424, 513] width 103 height 26
type input "20 ea"
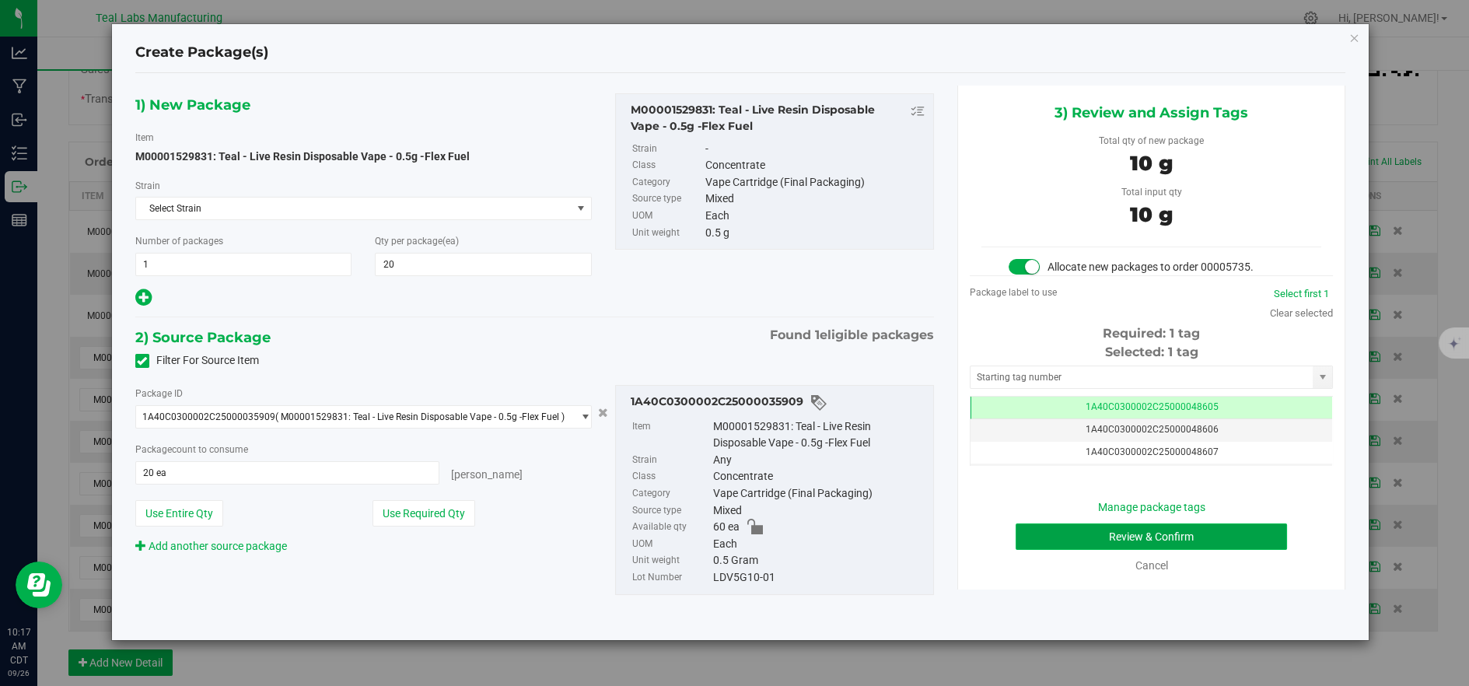
click at [1060, 538] on button "Review & Confirm" at bounding box center [1151, 537] width 271 height 26
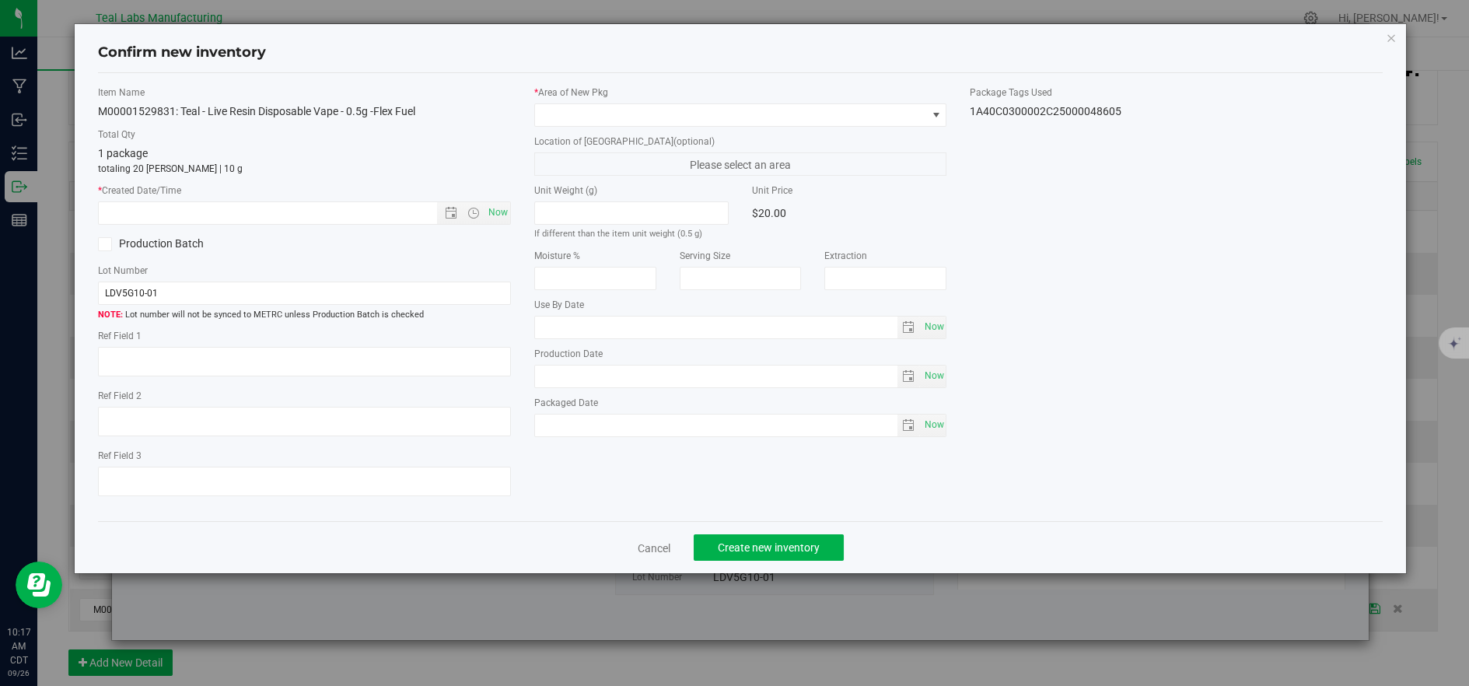
drag, startPoint x: 604, startPoint y: 128, endPoint x: 590, endPoint y: 133, distance: 14.0
click at [603, 128] on div "* Area of [GEOGRAPHIC_DATA] Location of [GEOGRAPHIC_DATA] (optional) Please sel…" at bounding box center [741, 265] width 436 height 359
click at [586, 124] on span at bounding box center [731, 115] width 392 height 22
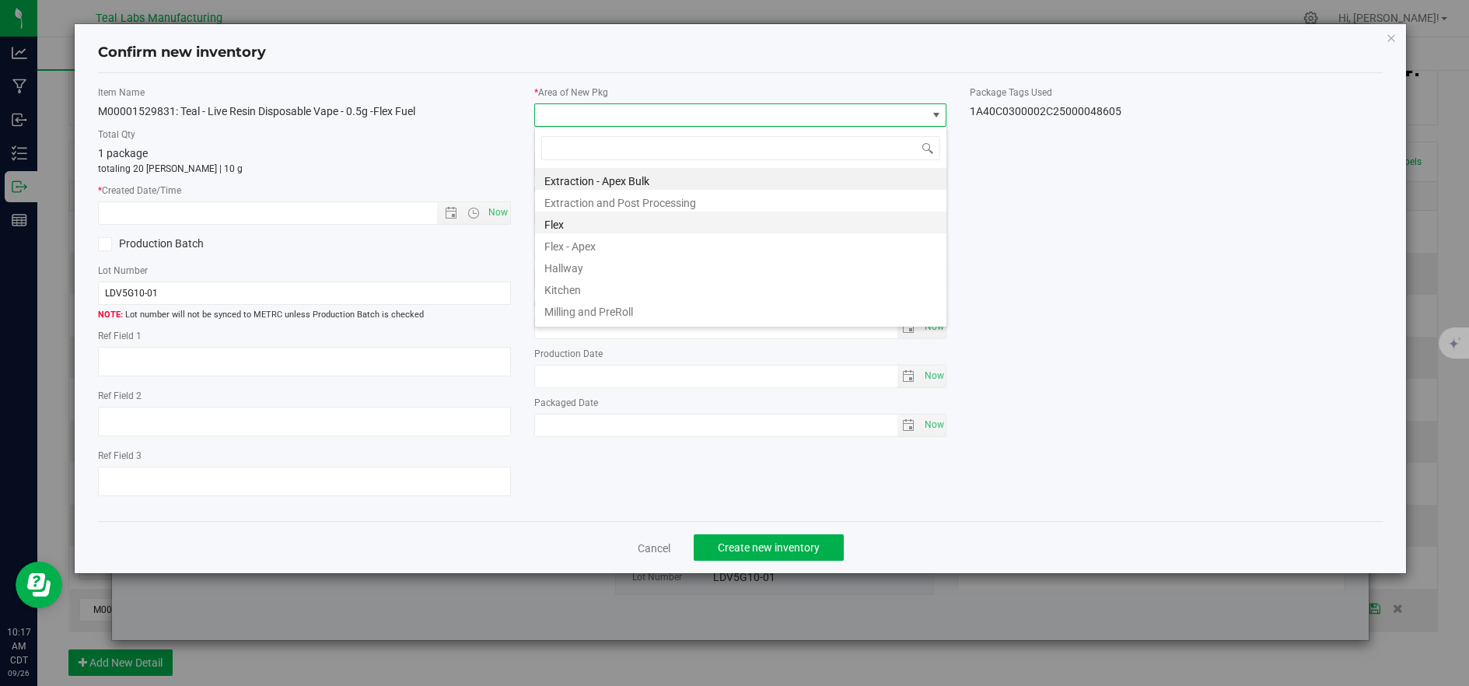
click at [557, 226] on li "Flex" at bounding box center [741, 223] width 412 height 22
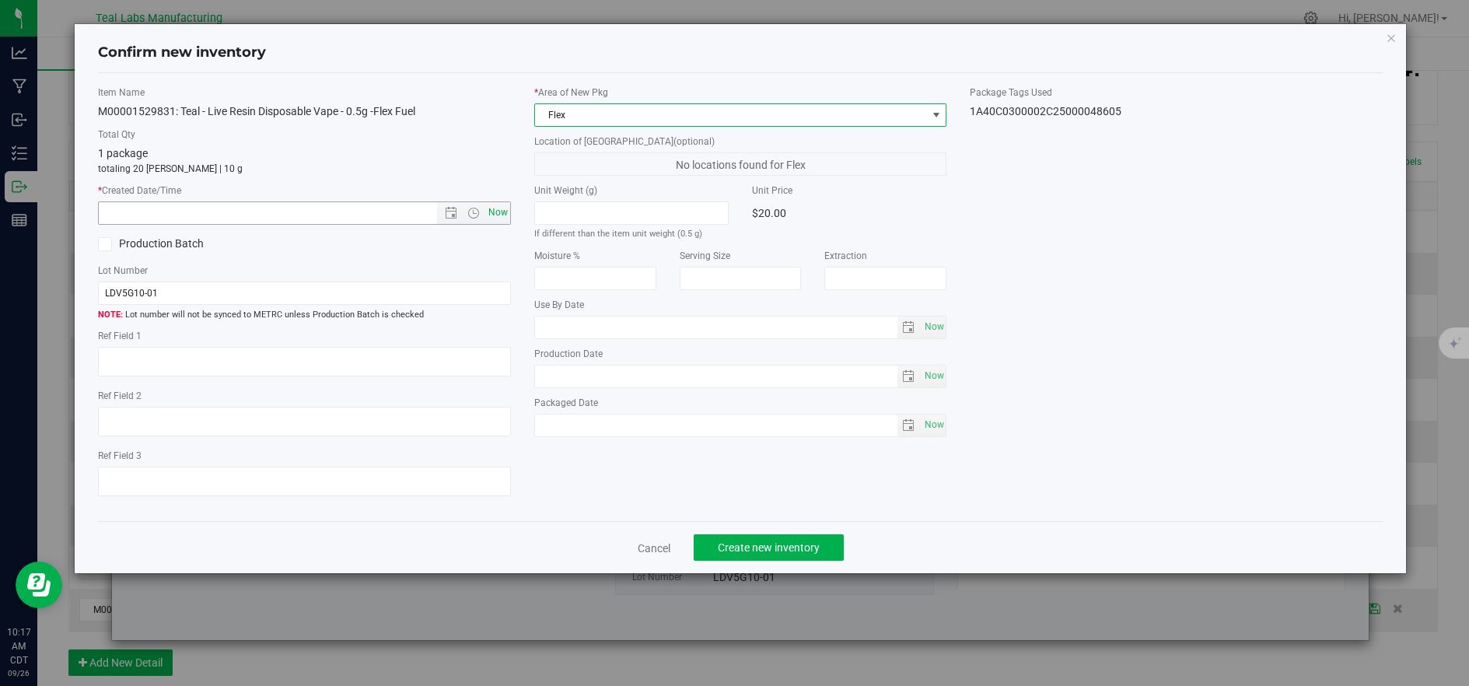
click at [503, 214] on span "Now" at bounding box center [498, 212] width 26 height 23
type input "[DATE] 10:17 AM"
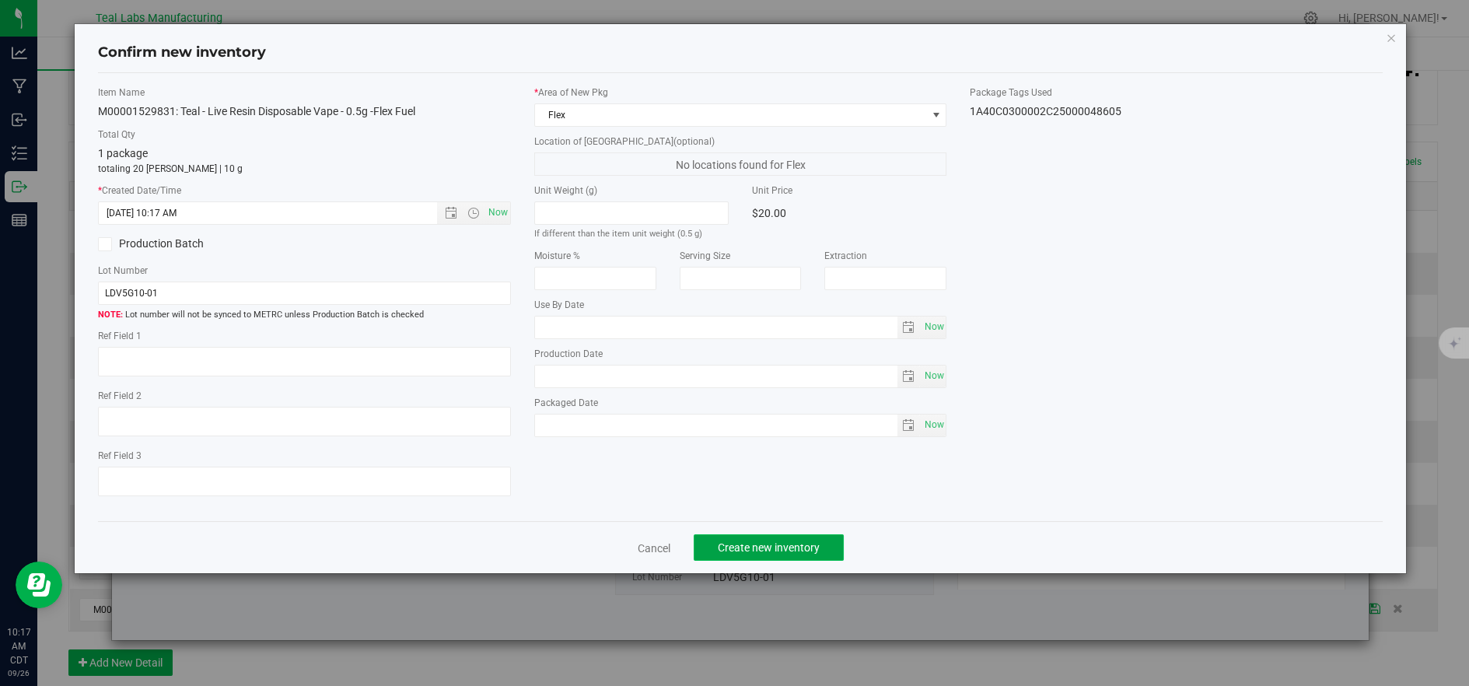
click at [755, 548] on span "Create new inventory" at bounding box center [769, 547] width 102 height 12
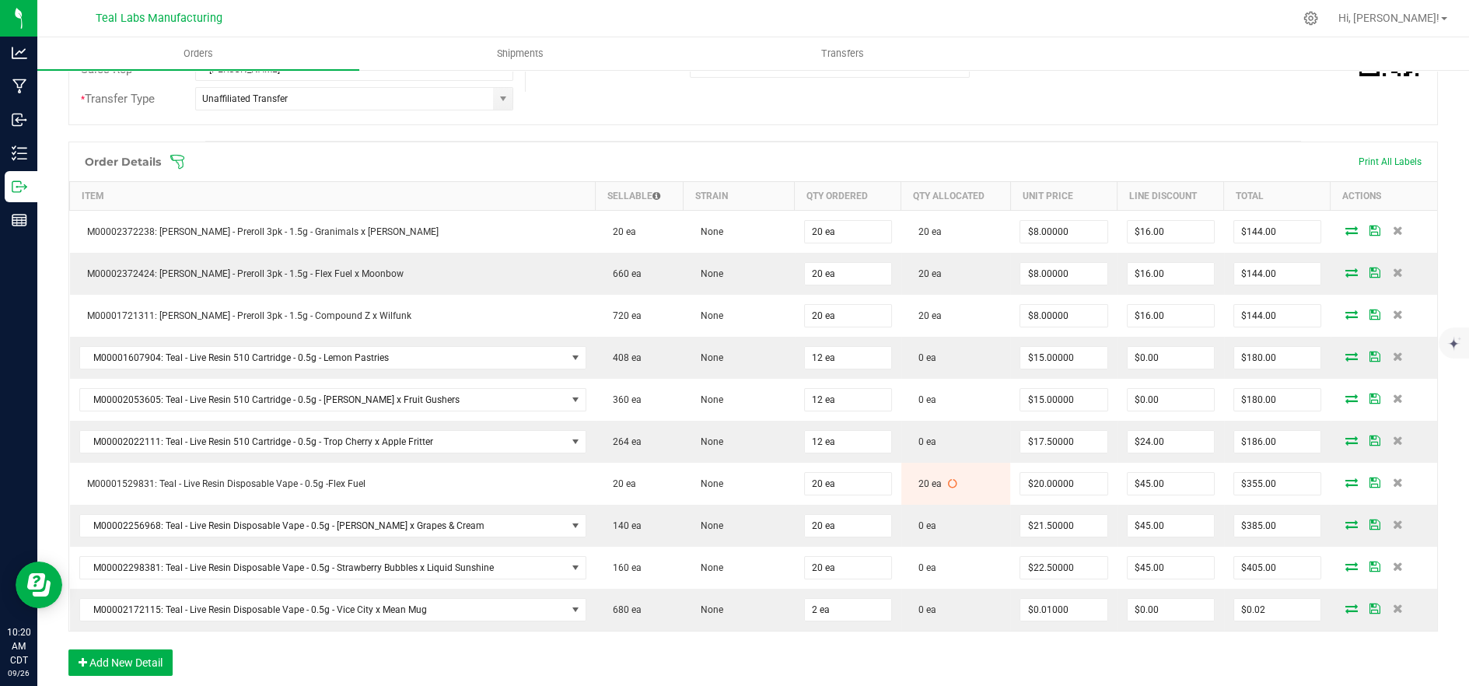
click at [379, 159] on span at bounding box center [855, 162] width 1370 height 16
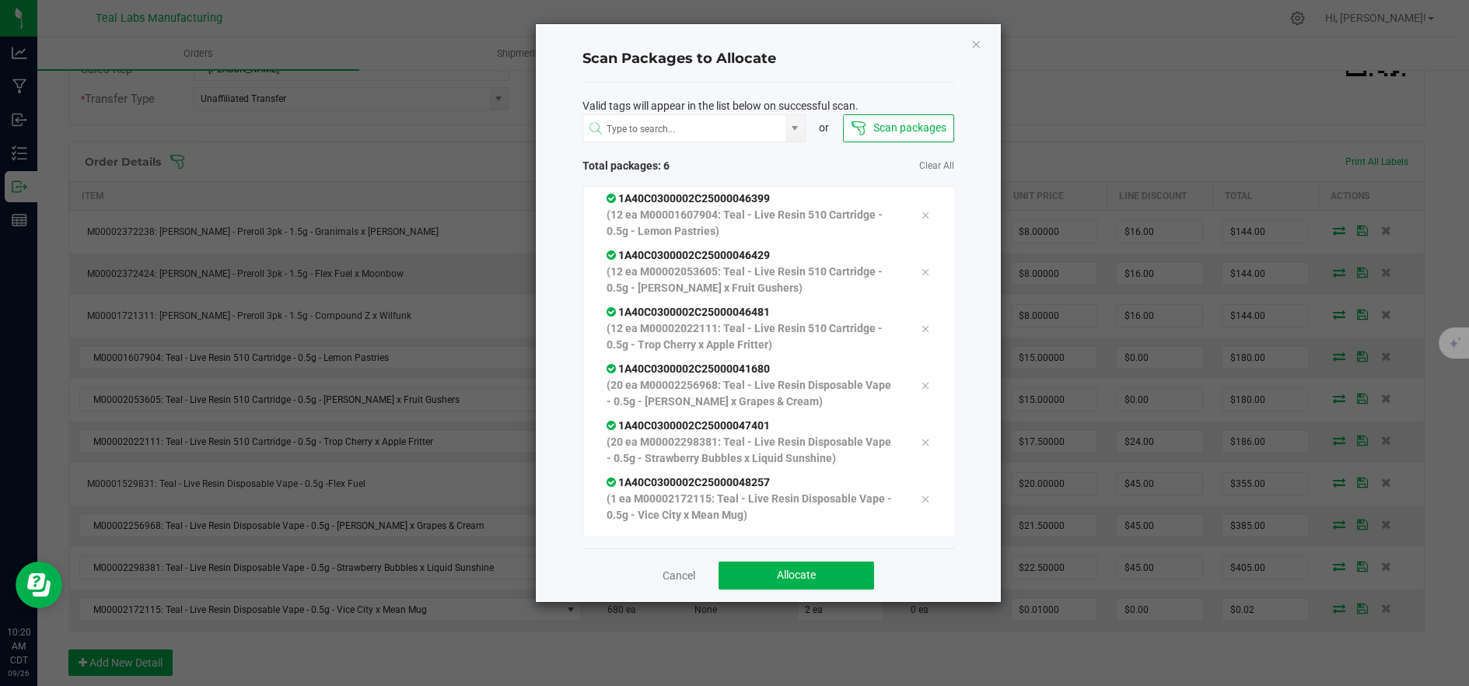
scroll to position [30, 0]
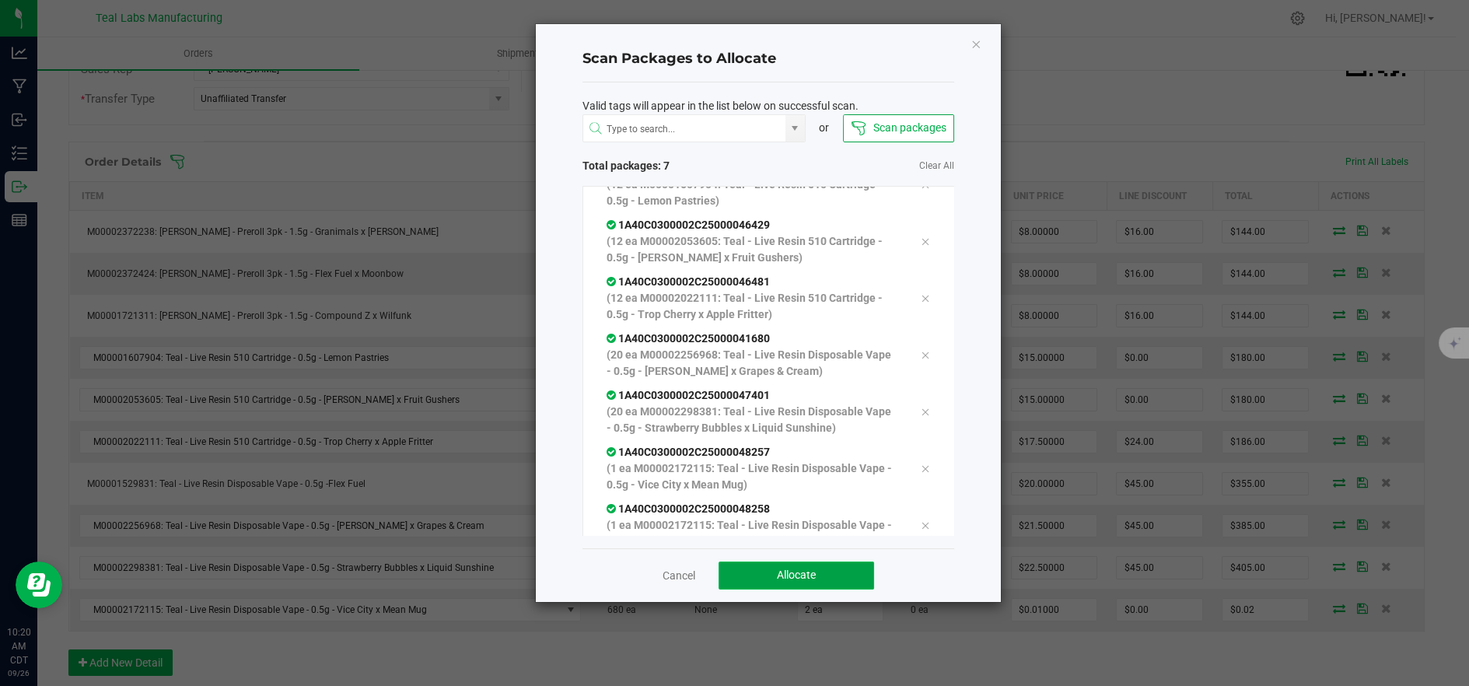
click at [786, 582] on button "Allocate" at bounding box center [797, 576] width 156 height 28
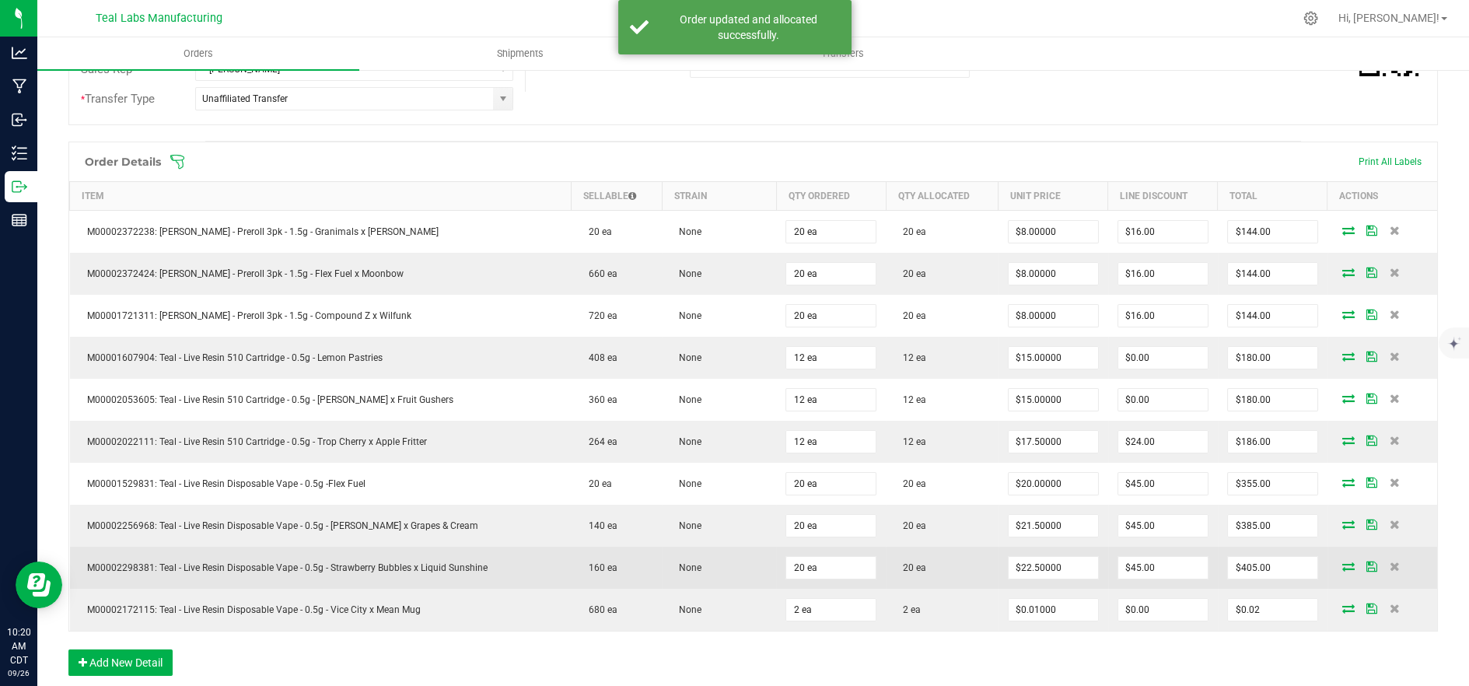
scroll to position [0, 0]
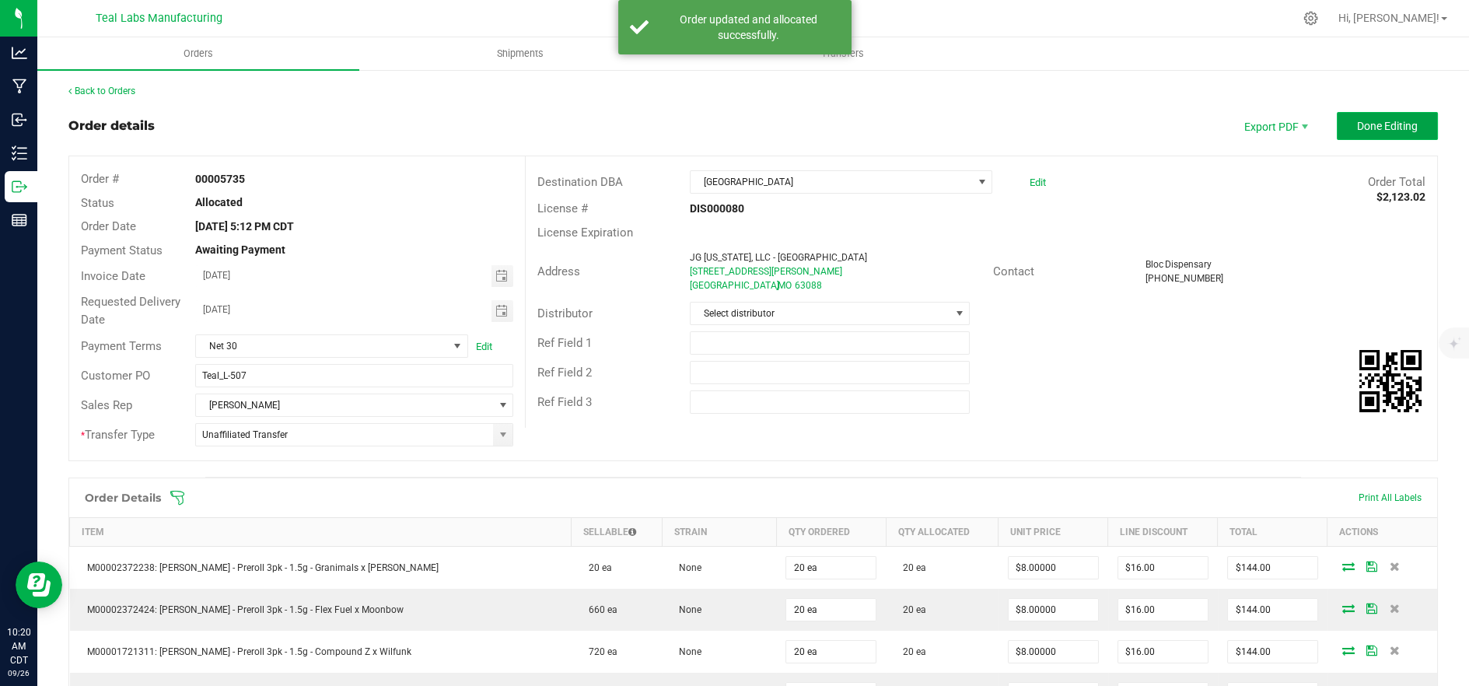
click at [1372, 128] on span "Done Editing" at bounding box center [1387, 126] width 61 height 12
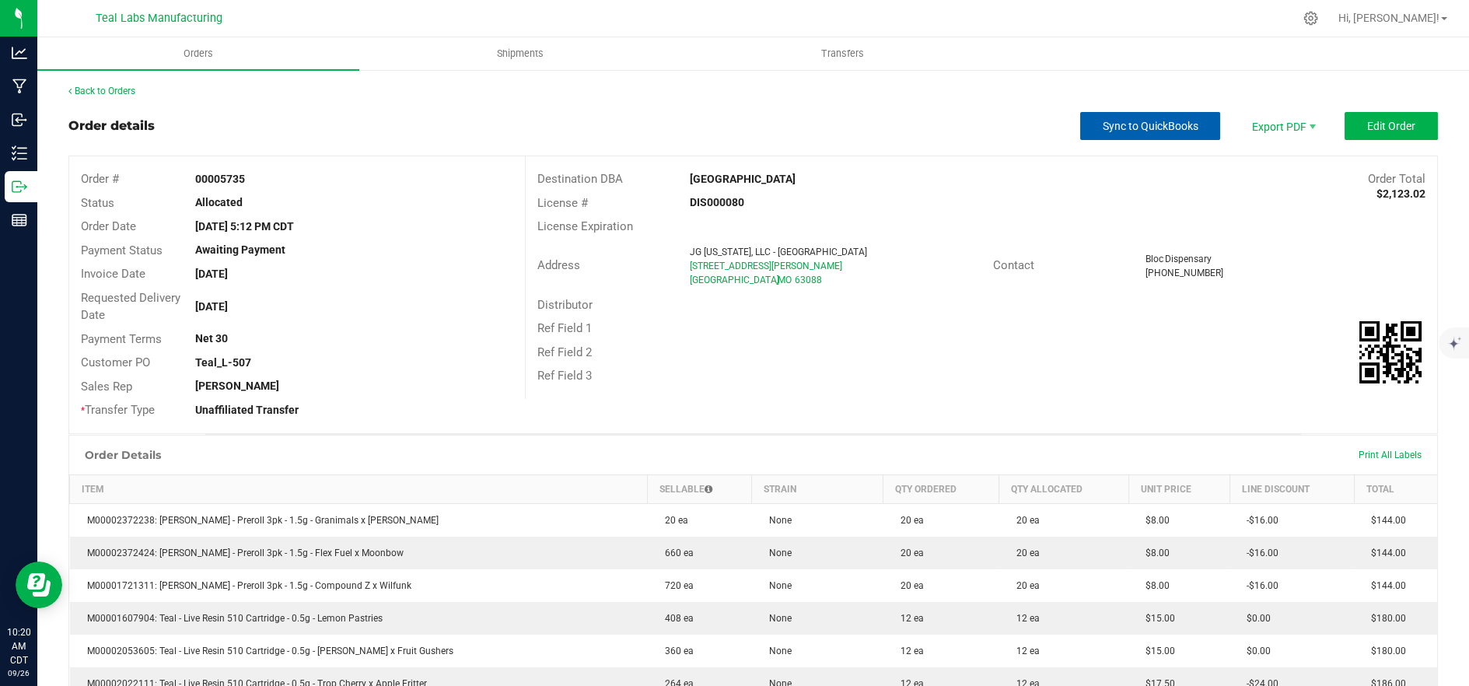
click at [1142, 127] on span "Sync to QuickBooks" at bounding box center [1151, 126] width 96 height 12
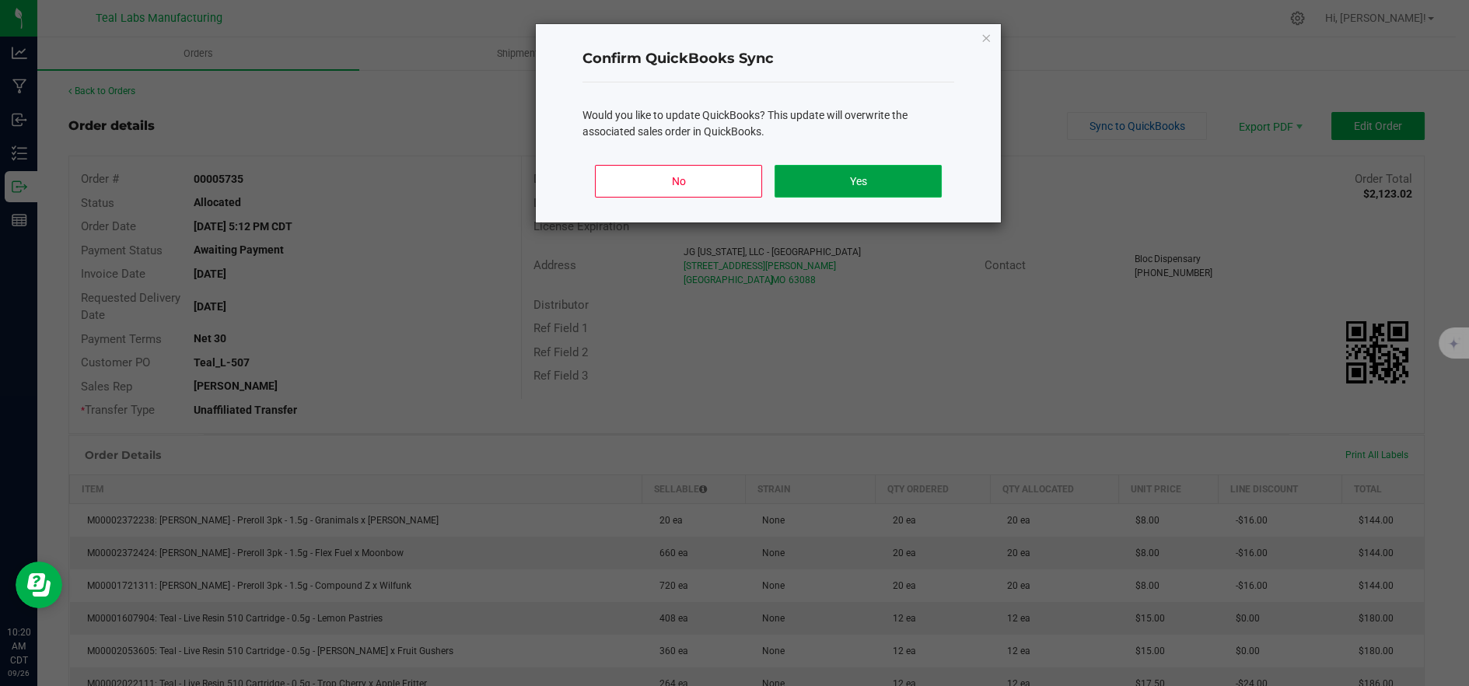
click at [887, 171] on button "Yes" at bounding box center [858, 181] width 167 height 33
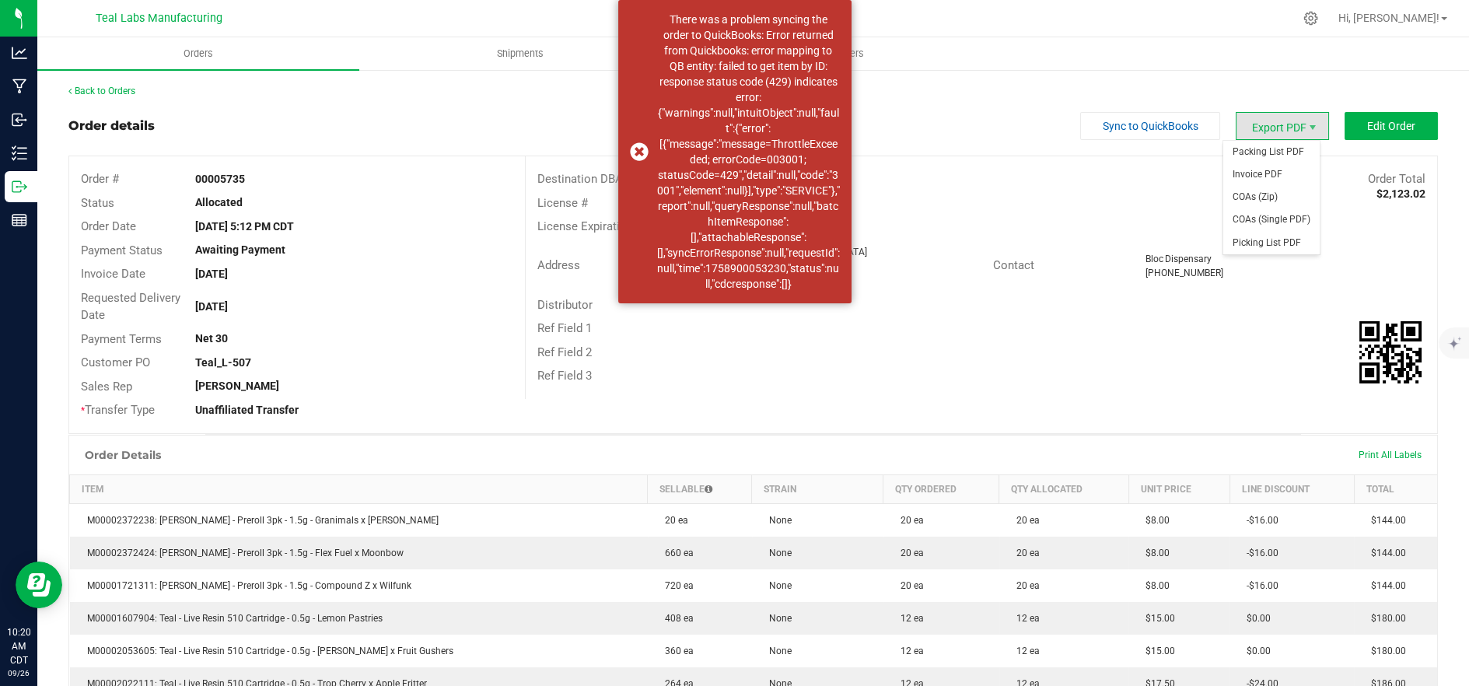
click at [1269, 127] on span "Export PDF" at bounding box center [1282, 126] width 93 height 28
click at [1270, 150] on span "Packing List PDF" at bounding box center [1272, 152] width 96 height 23
